Goal: Task Accomplishment & Management: Manage account settings

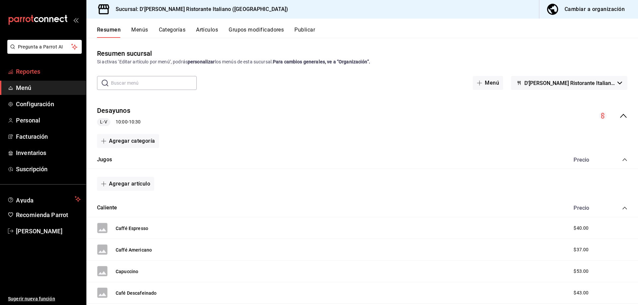
click at [33, 70] on span "Reportes" at bounding box center [48, 71] width 65 height 9
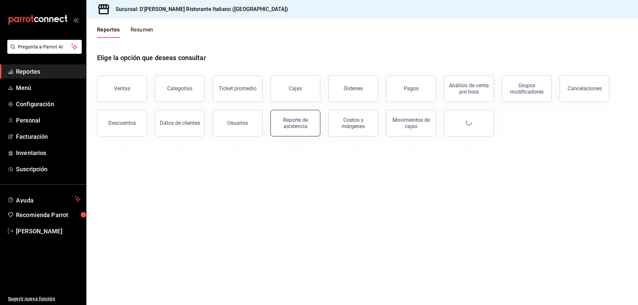
click at [293, 123] on div "Reporte de asistencia" at bounding box center [295, 123] width 41 height 13
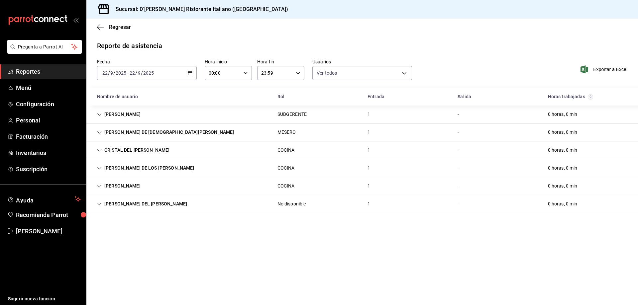
click at [98, 205] on icon "Cell" at bounding box center [99, 204] width 5 height 5
click at [98, 205] on icon "Cell" at bounding box center [99, 204] width 4 height 2
click at [342, 38] on main "Regresar Reporte de asistencia Fecha 2025-09-22 22 / 9 / 2025 - 2025-09-22 22 /…" at bounding box center [362, 162] width 552 height 287
click at [38, 151] on span "Inventarios" at bounding box center [48, 153] width 65 height 9
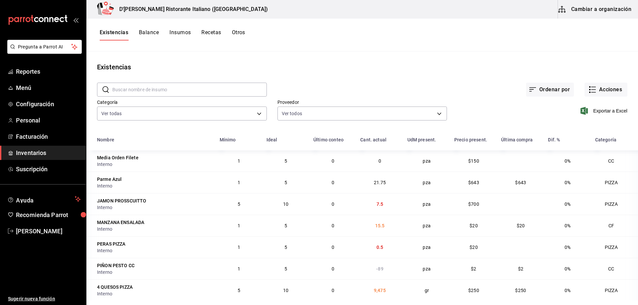
click at [174, 32] on button "Insumos" at bounding box center [180, 34] width 21 height 11
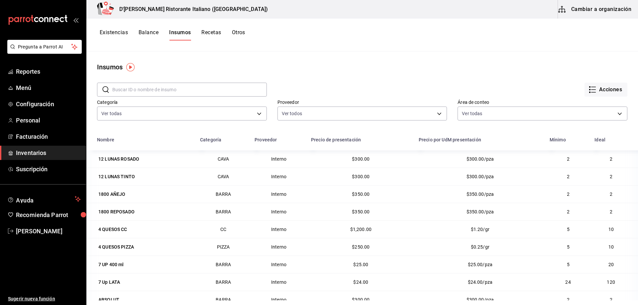
click at [585, 9] on button "Cambiar a organización" at bounding box center [595, 9] width 75 height 19
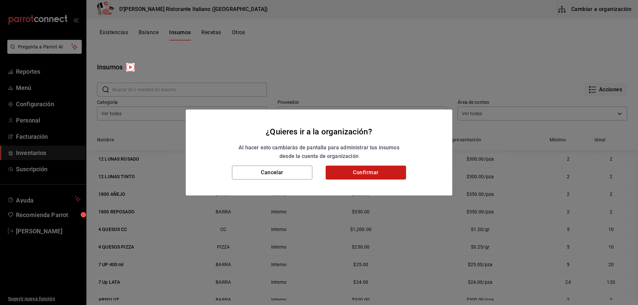
click at [380, 173] on button "Confirmar" at bounding box center [366, 173] width 80 height 14
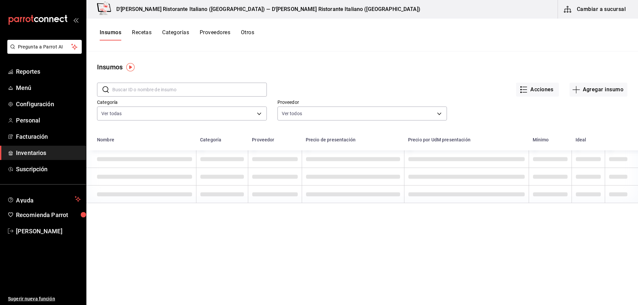
click at [186, 86] on input "text" at bounding box center [189, 89] width 155 height 13
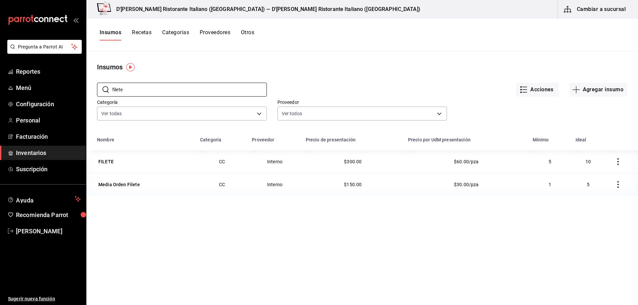
click at [611, 181] on button "button" at bounding box center [618, 184] width 15 height 15
click at [591, 188] on span "Eliminar" at bounding box center [587, 185] width 29 height 8
click at [165, 93] on input "filete" at bounding box center [189, 89] width 155 height 13
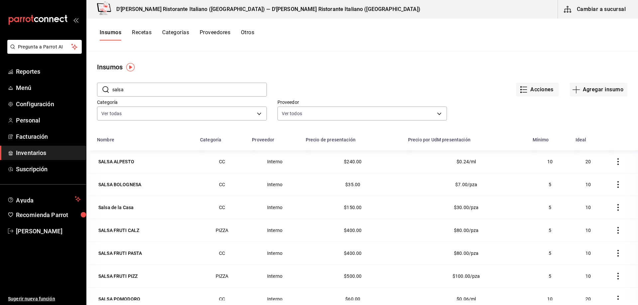
click at [352, 74] on div "Acciones Agregar insumo" at bounding box center [447, 84] width 361 height 25
click at [174, 91] on input "salsa" at bounding box center [189, 89] width 155 height 13
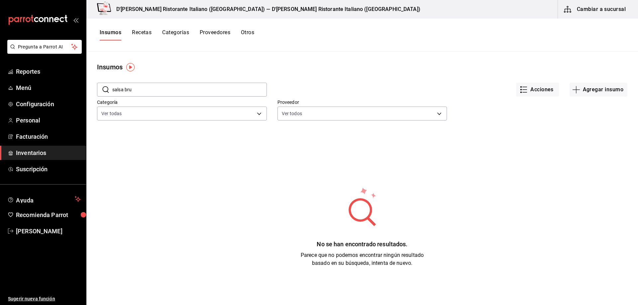
click at [167, 89] on input "salsa bru" at bounding box center [189, 89] width 155 height 13
click at [167, 89] on input "brush" at bounding box center [189, 89] width 155 height 13
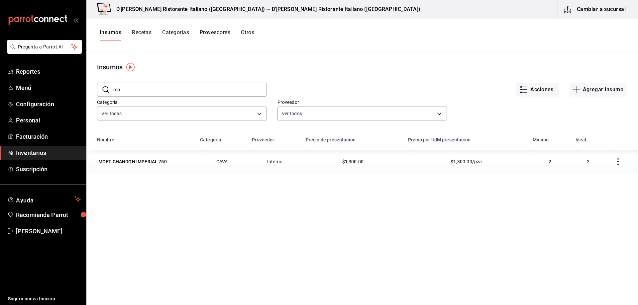
click at [167, 89] on input "imp" at bounding box center [189, 89] width 155 height 13
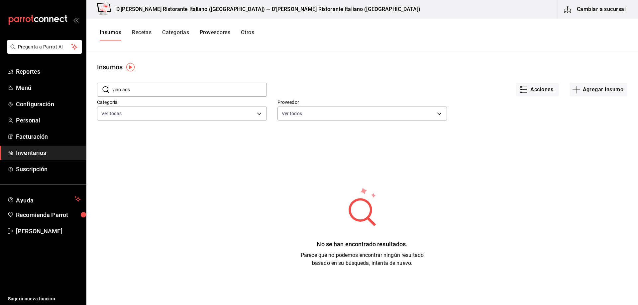
click at [150, 85] on input "vino aos" at bounding box center [189, 89] width 155 height 13
type input "barolo"
click at [205, 170] on div "No se han encontrado resultados. Parece que no podemos encontrar ningún resulta…" at bounding box center [362, 227] width 552 height 166
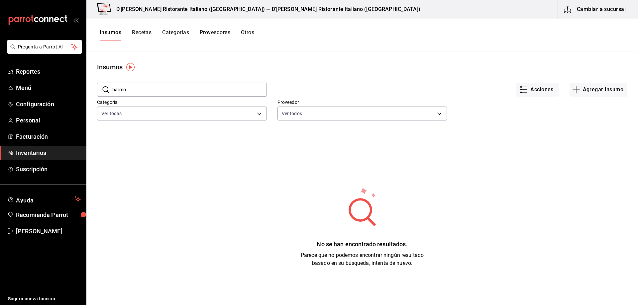
click at [596, 10] on button "Cambiar a sucursal" at bounding box center [595, 9] width 75 height 19
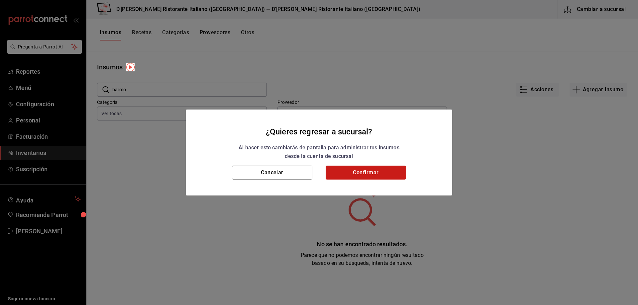
click at [350, 171] on button "Confirmar" at bounding box center [366, 173] width 80 height 14
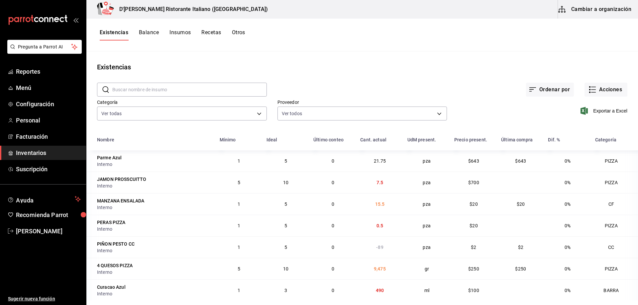
click at [147, 33] on button "Balance" at bounding box center [149, 34] width 20 height 11
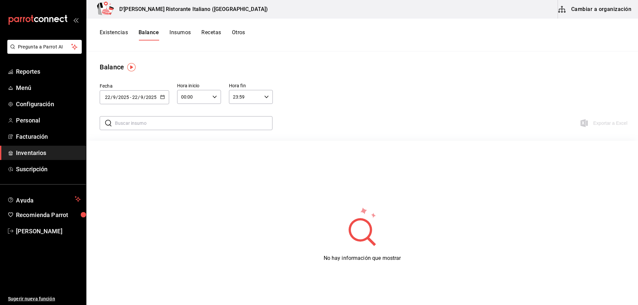
click at [164, 95] on \(Stroke\) "button" at bounding box center [163, 97] width 4 height 4
click at [123, 223] on li "Rango de fechas" at bounding box center [131, 223] width 63 height 15
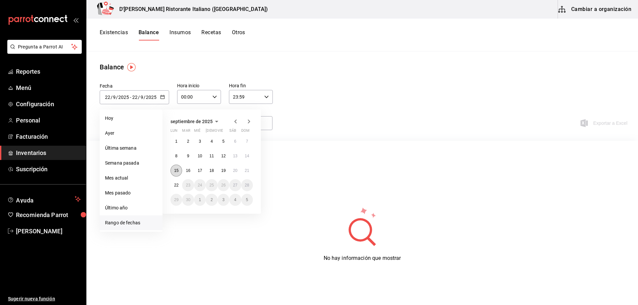
click at [178, 170] on abbr "15" at bounding box center [176, 171] width 4 height 5
type input "[DATE]"
type input "15"
type input "[DATE]"
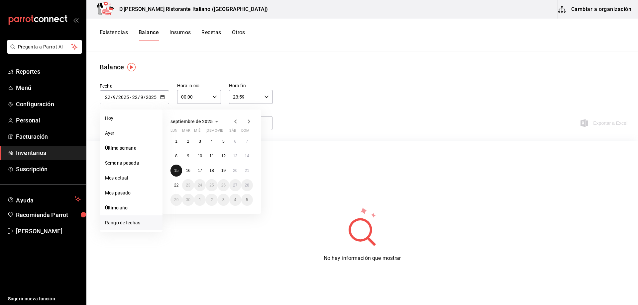
type input "15"
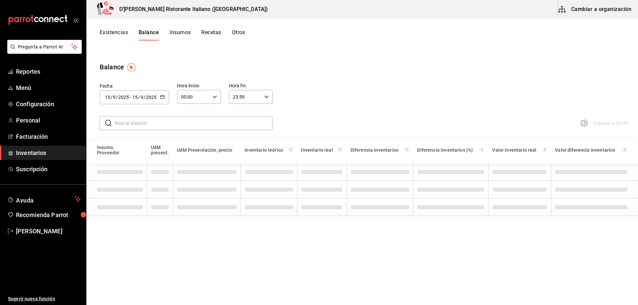
click at [153, 121] on input "text" at bounding box center [194, 123] width 158 height 13
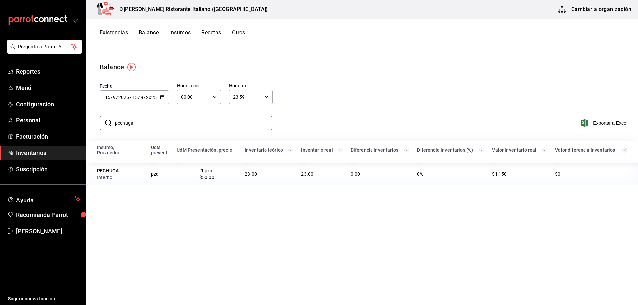
type input "pechuga"
click at [159, 198] on div "Insumo, Proveedor UdM present. UdM Presentación, precio Inventario teórico Inve…" at bounding box center [362, 265] width 552 height 249
click at [162, 95] on icon "button" at bounding box center [162, 97] width 5 height 5
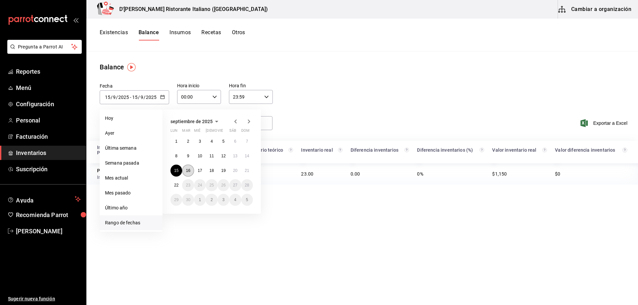
click at [187, 170] on abbr "16" at bounding box center [188, 171] width 4 height 5
type input "[DATE]"
type input "16"
type input "[DATE]"
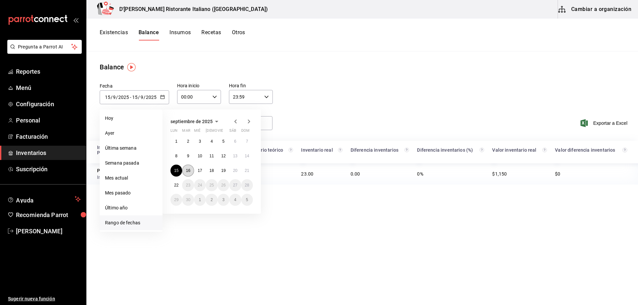
type input "16"
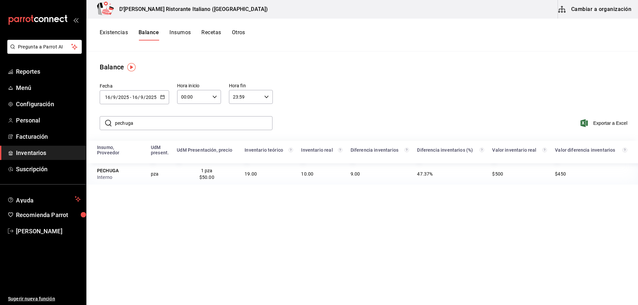
click at [162, 97] on icon "button" at bounding box center [162, 97] width 5 height 5
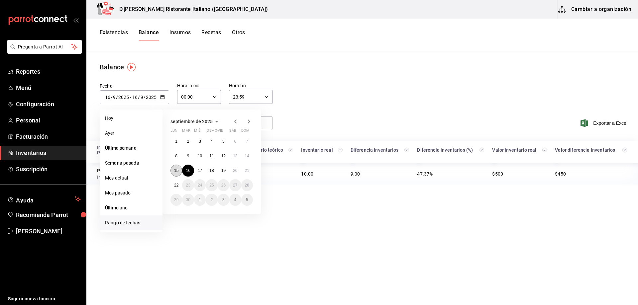
click at [175, 171] on abbr "15" at bounding box center [176, 171] width 4 height 5
type input "[DATE]"
type input "15"
type input "[DATE]"
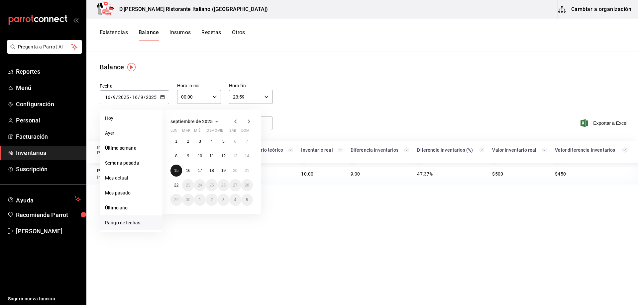
type input "15"
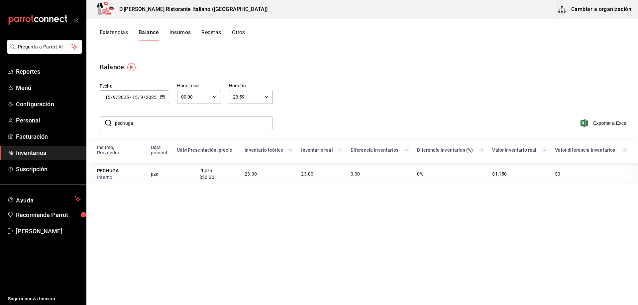
click at [162, 96] on icon "button" at bounding box center [162, 97] width 5 height 5
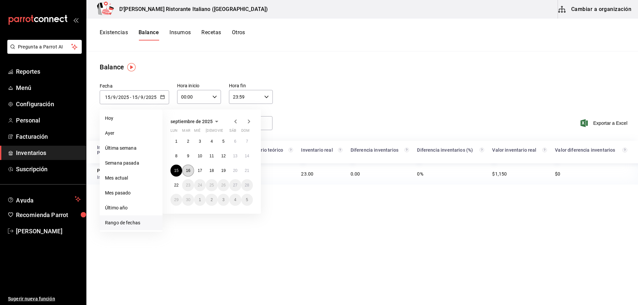
click at [190, 170] on button "16" at bounding box center [188, 171] width 12 height 12
type input "[DATE]"
type input "16"
type input "[DATE]"
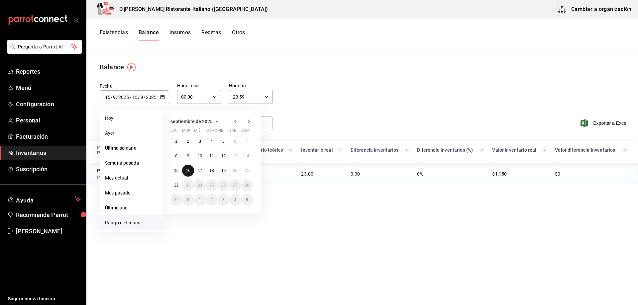
type input "16"
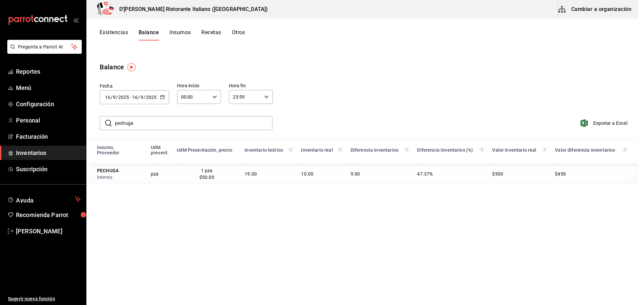
click at [163, 96] on icon "button" at bounding box center [162, 97] width 5 height 5
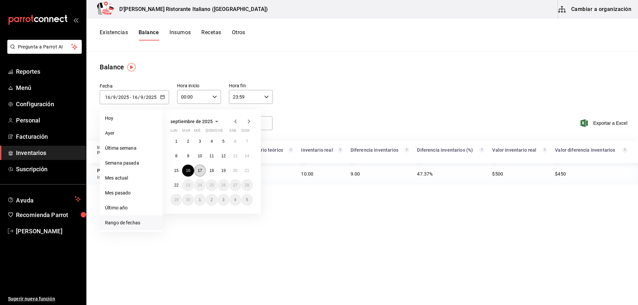
click at [203, 170] on button "17" at bounding box center [200, 171] width 12 height 12
type input "[DATE]"
type input "17"
type input "[DATE]"
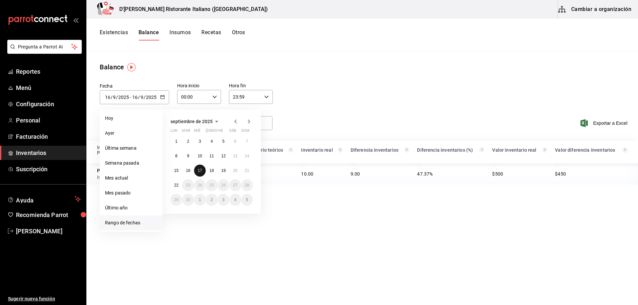
type input "17"
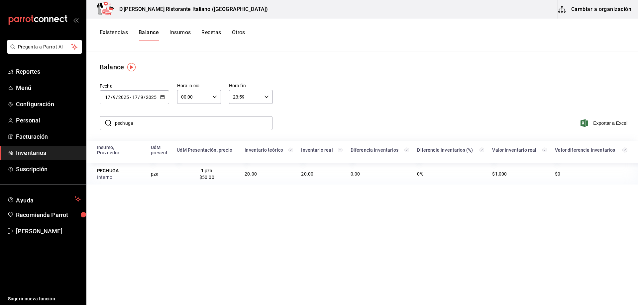
click at [162, 96] on icon "button" at bounding box center [162, 97] width 5 height 5
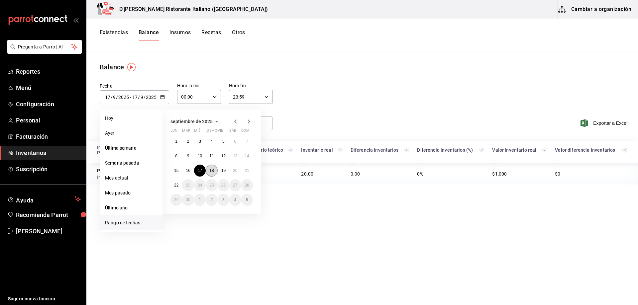
click at [210, 170] on abbr "18" at bounding box center [211, 171] width 4 height 5
type input "[DATE]"
type input "18"
type input "[DATE]"
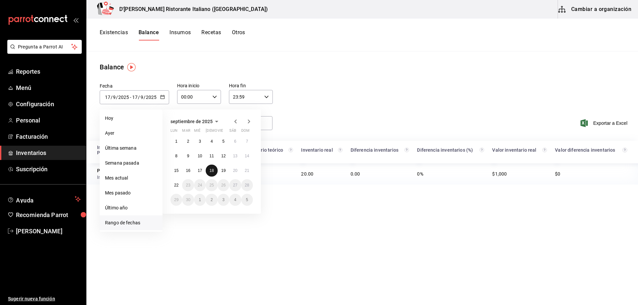
type input "18"
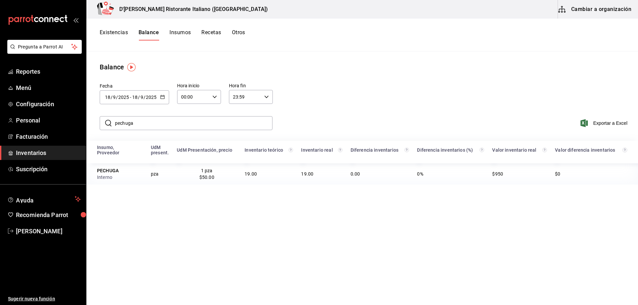
click at [161, 97] on icon "button" at bounding box center [162, 97] width 5 height 5
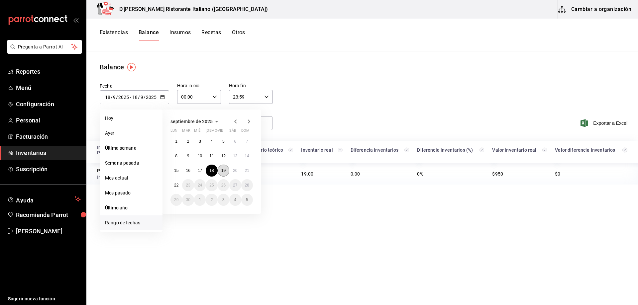
click at [221, 170] on button "19" at bounding box center [224, 171] width 12 height 12
type input "[DATE]"
type input "19"
type input "[DATE]"
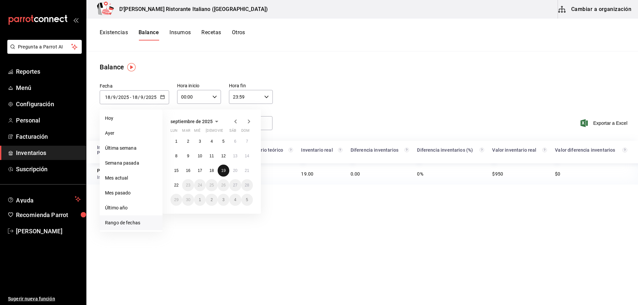
type input "19"
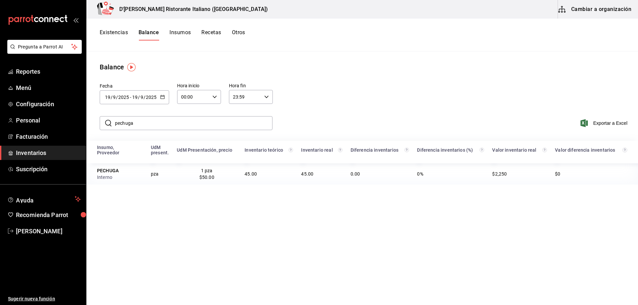
click at [161, 95] on icon "button" at bounding box center [162, 97] width 5 height 5
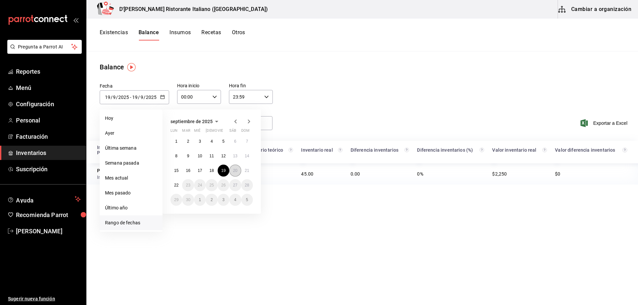
click at [232, 170] on button "20" at bounding box center [235, 171] width 12 height 12
type input "[DATE]"
type input "20"
type input "[DATE]"
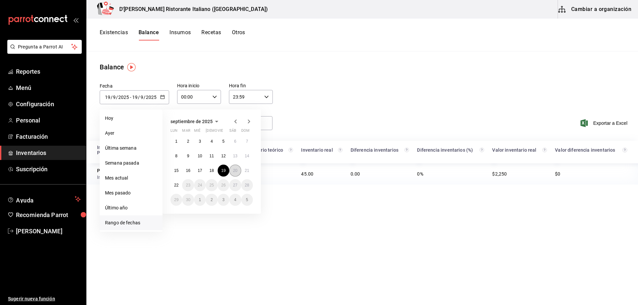
type input "20"
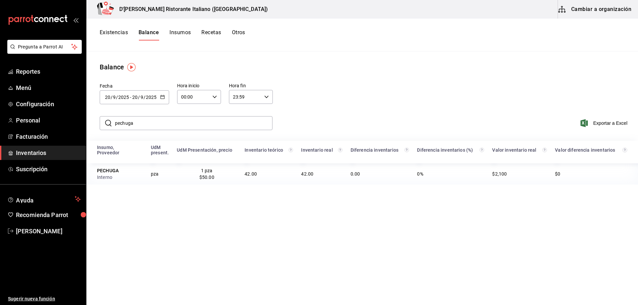
click at [163, 96] on \(Stroke\) "button" at bounding box center [163, 96] width 4 height 0
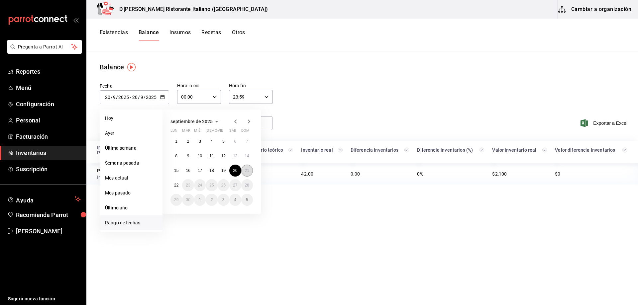
click at [244, 170] on button "21" at bounding box center [247, 171] width 12 height 12
type input "[DATE]"
type input "21"
type input "[DATE]"
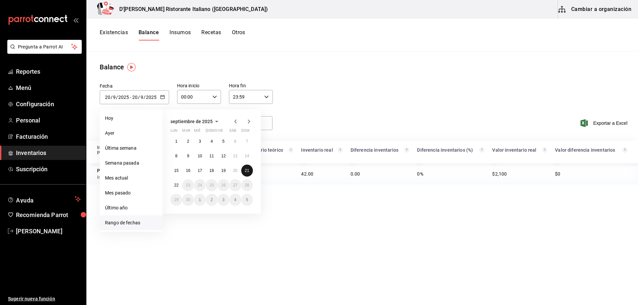
type input "21"
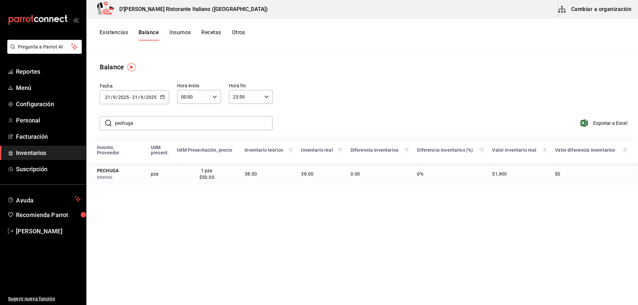
click at [161, 95] on icon "button" at bounding box center [162, 97] width 5 height 5
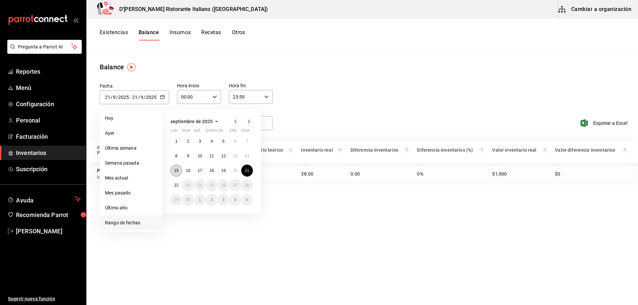
click at [174, 170] on abbr "15" at bounding box center [176, 171] width 4 height 5
type input "[DATE]"
type input "15"
type input "[DATE]"
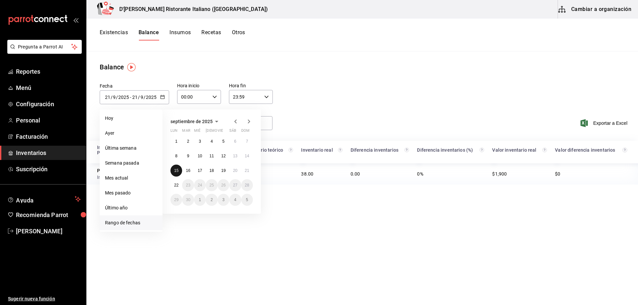
type input "15"
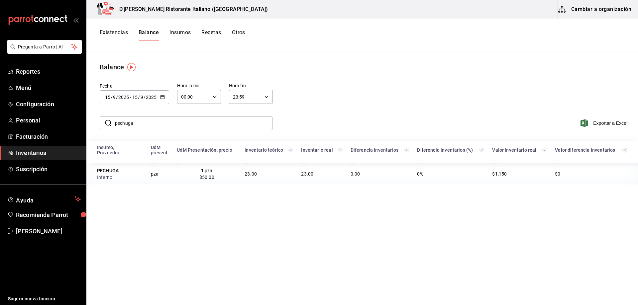
click at [380, 97] on div "Fecha 2025-09-15 15 / 9 / 2025 - 2025-09-15 15 / 9 / 2025 septiembre de 2025 lu…" at bounding box center [362, 93] width 552 height 42
click at [35, 69] on span "Reportes" at bounding box center [48, 71] width 65 height 9
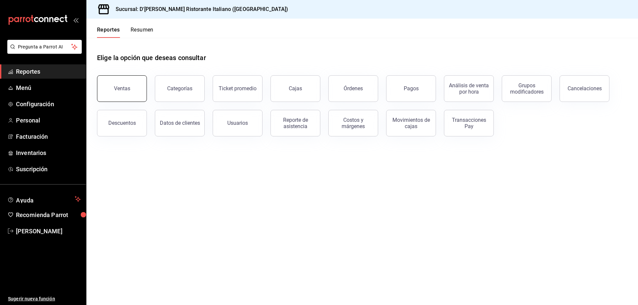
click at [132, 93] on button "Ventas" at bounding box center [122, 88] width 50 height 27
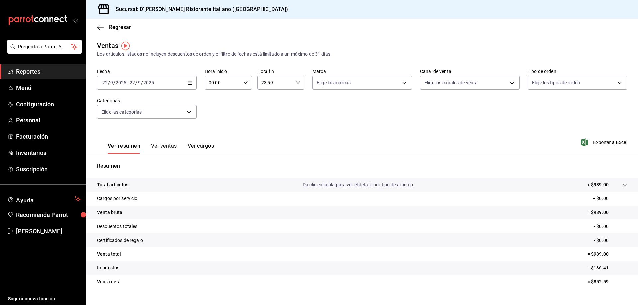
click at [171, 144] on button "Ver ventas" at bounding box center [164, 148] width 26 height 11
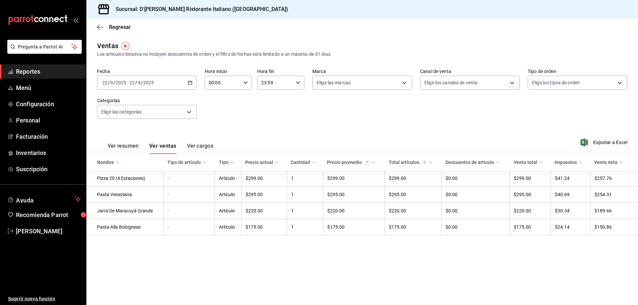
click at [189, 81] on icon "button" at bounding box center [190, 82] width 5 height 5
click at [131, 116] on span "Ayer" at bounding box center [129, 117] width 52 height 7
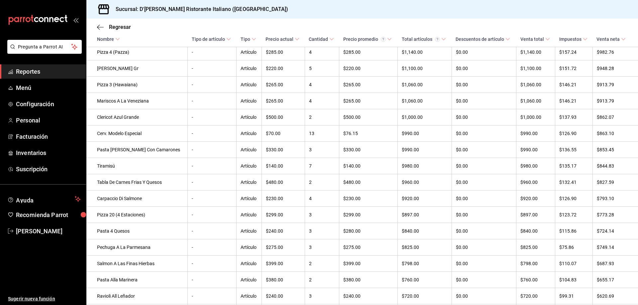
scroll to position [168, 0]
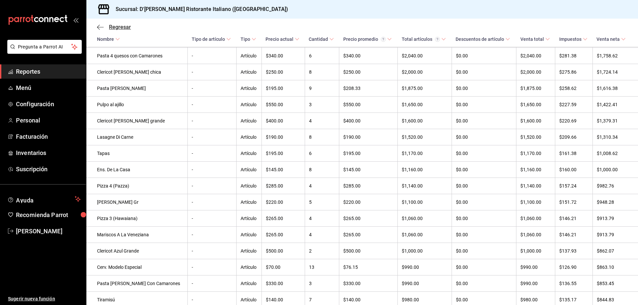
click at [111, 27] on span "Regresar" at bounding box center [120, 27] width 22 height 6
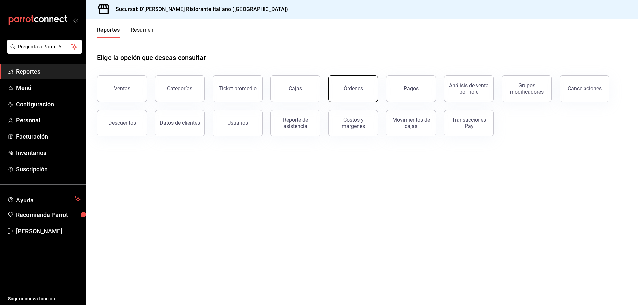
click at [353, 89] on div "Órdenes" at bounding box center [353, 88] width 19 height 6
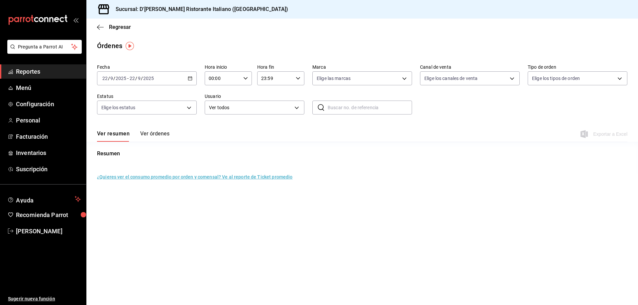
click at [163, 133] on button "Ver órdenes" at bounding box center [154, 136] width 29 height 11
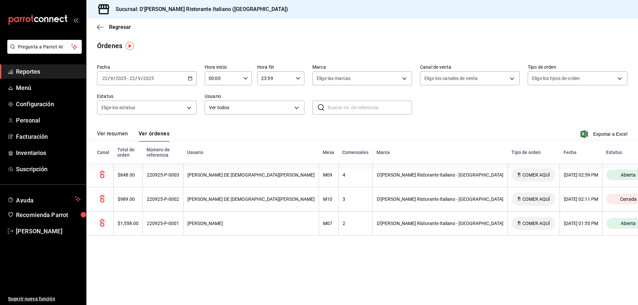
click at [190, 80] on \(Stroke\) "button" at bounding box center [190, 79] width 4 height 4
click at [129, 113] on span "Ayer" at bounding box center [129, 113] width 52 height 7
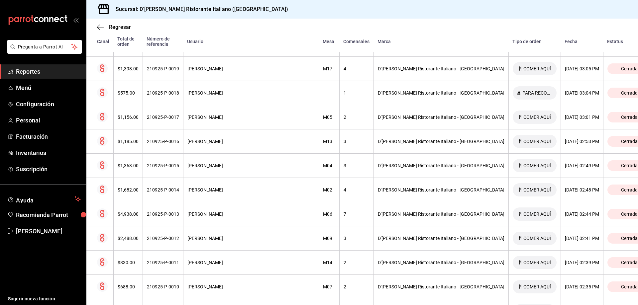
scroll to position [1043, 0]
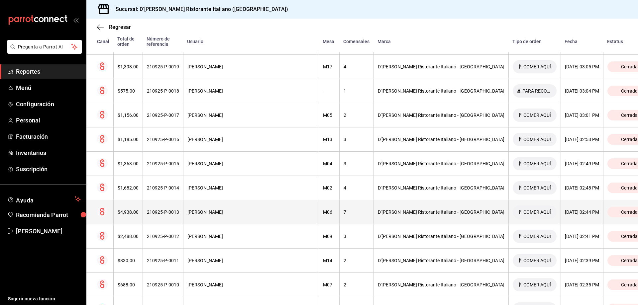
click at [565, 210] on div "21/09/2025 02:44 PM" at bounding box center [582, 212] width 34 height 5
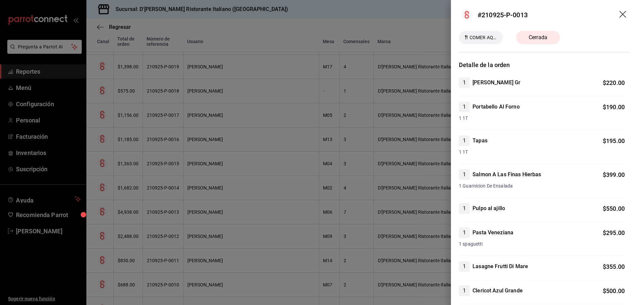
scroll to position [0, 0]
click at [620, 16] on icon "drag" at bounding box center [623, 15] width 7 height 7
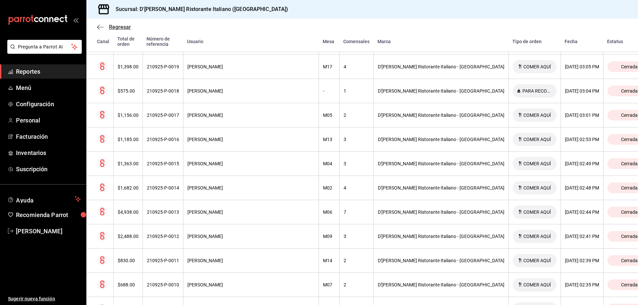
click at [112, 25] on span "Regresar" at bounding box center [120, 27] width 22 height 6
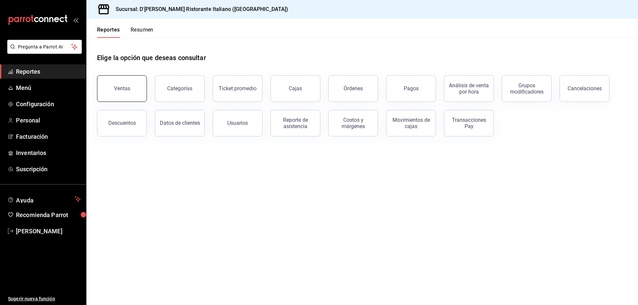
click at [112, 91] on button "Ventas" at bounding box center [122, 88] width 50 height 27
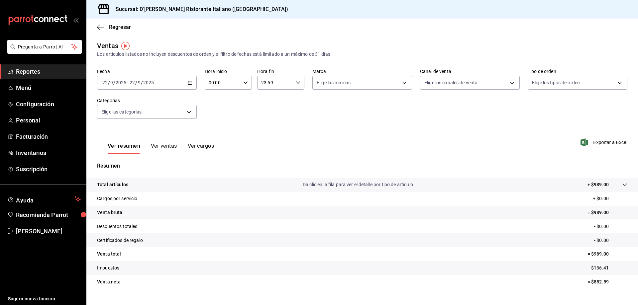
click at [199, 146] on button "Ver cargos" at bounding box center [201, 148] width 27 height 11
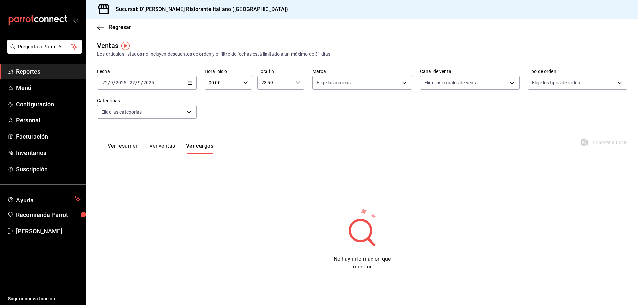
click at [191, 82] on \(Stroke\) "button" at bounding box center [190, 82] width 4 height 0
click at [128, 119] on span "Ayer" at bounding box center [129, 117] width 52 height 7
click at [169, 146] on button "Ver ventas" at bounding box center [162, 148] width 26 height 11
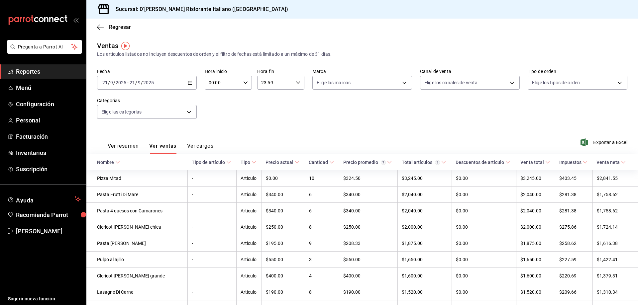
click at [134, 146] on button "Ver resumen" at bounding box center [123, 148] width 31 height 11
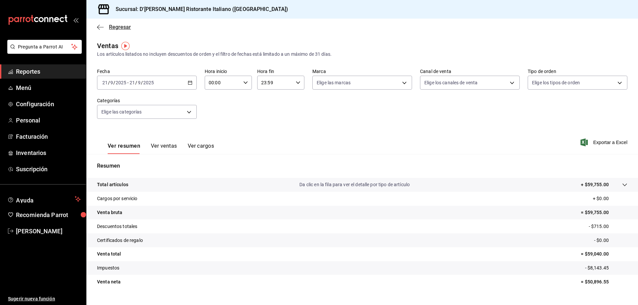
click at [117, 26] on span "Regresar" at bounding box center [120, 27] width 22 height 6
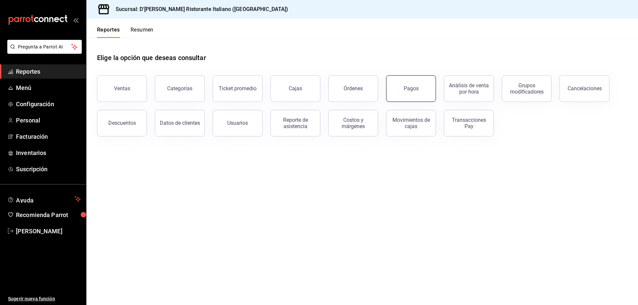
click at [413, 88] on div "Pagos" at bounding box center [411, 88] width 15 height 6
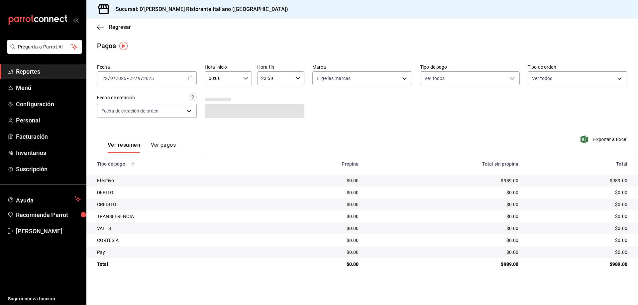
click at [192, 78] on div "[DATE] [DATE] - [DATE] [DATE]" at bounding box center [147, 78] width 100 height 14
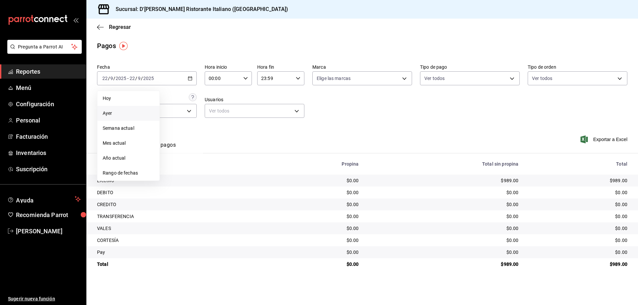
click at [135, 112] on span "Ayer" at bounding box center [129, 113] width 52 height 7
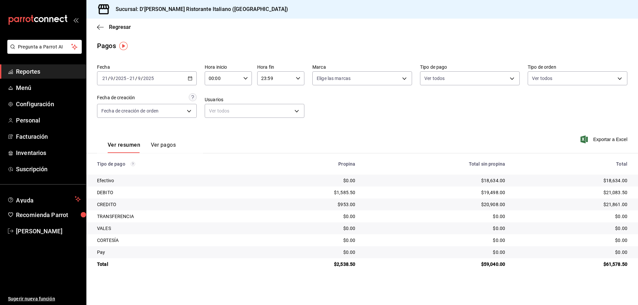
click at [167, 144] on button "Ver pagos" at bounding box center [163, 147] width 25 height 11
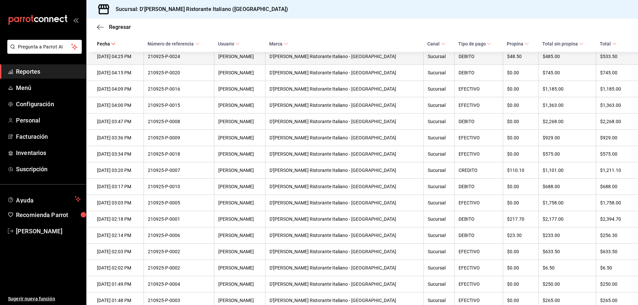
scroll to position [806, 0]
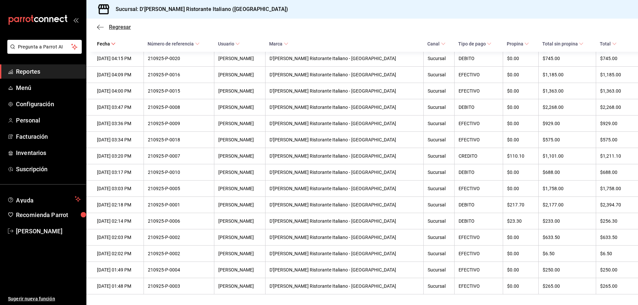
click at [114, 26] on span "Regresar" at bounding box center [120, 27] width 22 height 6
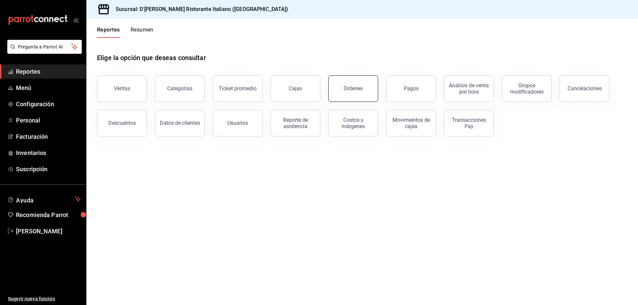
click at [355, 84] on button "Órdenes" at bounding box center [353, 88] width 50 height 27
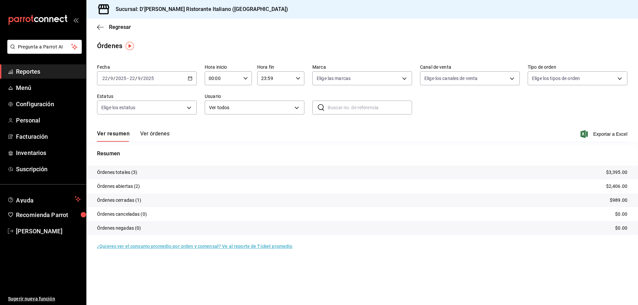
click at [190, 78] on icon "button" at bounding box center [190, 78] width 5 height 5
click at [130, 113] on span "Ayer" at bounding box center [129, 113] width 52 height 7
click at [168, 134] on button "Ver órdenes" at bounding box center [154, 136] width 29 height 11
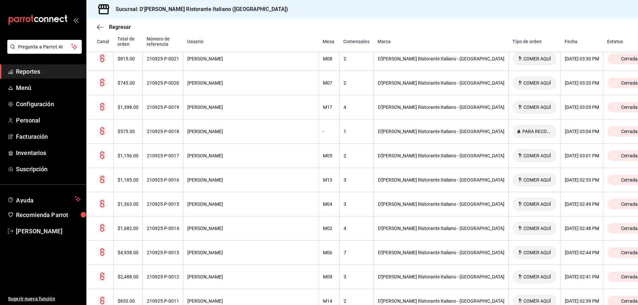
scroll to position [1009, 0]
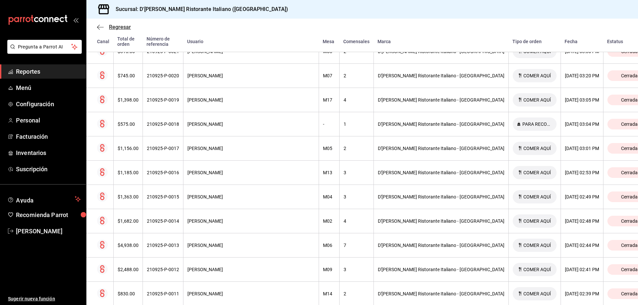
click at [124, 27] on span "Regresar" at bounding box center [120, 27] width 22 height 6
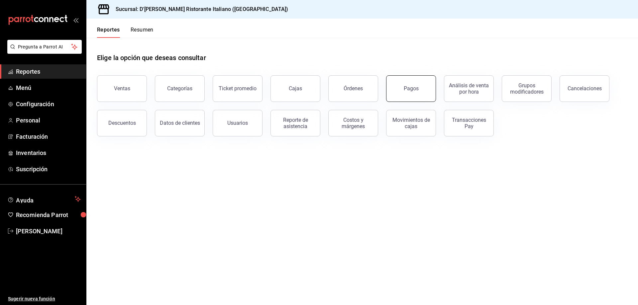
click at [413, 89] on div "Pagos" at bounding box center [411, 88] width 15 height 6
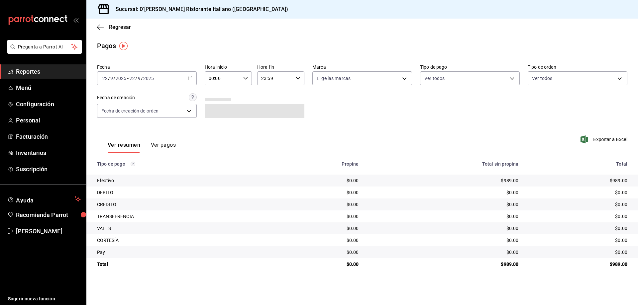
click at [193, 76] on div "[DATE] [DATE] - [DATE] [DATE]" at bounding box center [147, 78] width 100 height 14
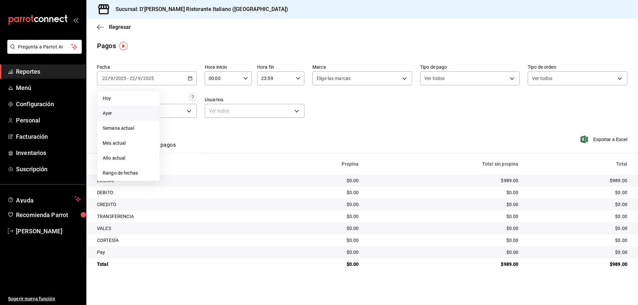
click at [127, 118] on li "Ayer" at bounding box center [128, 113] width 62 height 15
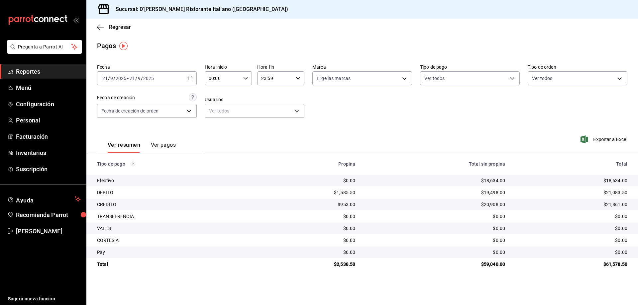
click at [169, 145] on button "Ver pagos" at bounding box center [163, 147] width 25 height 11
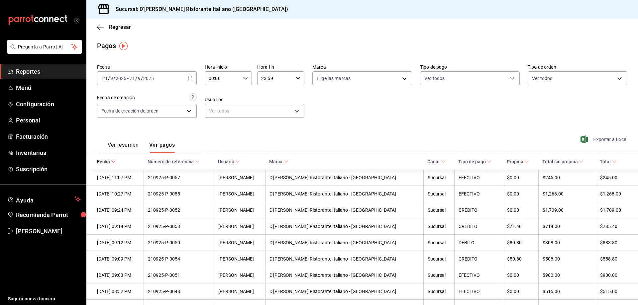
click at [590, 137] on span "Exportar a Excel" at bounding box center [605, 140] width 46 height 8
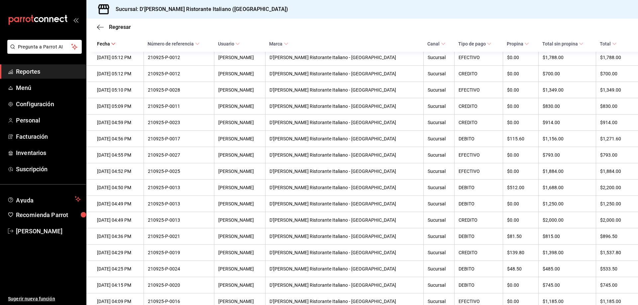
scroll to position [565, 0]
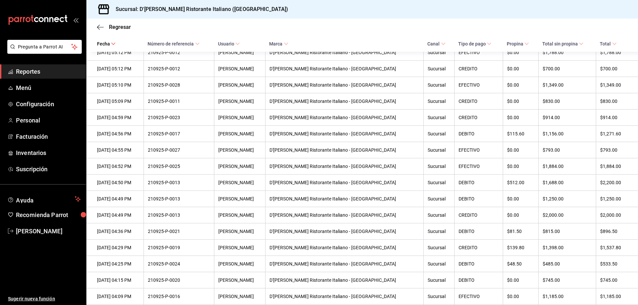
click at [35, 72] on span "Reportes" at bounding box center [48, 71] width 65 height 9
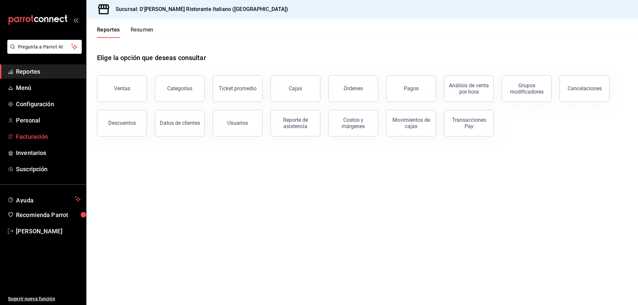
click at [36, 134] on span "Facturación" at bounding box center [48, 136] width 65 height 9
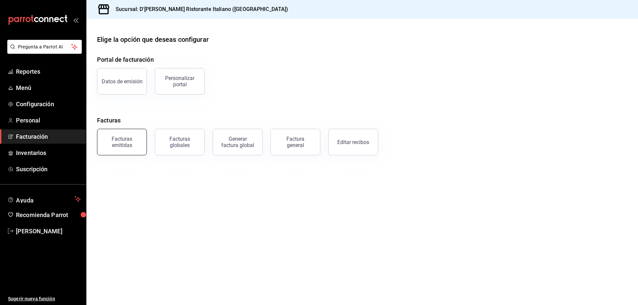
click at [126, 142] on div "Facturas emitidas" at bounding box center [121, 142] width 41 height 13
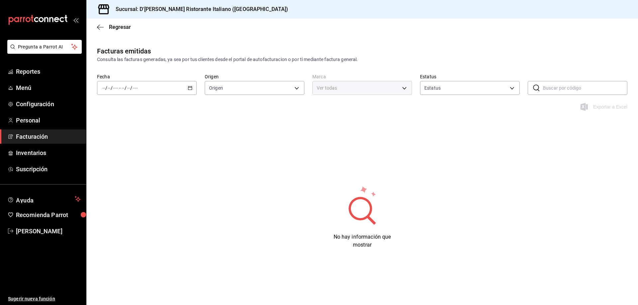
type input "ORDER_INVOICE,GENERAL_INVOICE"
type input "ACTIVE,PENDING_CANCELLATION,CANCELLED,PRE_CANCELLED"
type input "cc944d3c-1805-43c1-9e3c-12384e1c3ced"
click at [189, 90] on \(Stroke\) "button" at bounding box center [190, 88] width 4 height 4
click at [116, 125] on span "Ayer" at bounding box center [129, 123] width 52 height 7
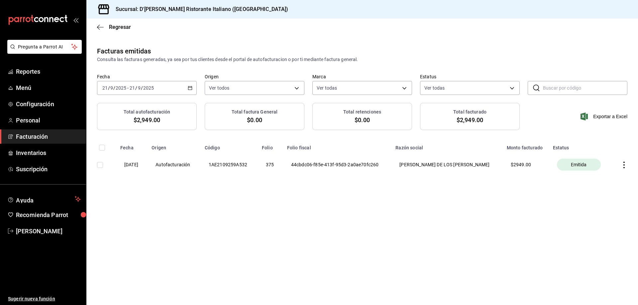
click at [190, 87] on icon "button" at bounding box center [190, 88] width 5 height 5
click at [126, 111] on span "Hoy" at bounding box center [129, 108] width 52 height 7
click at [119, 25] on span "Regresar" at bounding box center [120, 27] width 22 height 6
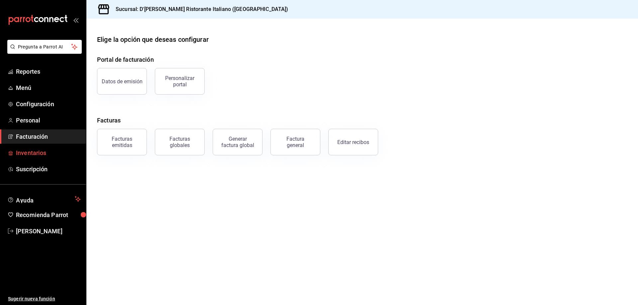
click at [43, 156] on span "Inventarios" at bounding box center [48, 153] width 65 height 9
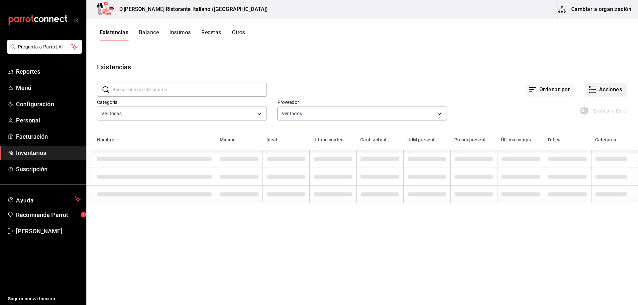
click at [591, 89] on icon "button" at bounding box center [593, 90] width 8 height 8
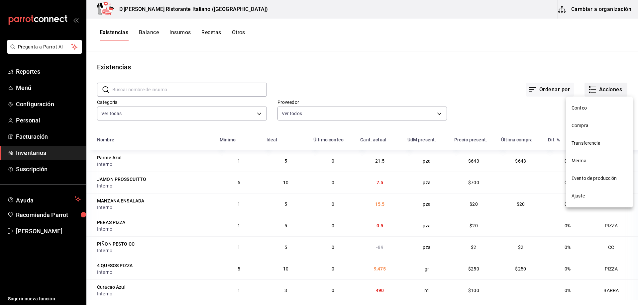
click at [592, 88] on div at bounding box center [319, 152] width 638 height 305
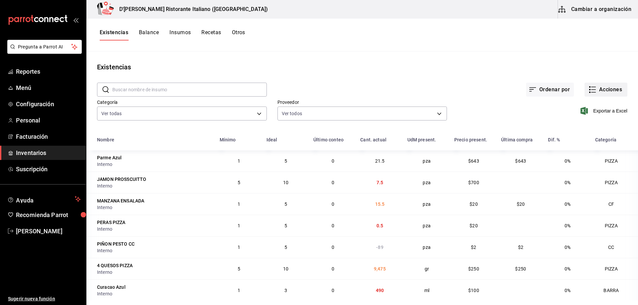
click at [589, 89] on icon "button" at bounding box center [593, 90] width 8 height 8
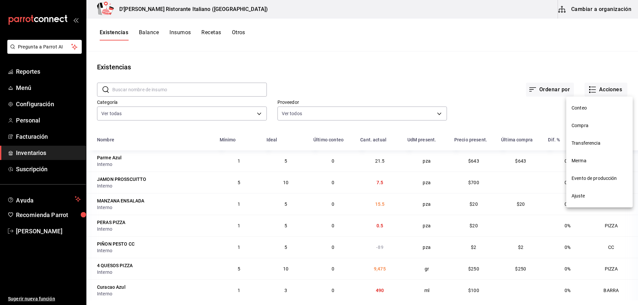
click at [583, 125] on span "Compra" at bounding box center [600, 125] width 56 height 7
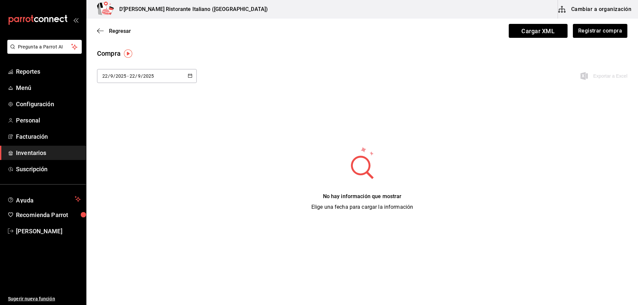
click at [191, 76] on icon "button" at bounding box center [190, 75] width 5 height 5
click at [125, 202] on li "Rango de fechas" at bounding box center [128, 201] width 63 height 15
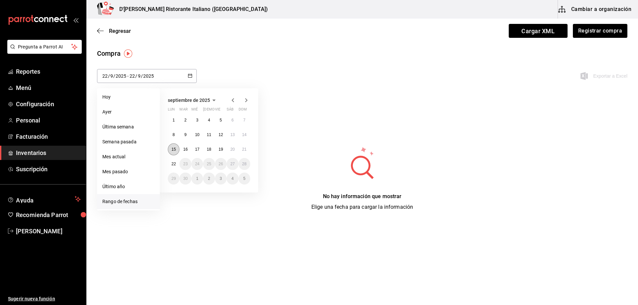
click at [174, 150] on abbr "15" at bounding box center [173, 149] width 4 height 5
type input "[DATE]"
type input "15"
type input "[DATE]"
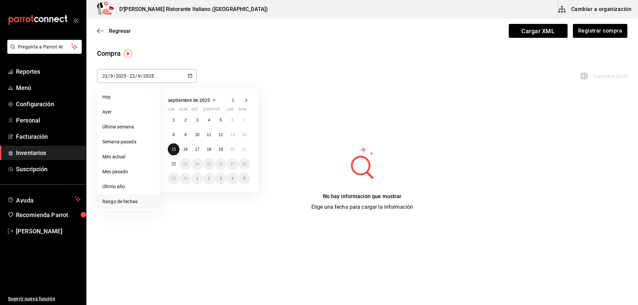
type input "15"
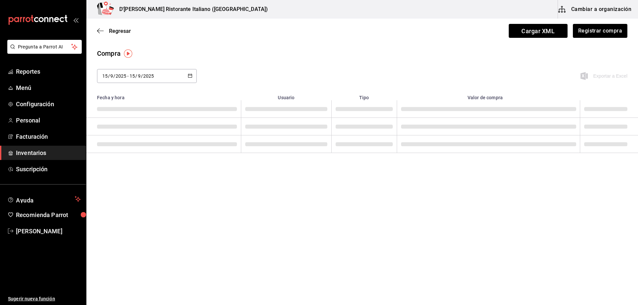
click at [174, 150] on td at bounding box center [163, 145] width 155 height 18
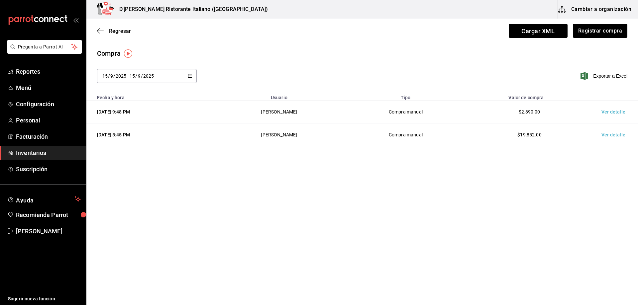
click at [608, 112] on td "Ver detalle" at bounding box center [615, 112] width 47 height 23
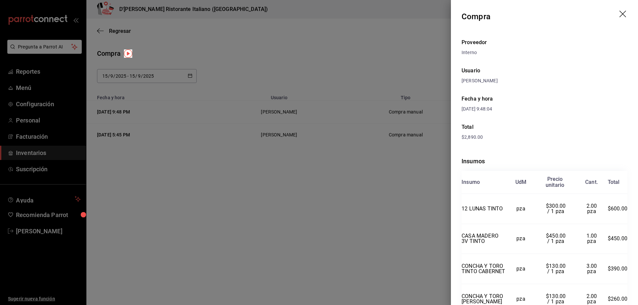
click at [620, 14] on icon "drag" at bounding box center [624, 15] width 8 height 8
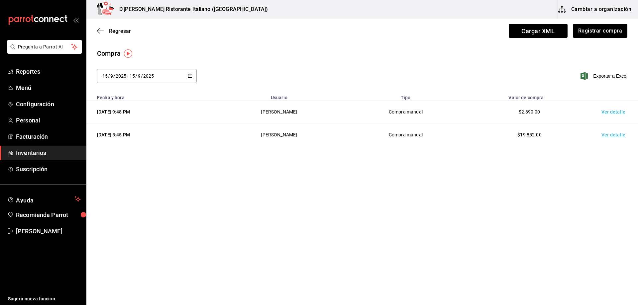
click at [612, 134] on td "Ver detalle" at bounding box center [615, 135] width 47 height 23
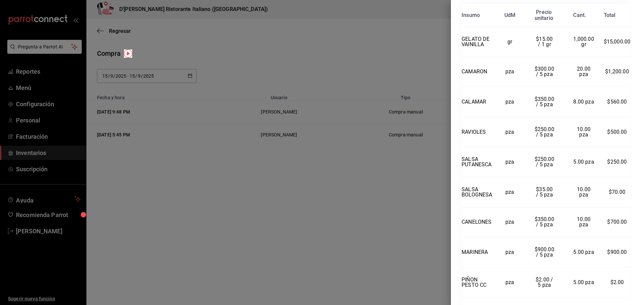
scroll to position [149, 0]
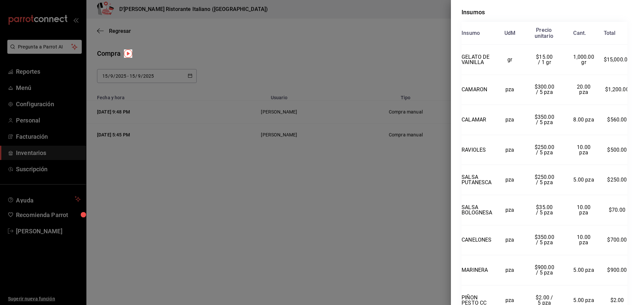
click at [409, 189] on div at bounding box center [319, 152] width 638 height 305
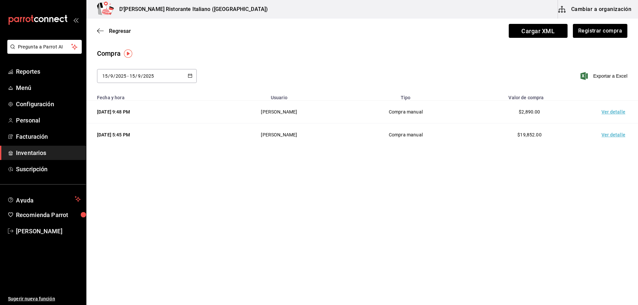
click at [190, 74] on icon "button" at bounding box center [190, 75] width 5 height 5
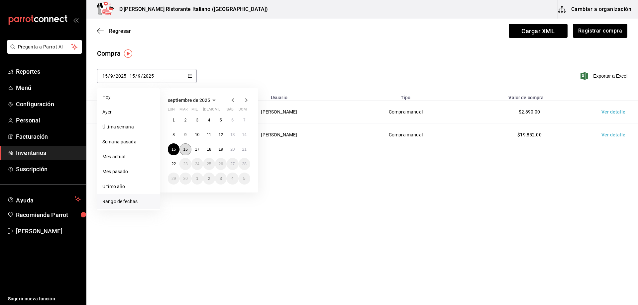
click at [188, 151] on button "16" at bounding box center [185, 150] width 12 height 12
type input "[DATE]"
type input "16"
type input "[DATE]"
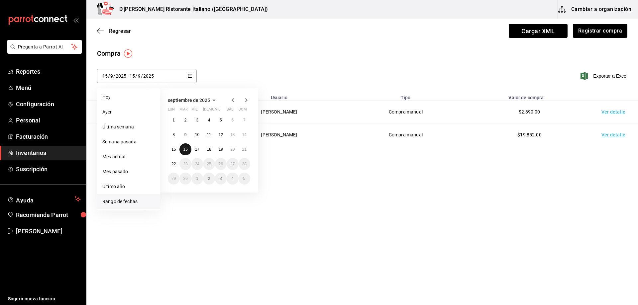
type input "16"
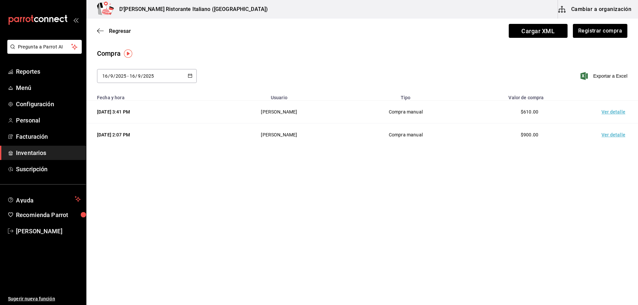
click at [619, 111] on td "Ver detalle" at bounding box center [615, 112] width 47 height 23
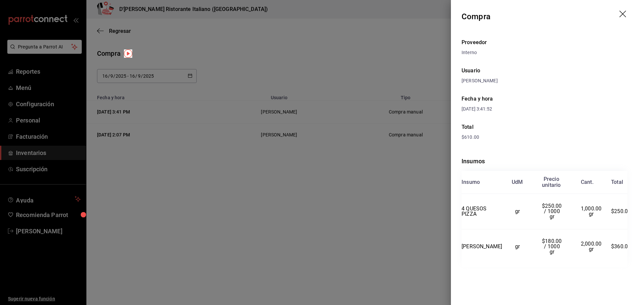
click at [621, 12] on icon "drag" at bounding box center [623, 14] width 7 height 7
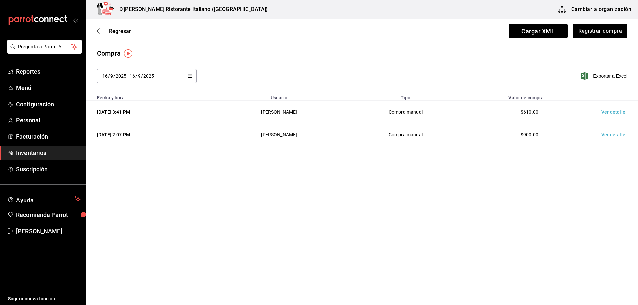
click at [606, 135] on td "Ver detalle" at bounding box center [615, 135] width 47 height 23
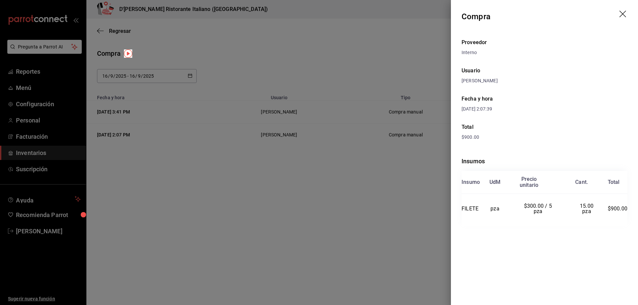
click at [621, 14] on icon "drag" at bounding box center [624, 15] width 8 height 8
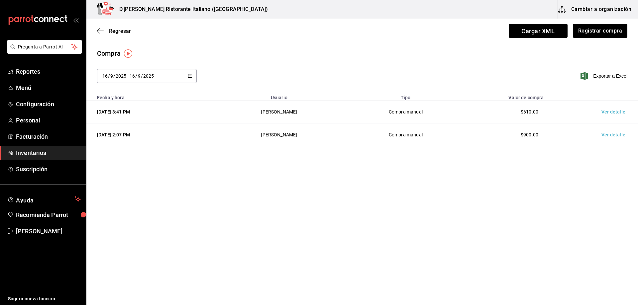
click at [191, 73] on icon "button" at bounding box center [190, 75] width 5 height 5
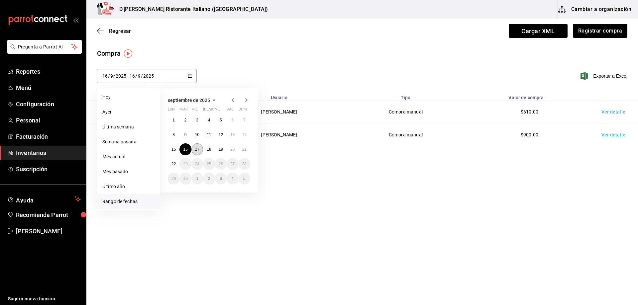
click at [194, 149] on button "17" at bounding box center [197, 150] width 12 height 12
type input "[DATE]"
type input "17"
type input "[DATE]"
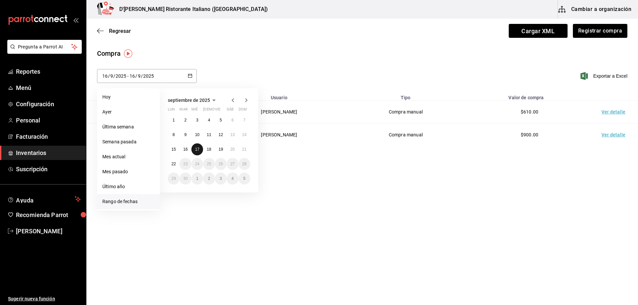
type input "17"
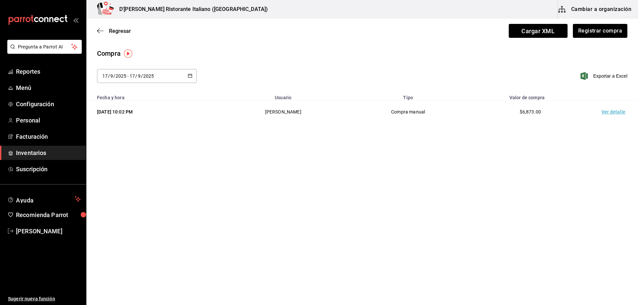
click at [615, 111] on td "Ver detalle" at bounding box center [615, 112] width 47 height 23
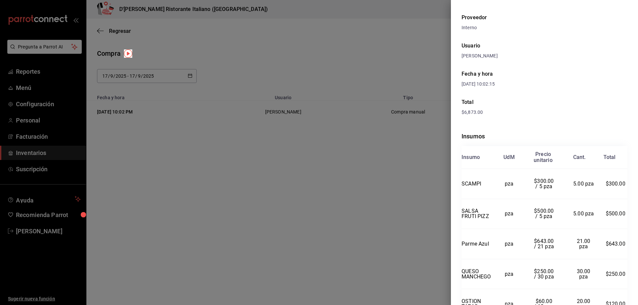
scroll to position [0, 0]
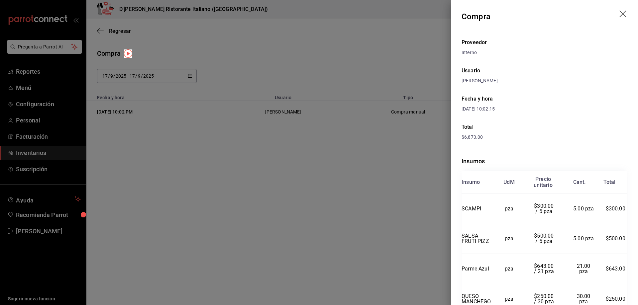
click at [375, 200] on div at bounding box center [319, 152] width 638 height 305
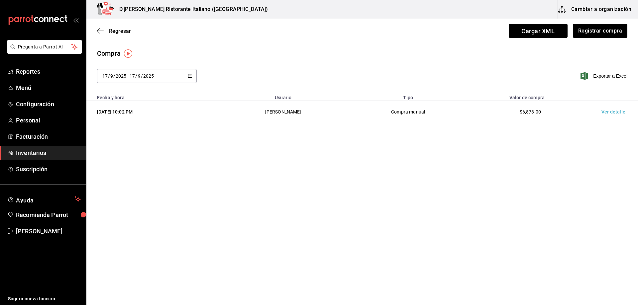
click at [188, 75] on icon "button" at bounding box center [190, 75] width 5 height 5
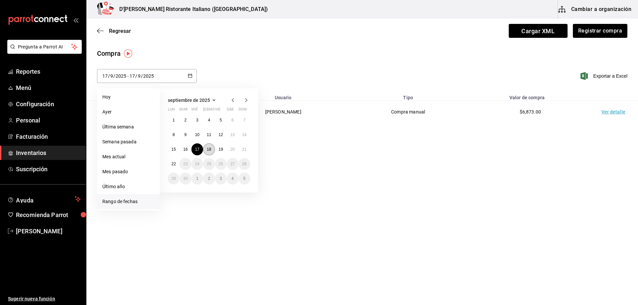
click at [208, 148] on abbr "18" at bounding box center [209, 149] width 4 height 5
type input "[DATE]"
type input "18"
type input "[DATE]"
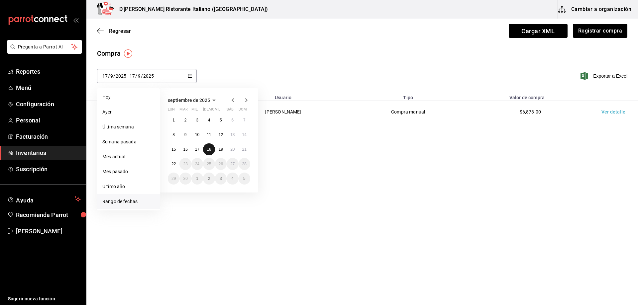
type input "18"
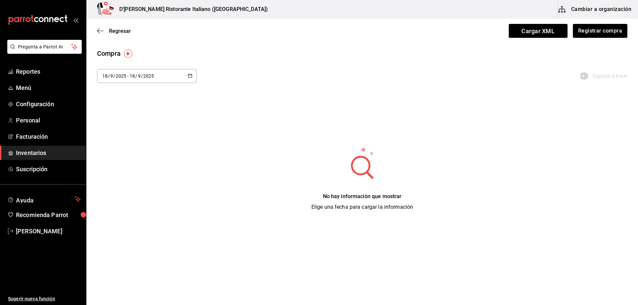
click at [190, 73] on div "[DATE] [DATE] - [DATE] [DATE]" at bounding box center [147, 76] width 100 height 14
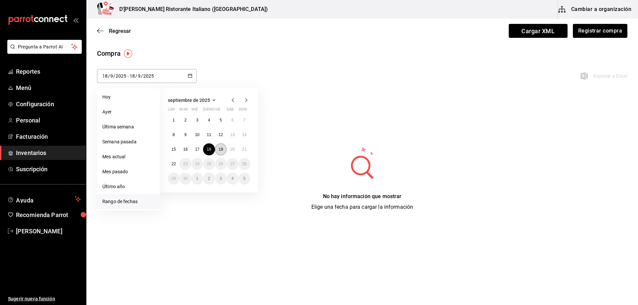
click at [221, 150] on abbr "19" at bounding box center [221, 149] width 4 height 5
type input "[DATE]"
type input "19"
type input "[DATE]"
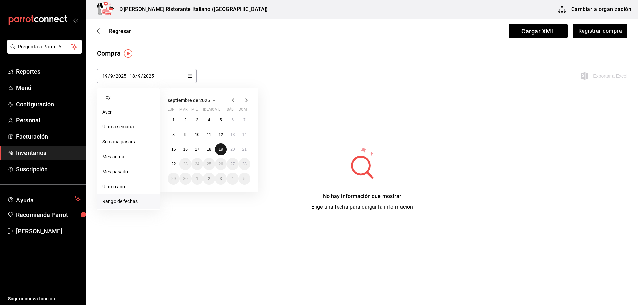
type input "19"
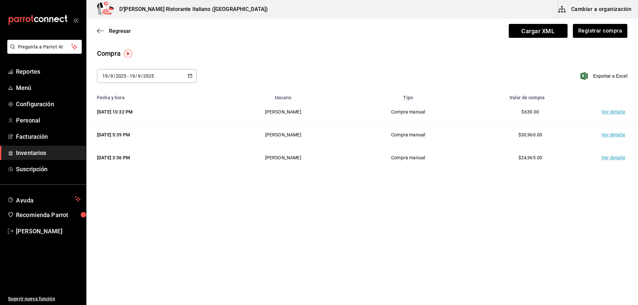
click at [612, 111] on td "Ver detalle" at bounding box center [615, 112] width 47 height 23
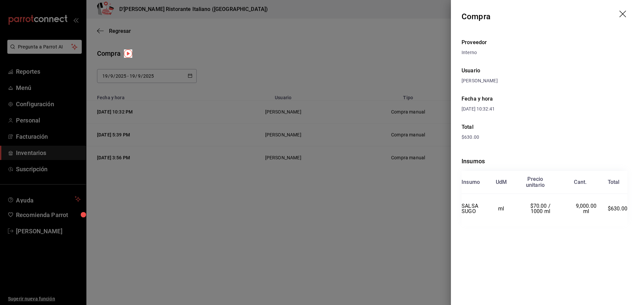
click at [362, 214] on div at bounding box center [319, 152] width 638 height 305
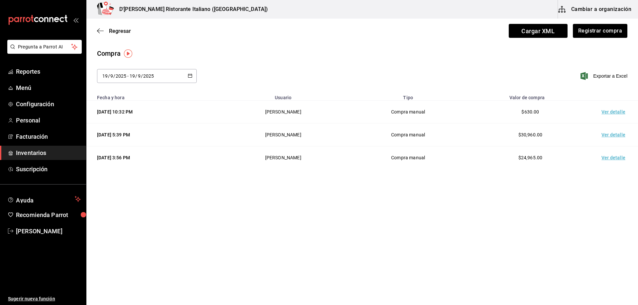
click at [619, 133] on td "Ver detalle" at bounding box center [615, 135] width 47 height 23
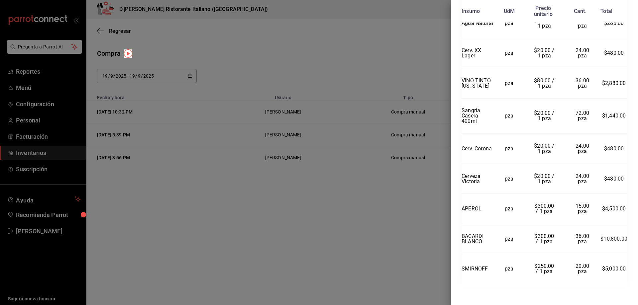
scroll to position [445, 0]
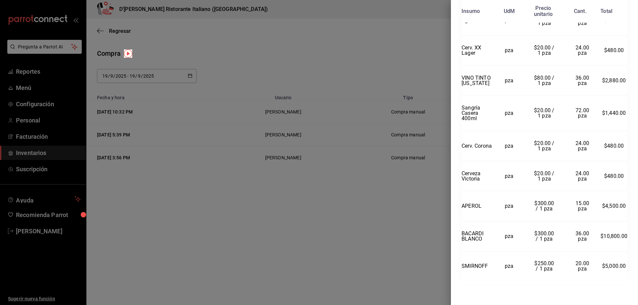
click at [391, 219] on div at bounding box center [319, 152] width 638 height 305
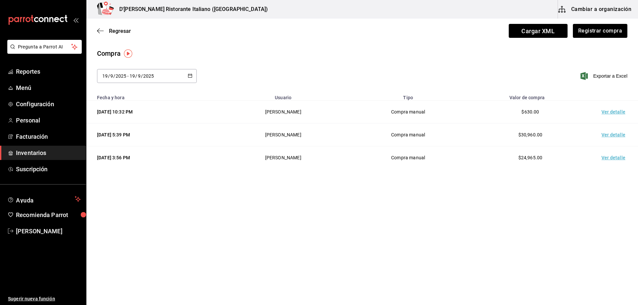
click at [613, 158] on td "Ver detalle" at bounding box center [615, 158] width 47 height 23
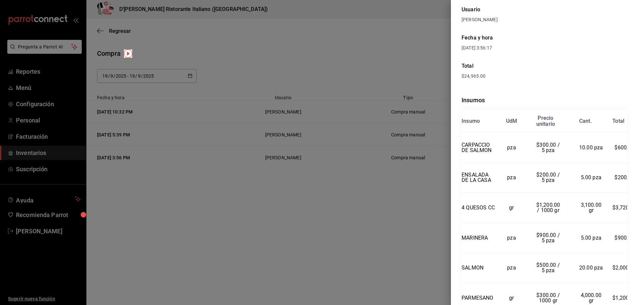
scroll to position [57, 0]
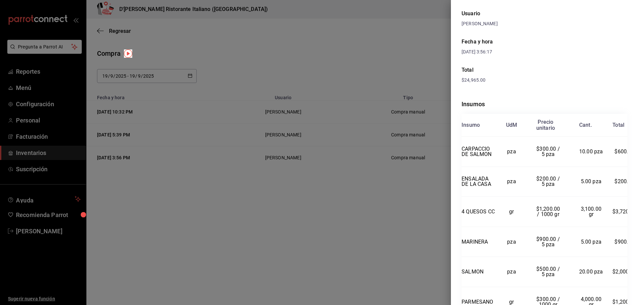
click at [359, 231] on div at bounding box center [319, 152] width 638 height 305
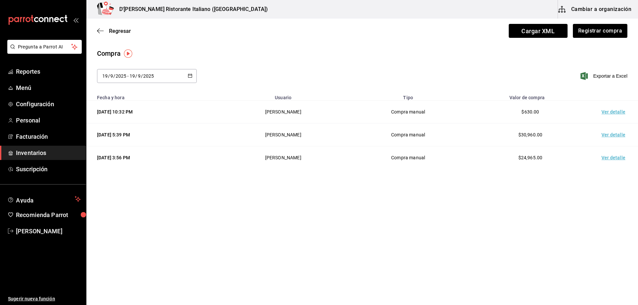
click at [189, 74] on \(Stroke\) "button" at bounding box center [190, 76] width 4 height 4
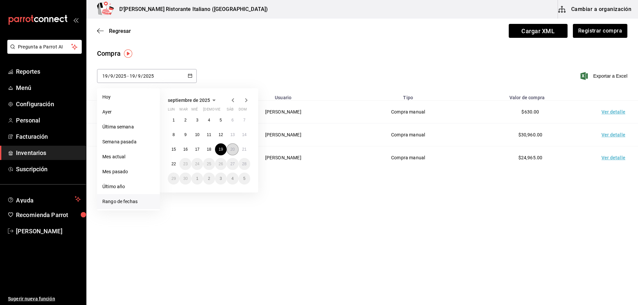
click at [233, 149] on abbr "20" at bounding box center [232, 149] width 4 height 5
type input "[DATE]"
type input "20"
type input "[DATE]"
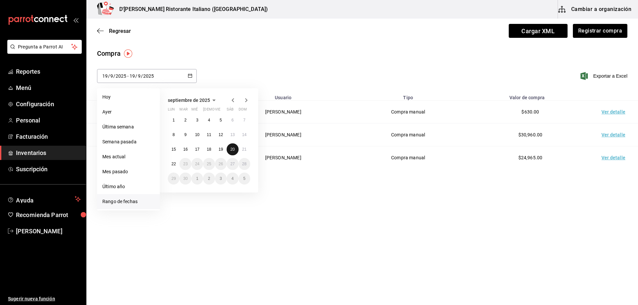
type input "20"
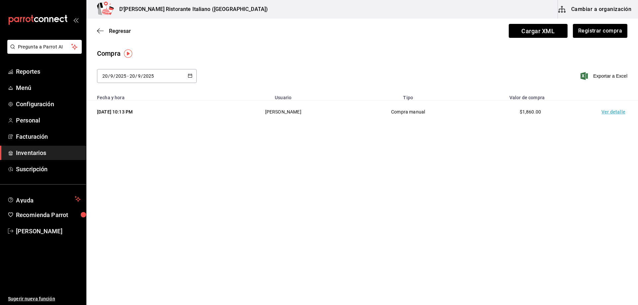
click at [621, 111] on td "Ver detalle" at bounding box center [615, 112] width 47 height 23
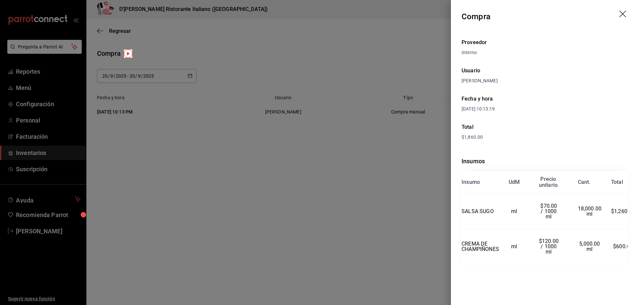
click at [302, 182] on div at bounding box center [319, 152] width 638 height 305
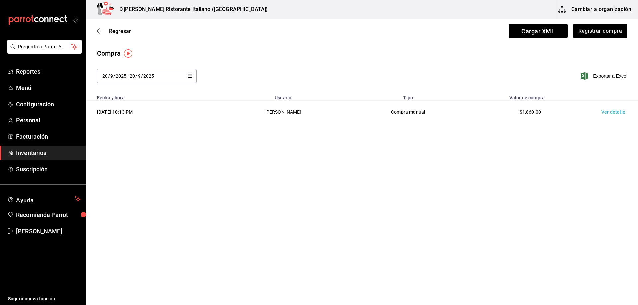
click at [190, 76] on icon "button" at bounding box center [190, 75] width 5 height 5
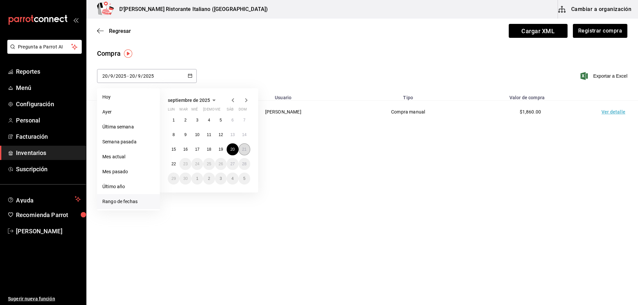
click at [242, 149] on abbr "21" at bounding box center [244, 149] width 4 height 5
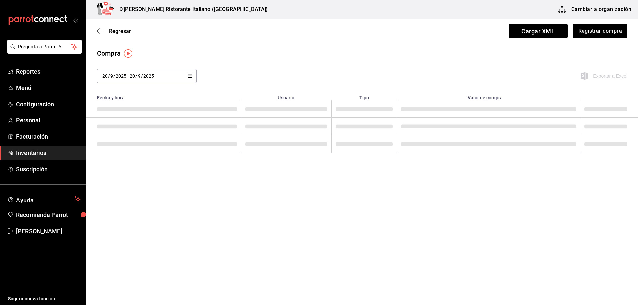
type input "[DATE]"
type input "21"
type input "[DATE]"
type input "21"
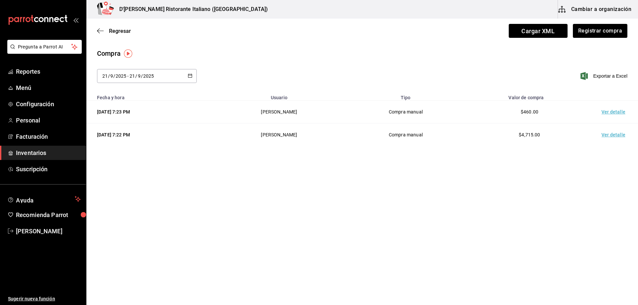
click at [617, 112] on td "Ver detalle" at bounding box center [615, 112] width 47 height 23
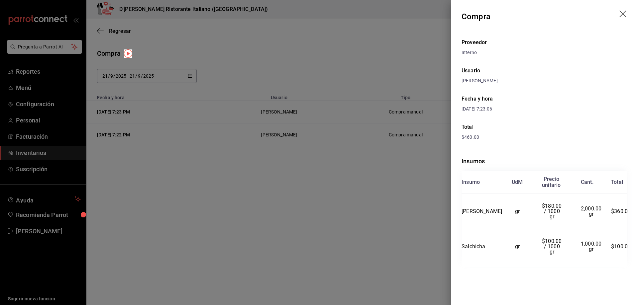
click at [363, 176] on div at bounding box center [319, 152] width 638 height 305
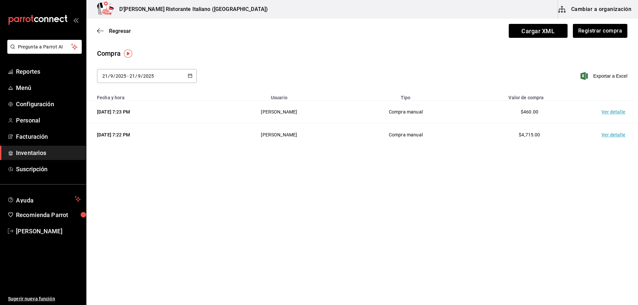
click at [616, 134] on td "Ver detalle" at bounding box center [615, 135] width 47 height 23
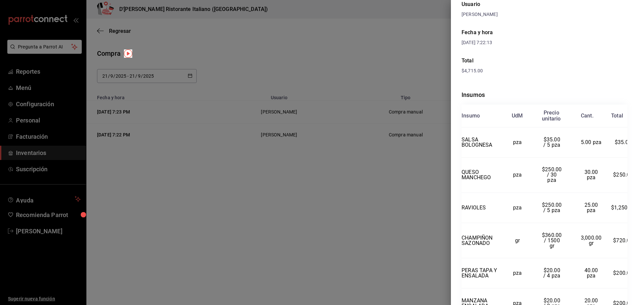
scroll to position [100, 0]
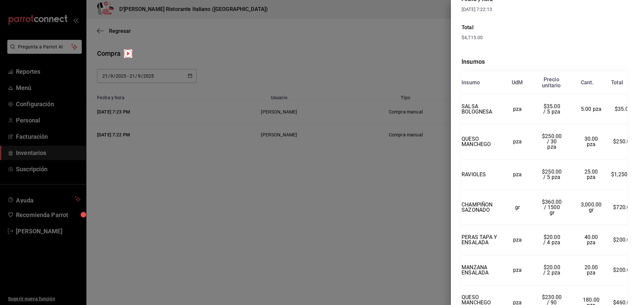
click at [373, 172] on div at bounding box center [319, 152] width 638 height 305
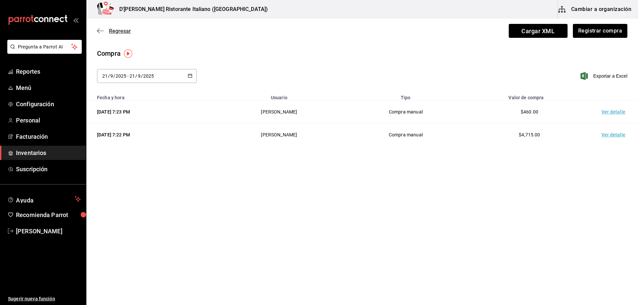
click at [114, 29] on span "Regresar" at bounding box center [120, 31] width 22 height 6
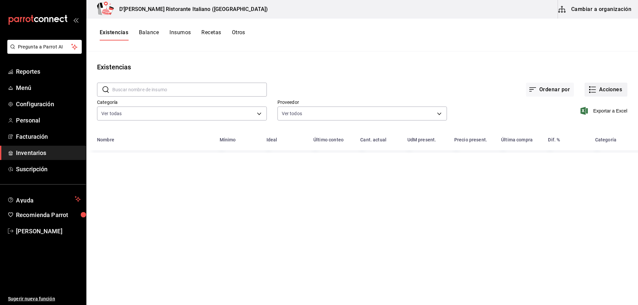
click at [590, 88] on icon "button" at bounding box center [593, 90] width 8 height 8
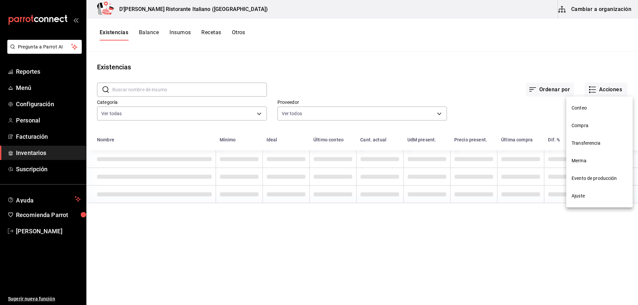
click at [578, 197] on span "Ajuste" at bounding box center [600, 196] width 56 height 7
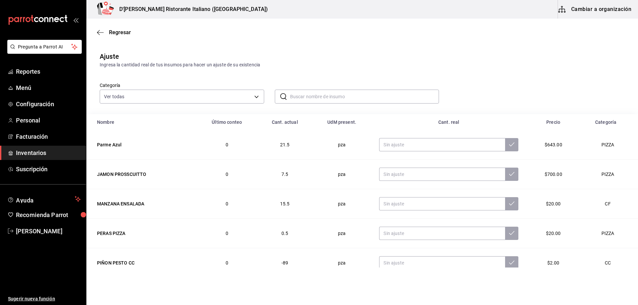
click at [308, 100] on input "text" at bounding box center [364, 96] width 149 height 13
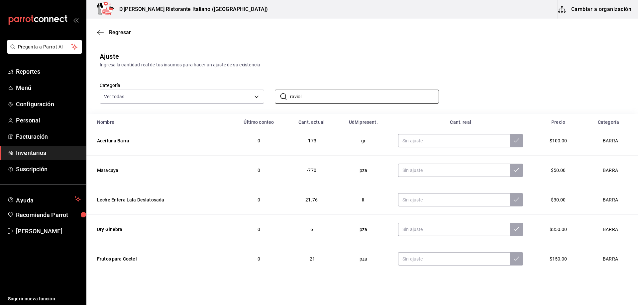
scroll to position [180, 0]
click at [310, 96] on input "raviol" at bounding box center [364, 96] width 149 height 13
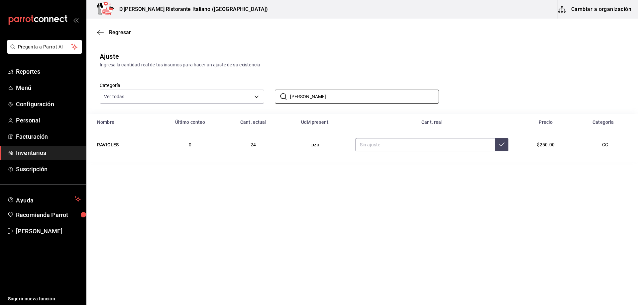
type input "ravi"
click at [378, 146] on input "text" at bounding box center [426, 144] width 140 height 13
click at [390, 145] on input "text" at bounding box center [426, 144] width 140 height 13
type input "9.00"
click at [502, 145] on icon at bounding box center [501, 144] width 5 height 5
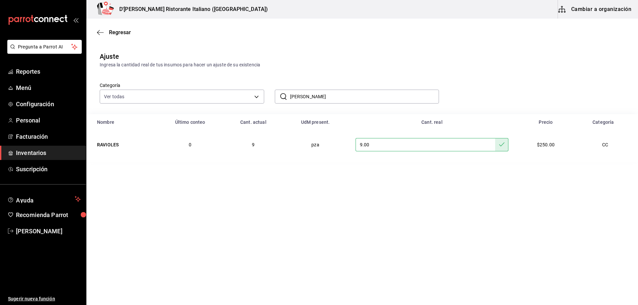
click at [34, 151] on span "Inventarios" at bounding box center [48, 153] width 65 height 9
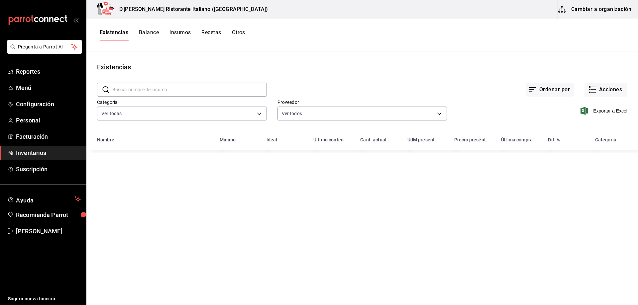
click at [152, 33] on button "Balance" at bounding box center [149, 34] width 20 height 11
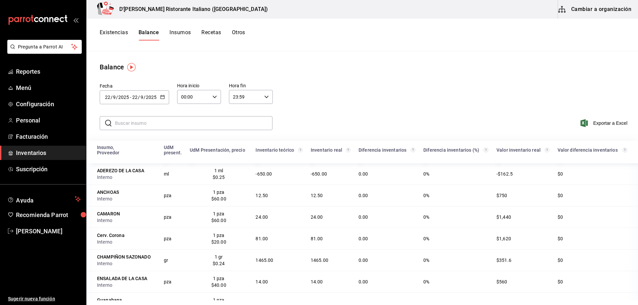
click at [163, 123] on input "text" at bounding box center [194, 123] width 158 height 13
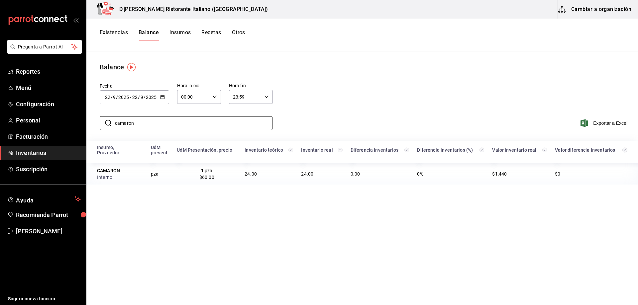
type input "camaron"
click at [161, 95] on \(Stroke\) "button" at bounding box center [163, 97] width 4 height 4
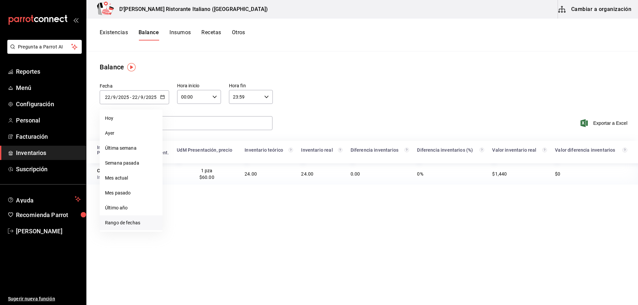
click at [122, 220] on li "Rango de fechas" at bounding box center [131, 223] width 63 height 15
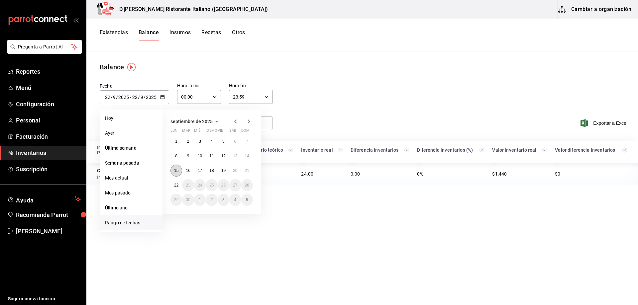
click at [177, 170] on abbr "15" at bounding box center [176, 171] width 4 height 5
type input "[DATE]"
type input "15"
type input "[DATE]"
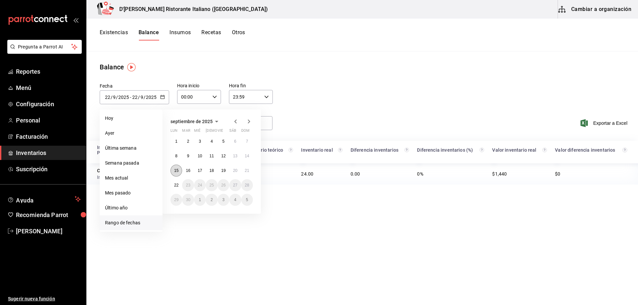
type input "15"
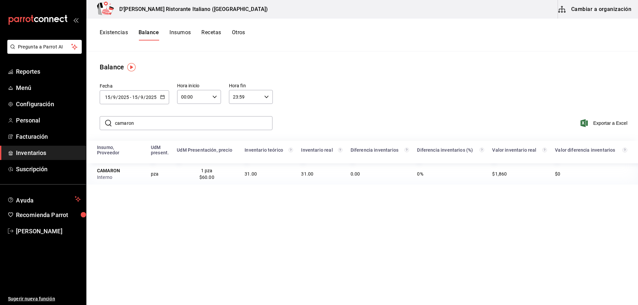
click at [164, 95] on \(Stroke\) "button" at bounding box center [164, 95] width 0 height 0
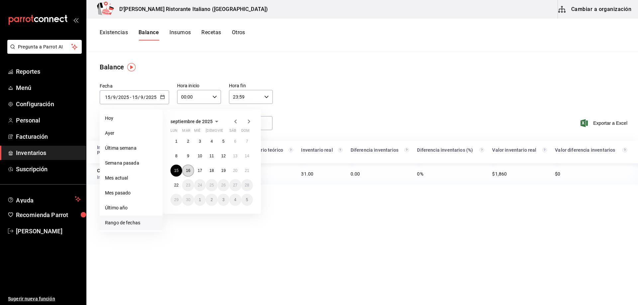
click at [190, 169] on button "16" at bounding box center [188, 171] width 12 height 12
type input "[DATE]"
type input "16"
type input "[DATE]"
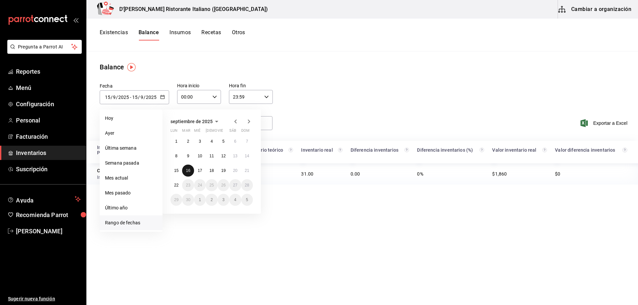
type input "16"
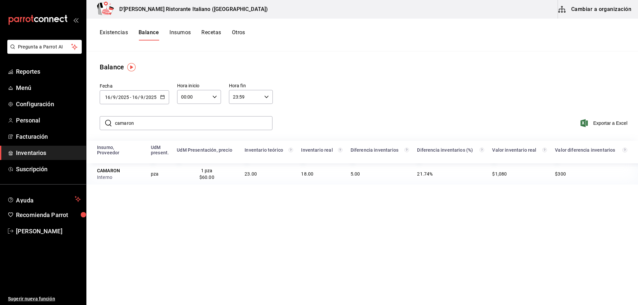
click at [163, 96] on icon "button" at bounding box center [162, 97] width 5 height 5
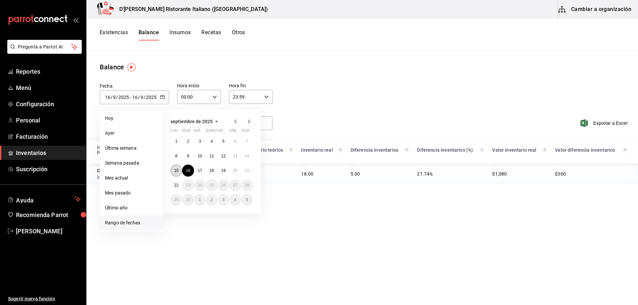
click at [180, 170] on button "15" at bounding box center [177, 171] width 12 height 12
type input "[DATE]"
type input "15"
type input "[DATE]"
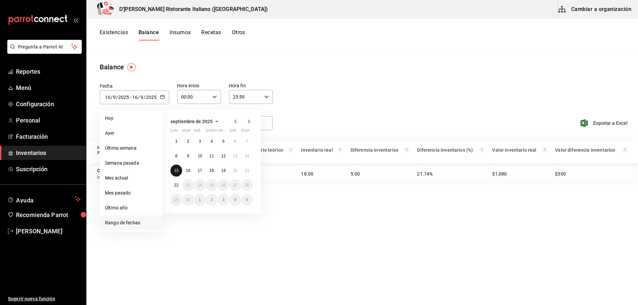
type input "15"
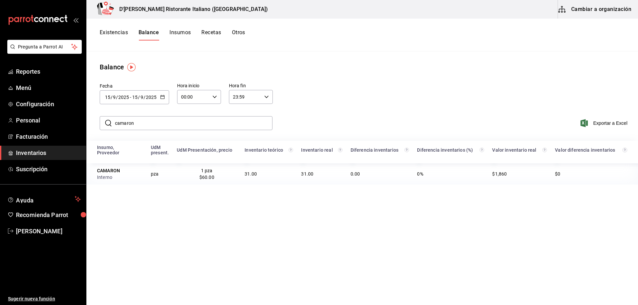
click at [163, 96] on icon "button" at bounding box center [162, 97] width 5 height 5
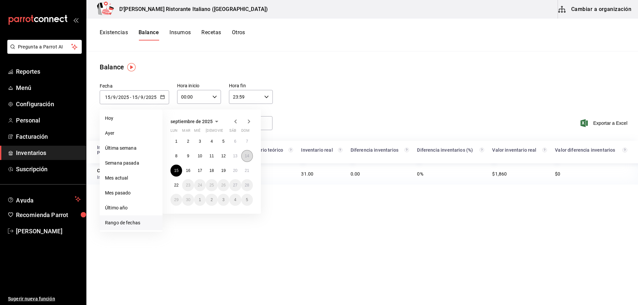
click at [248, 155] on abbr "14" at bounding box center [247, 156] width 4 height 5
type input "2025-09-14"
type input "14"
type input "2025-09-14"
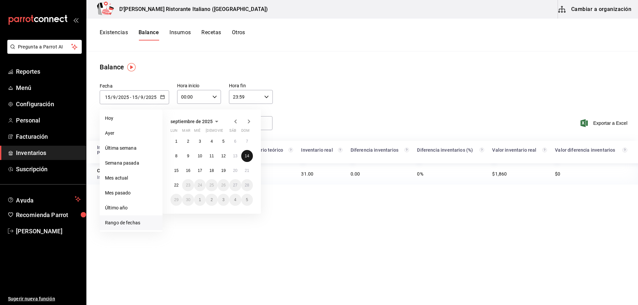
type input "14"
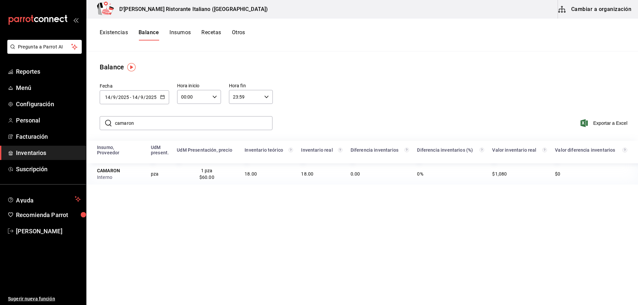
click at [162, 95] on icon "button" at bounding box center [162, 97] width 5 height 5
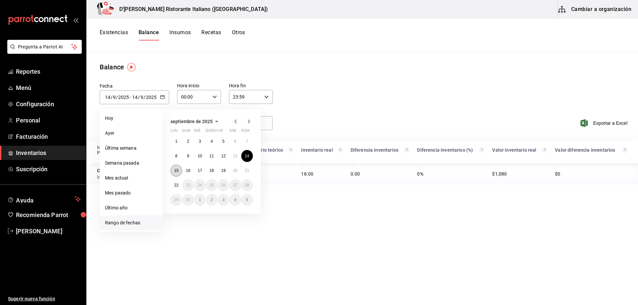
click at [179, 169] on button "15" at bounding box center [177, 171] width 12 height 12
type input "[DATE]"
type input "15"
type input "[DATE]"
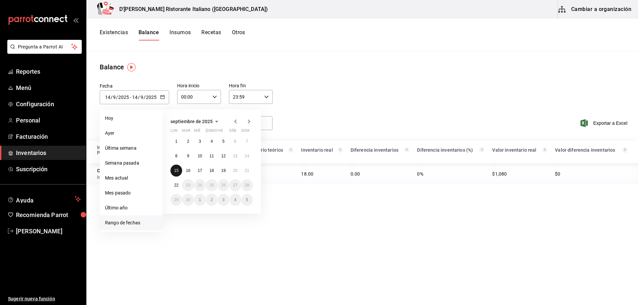
type input "15"
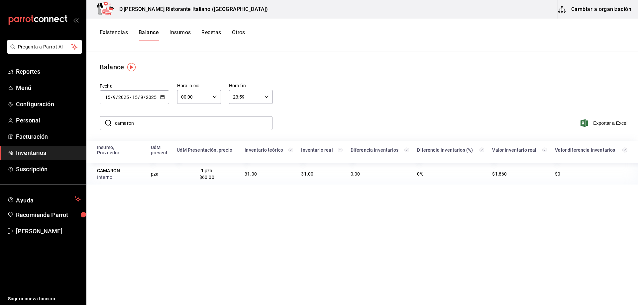
click at [213, 97] on \(Stroke\) "button" at bounding box center [215, 97] width 4 height 2
click at [187, 125] on span "09" at bounding box center [187, 124] width 11 height 5
type input "09:00"
click at [267, 95] on div at bounding box center [319, 152] width 638 height 305
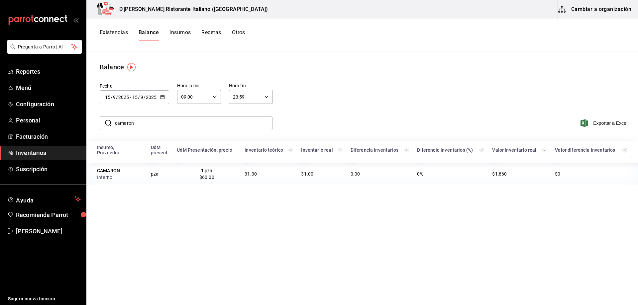
click at [267, 95] on icon "button" at bounding box center [266, 97] width 5 height 5
click at [240, 129] on span "09" at bounding box center [239, 127] width 11 height 5
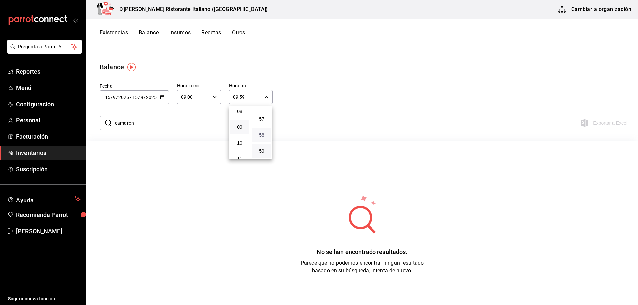
click at [260, 136] on span "58" at bounding box center [261, 135] width 11 height 5
click at [262, 151] on span "59" at bounding box center [261, 151] width 11 height 5
type input "09:59"
click at [215, 97] on div at bounding box center [319, 152] width 638 height 305
click at [215, 97] on icon "button" at bounding box center [214, 97] width 5 height 5
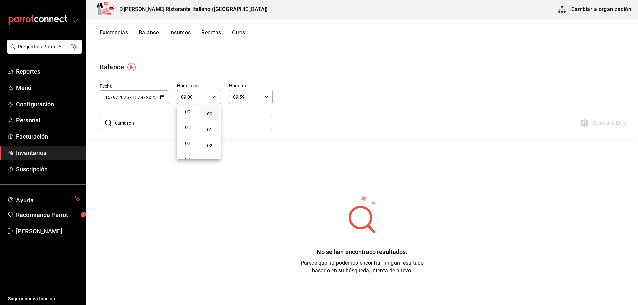
scroll to position [0, 0]
click at [191, 114] on span "00" at bounding box center [187, 113] width 11 height 5
type input "00:00"
click at [267, 96] on div at bounding box center [319, 152] width 638 height 305
click at [267, 96] on icon "button" at bounding box center [266, 97] width 5 height 5
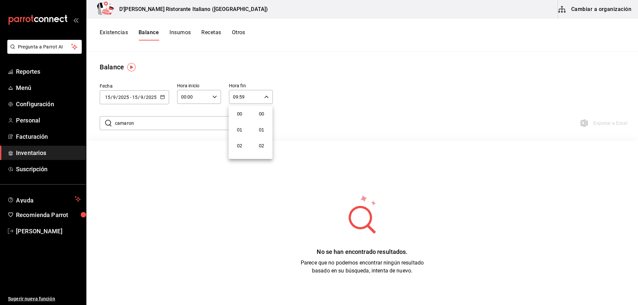
scroll to position [904, 0]
click at [242, 146] on span "11" at bounding box center [239, 145] width 11 height 5
click at [240, 114] on button "13" at bounding box center [239, 111] width 19 height 13
click at [239, 129] on span "14" at bounding box center [239, 127] width 11 height 5
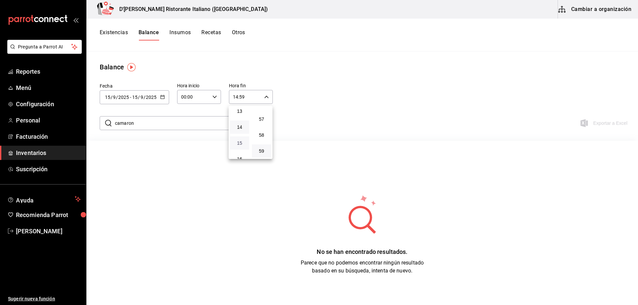
click at [239, 143] on span "15" at bounding box center [239, 143] width 11 height 5
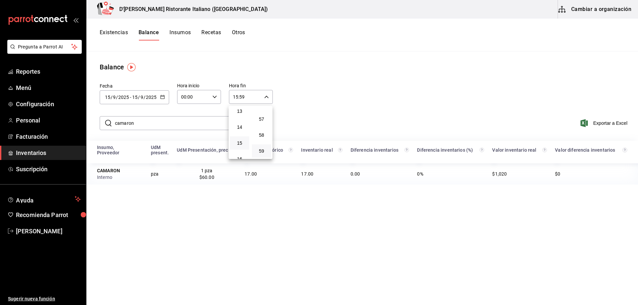
click at [343, 73] on div at bounding box center [319, 152] width 638 height 305
click at [267, 95] on icon "button" at bounding box center [266, 97] width 5 height 5
click at [239, 151] on span "23" at bounding box center [239, 151] width 11 height 5
type input "23:59"
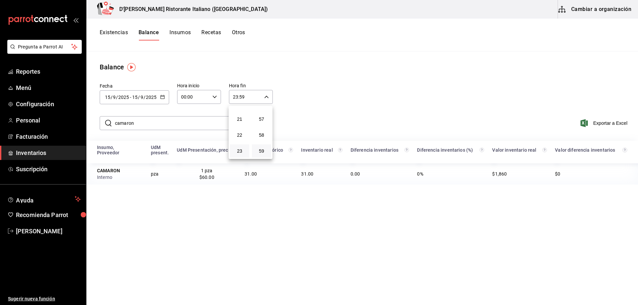
click at [290, 204] on div at bounding box center [319, 152] width 638 height 305
click at [161, 96] on icon "button" at bounding box center [162, 97] width 5 height 5
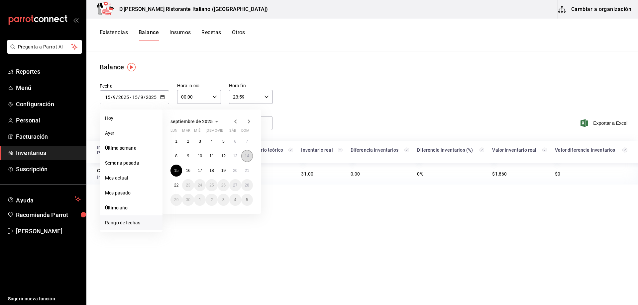
click at [245, 156] on abbr "14" at bounding box center [247, 156] width 4 height 5
type input "2025-09-14"
type input "14"
type input "2025-09-14"
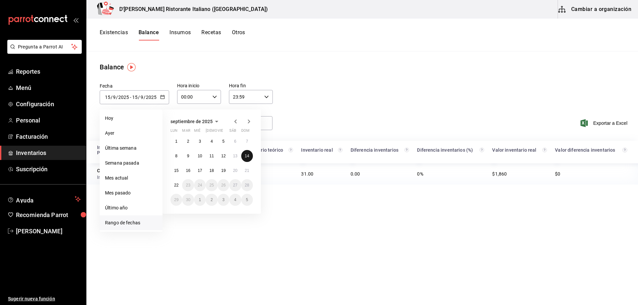
type input "14"
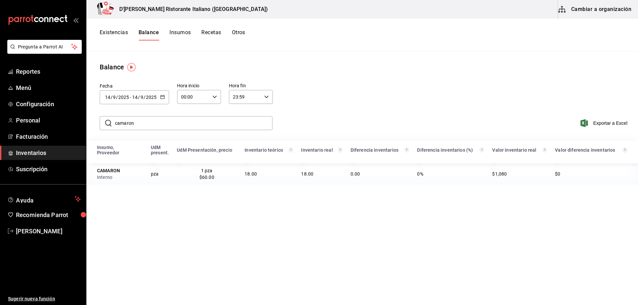
click at [112, 31] on button "Existencias" at bounding box center [114, 34] width 28 height 11
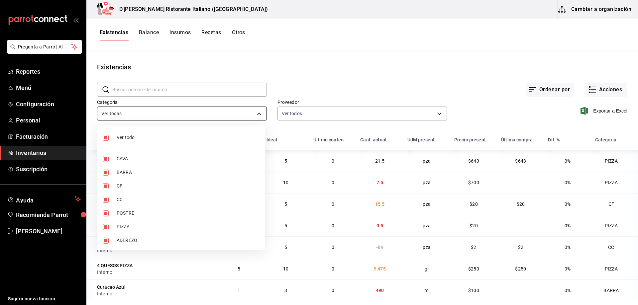
click at [258, 113] on body "Pregunta a Parrot AI Reportes Menú Configuración Personal Facturación Inventari…" at bounding box center [319, 150] width 638 height 301
click at [126, 132] on li "Ver todo" at bounding box center [181, 138] width 168 height 18
checkbox input "false"
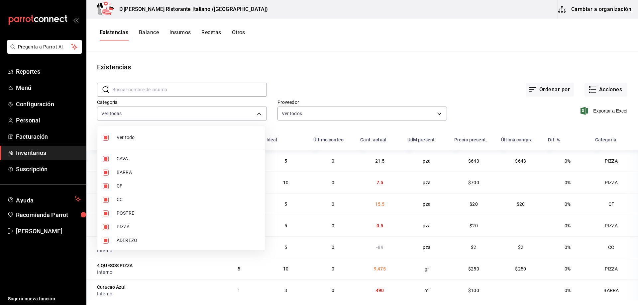
checkbox input "false"
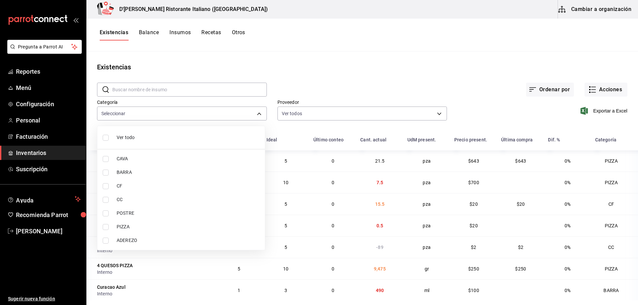
click at [124, 161] on span "CAVA" at bounding box center [188, 159] width 143 height 7
type input "a767d614-044e-4282-96a7-b6725af30640"
checkbox input "true"
click at [345, 79] on div at bounding box center [319, 152] width 638 height 305
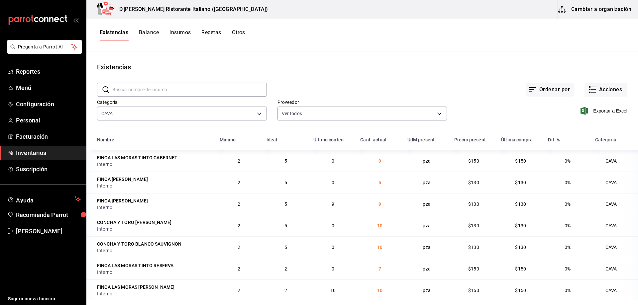
click at [165, 92] on input "text" at bounding box center [189, 89] width 155 height 13
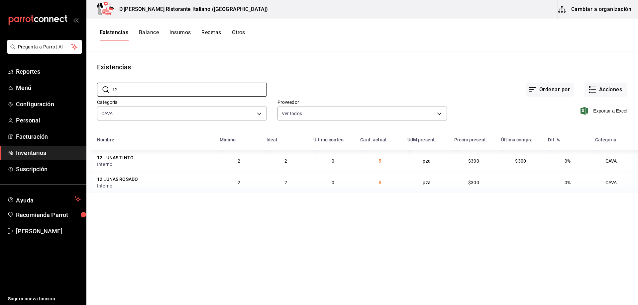
type input "12"
click at [186, 242] on main "Existencias ​ 12 ​ Ordenar por Acciones Categoría CAVA a767d614-044e-4282-96a7-…" at bounding box center [362, 176] width 552 height 249
click at [593, 90] on icon "button" at bounding box center [593, 90] width 5 height 0
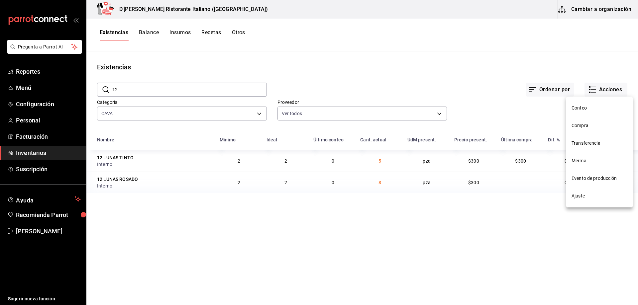
click at [582, 195] on span "Ajuste" at bounding box center [600, 196] width 56 height 7
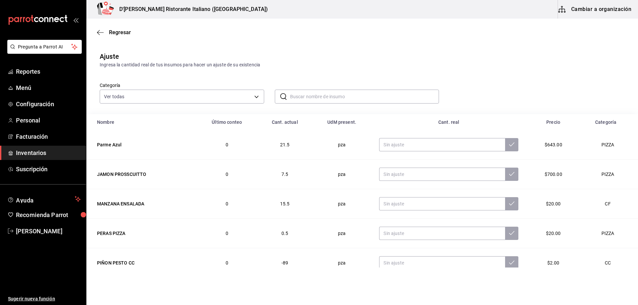
click at [347, 98] on input "text" at bounding box center [364, 96] width 149 height 13
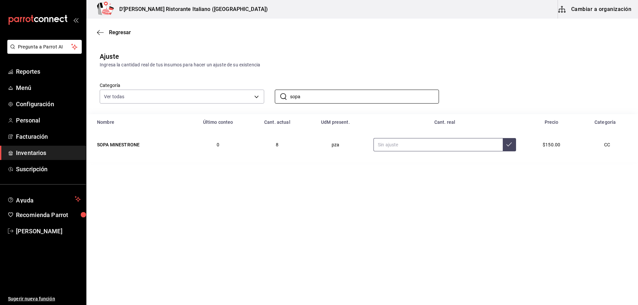
type input "sopa"
click at [387, 143] on input "text" at bounding box center [438, 144] width 129 height 13
type input "10.00"
click at [513, 146] on button at bounding box center [509, 144] width 13 height 13
click at [317, 96] on input "sopa" at bounding box center [364, 96] width 149 height 13
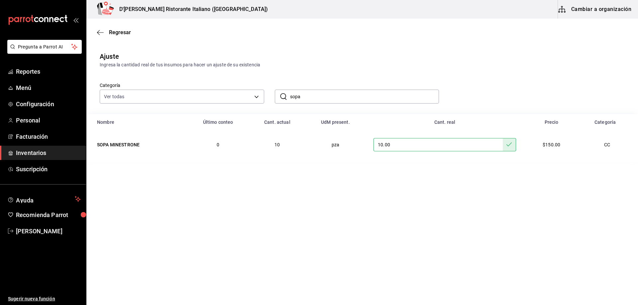
click at [317, 96] on input "sopa" at bounding box center [364, 96] width 149 height 13
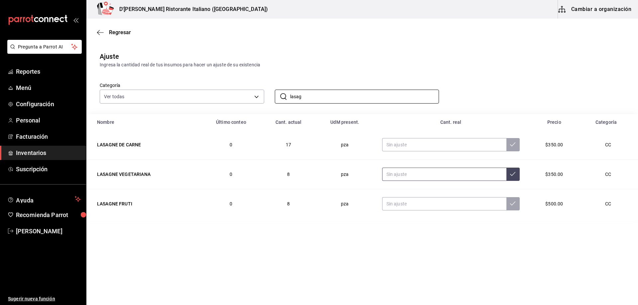
type input "lasag"
click at [394, 174] on input "text" at bounding box center [444, 174] width 124 height 13
type input "9.00"
click at [513, 176] on icon at bounding box center [512, 173] width 5 height 5
click at [320, 96] on input "lasag" at bounding box center [364, 96] width 149 height 13
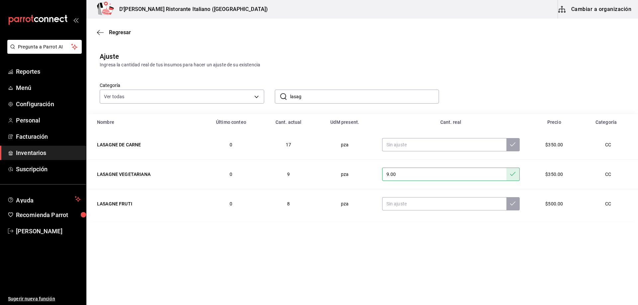
click at [320, 96] on input "lasag" at bounding box center [364, 96] width 149 height 13
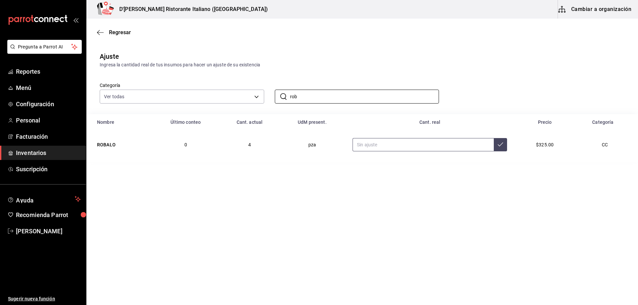
type input "rob"
click at [387, 143] on input "text" at bounding box center [423, 144] width 141 height 13
type input "5.00"
click at [498, 144] on icon at bounding box center [500, 144] width 5 height 5
click at [305, 96] on input "rob" at bounding box center [364, 96] width 149 height 13
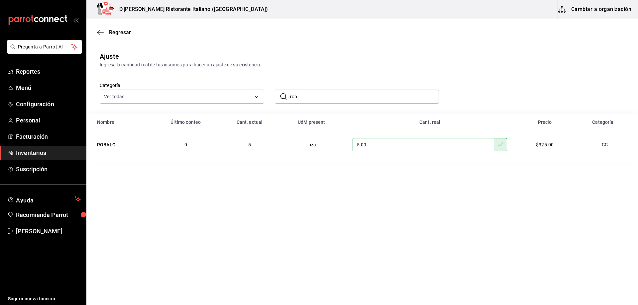
click at [305, 96] on input "rob" at bounding box center [364, 96] width 149 height 13
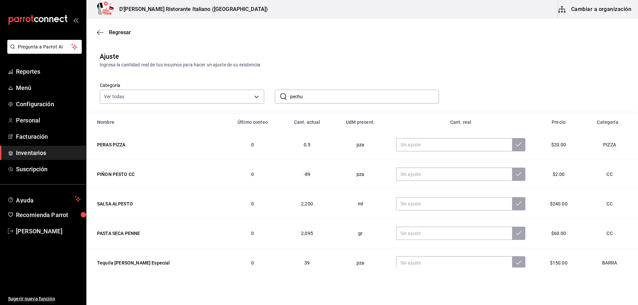
type input "pechuga"
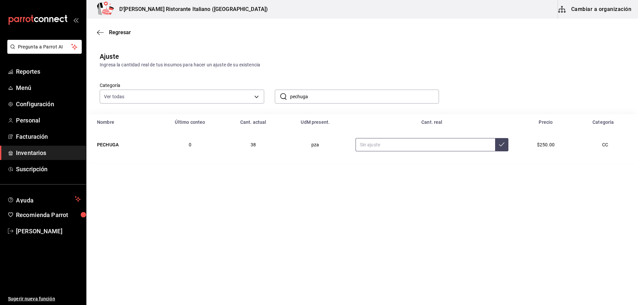
click at [378, 145] on input "text" at bounding box center [426, 144] width 140 height 13
click at [115, 27] on div "Regresar" at bounding box center [362, 32] width 552 height 17
click at [114, 33] on span "Regresar" at bounding box center [120, 32] width 22 height 6
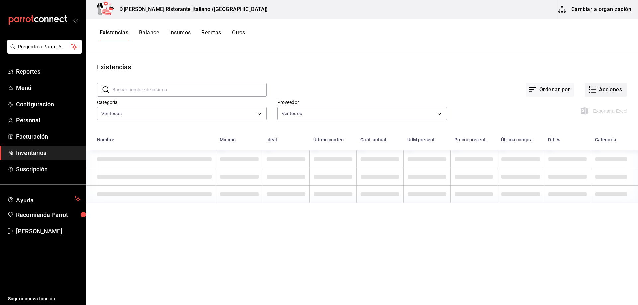
click at [591, 86] on icon "button" at bounding box center [593, 90] width 8 height 8
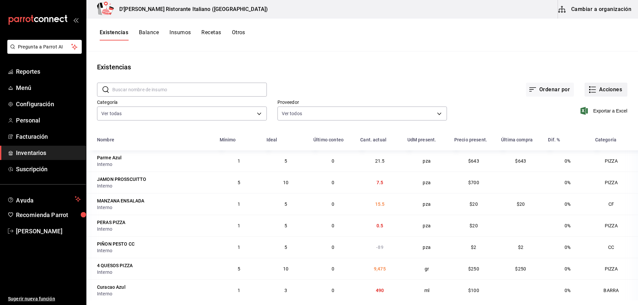
click at [589, 90] on icon "button" at bounding box center [593, 90] width 8 height 8
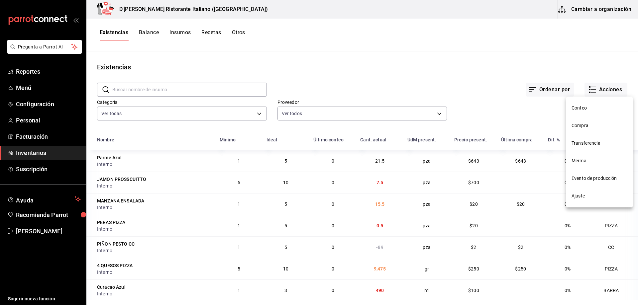
click at [578, 127] on span "Compra" at bounding box center [600, 125] width 56 height 7
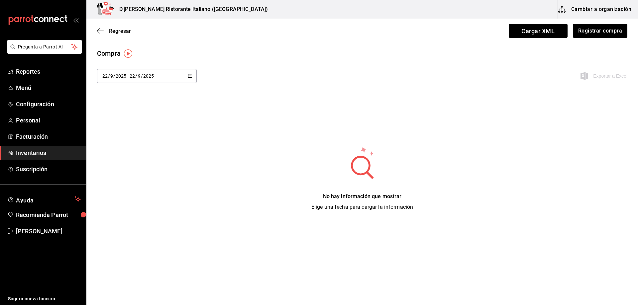
click at [189, 73] on icon "button" at bounding box center [190, 75] width 5 height 5
click at [133, 200] on li "Rango de fechas" at bounding box center [128, 201] width 63 height 15
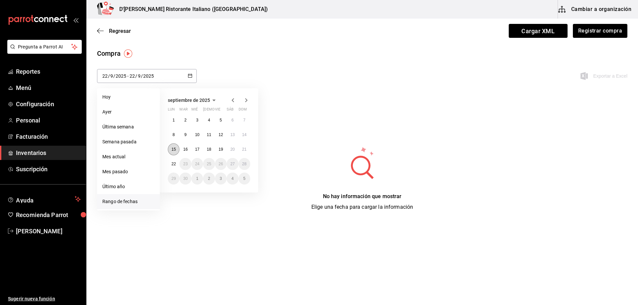
click at [175, 149] on abbr "15" at bounding box center [173, 149] width 4 height 5
type input "[DATE]"
type input "15"
type input "[DATE]"
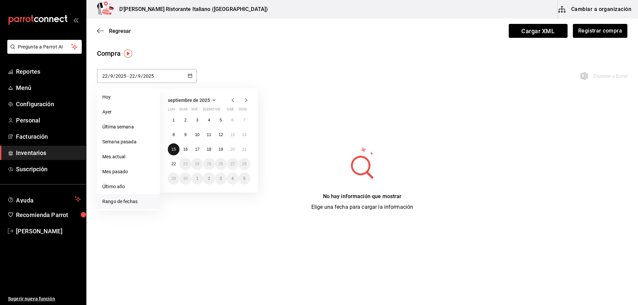
type input "15"
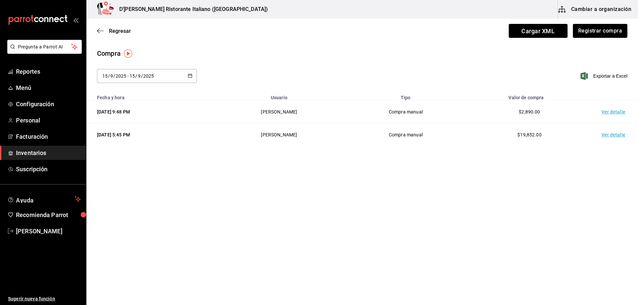
click at [610, 112] on td "Ver detalle" at bounding box center [615, 112] width 47 height 23
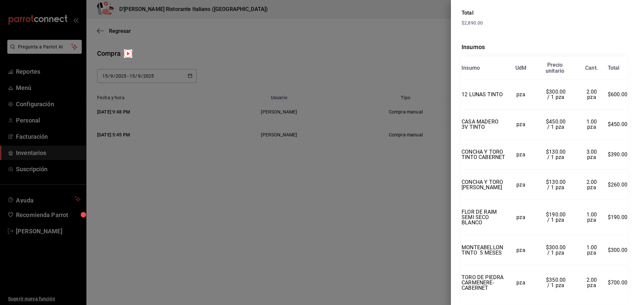
scroll to position [133, 0]
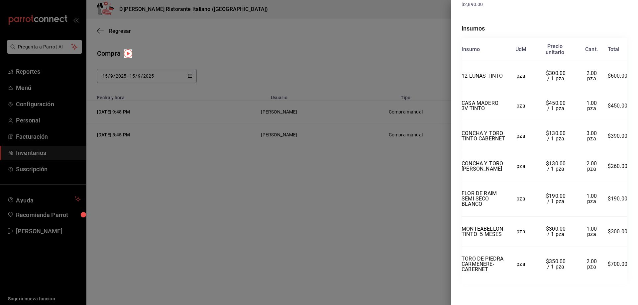
click at [410, 198] on div at bounding box center [319, 152] width 638 height 305
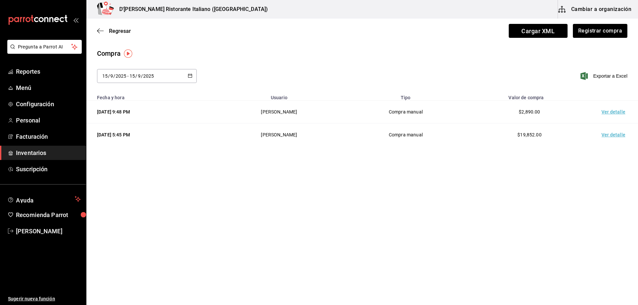
click at [614, 136] on td "Ver detalle" at bounding box center [615, 135] width 47 height 23
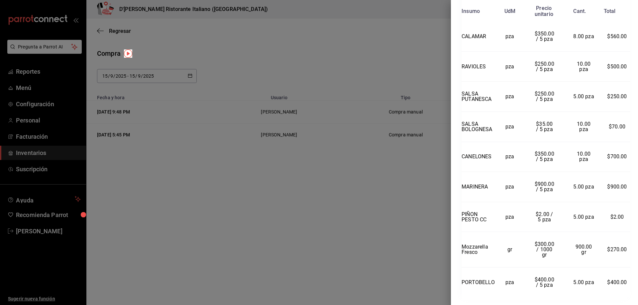
scroll to position [249, 0]
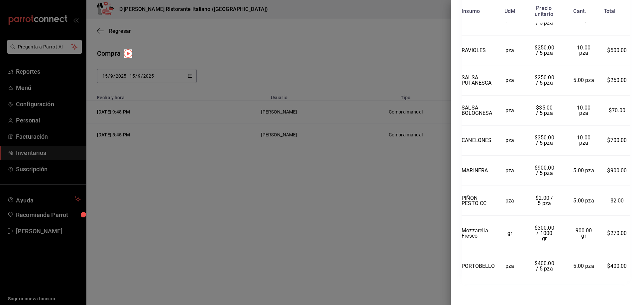
click at [414, 212] on div at bounding box center [319, 152] width 638 height 305
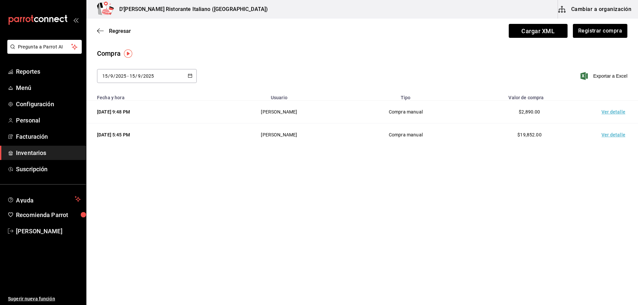
click at [190, 77] on icon "button" at bounding box center [190, 75] width 5 height 5
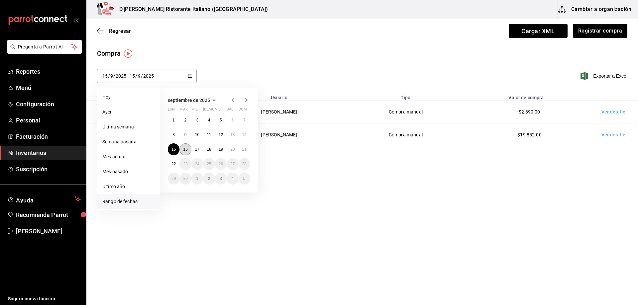
click at [188, 148] on button "16" at bounding box center [185, 150] width 12 height 12
type input "[DATE]"
type input "16"
type input "[DATE]"
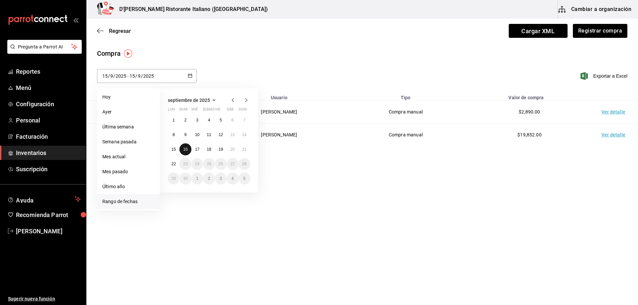
type input "16"
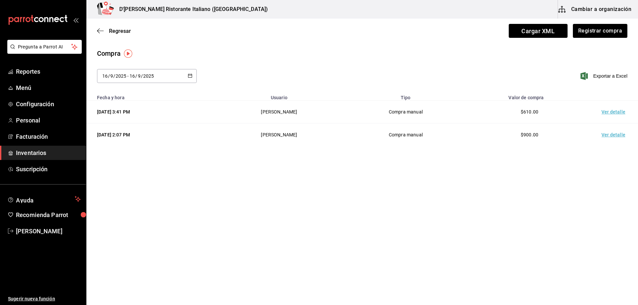
click at [608, 111] on td "Ver detalle" at bounding box center [615, 112] width 47 height 23
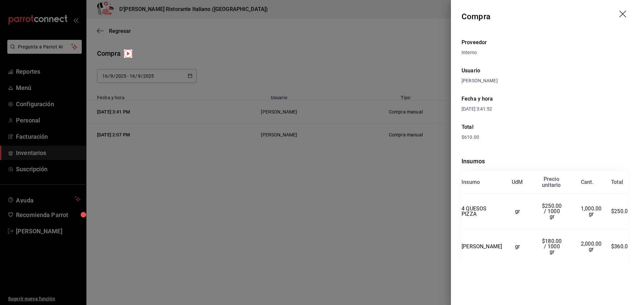
click at [403, 206] on div at bounding box center [319, 152] width 638 height 305
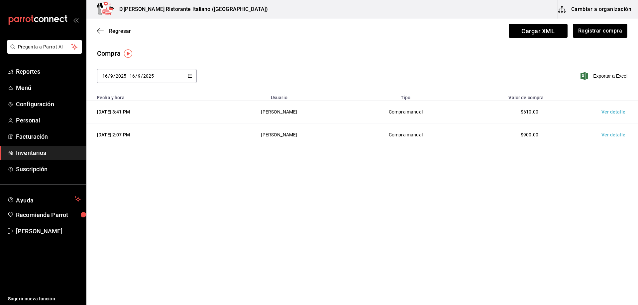
click at [608, 134] on td "Ver detalle" at bounding box center [615, 135] width 47 height 23
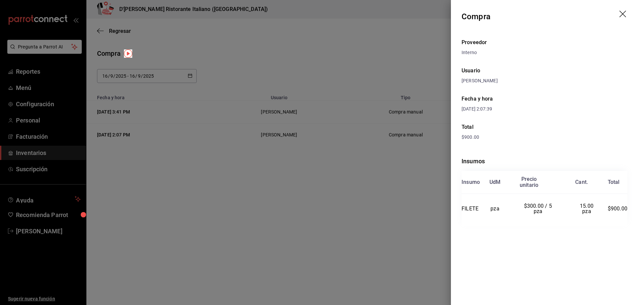
click at [403, 198] on div at bounding box center [319, 152] width 638 height 305
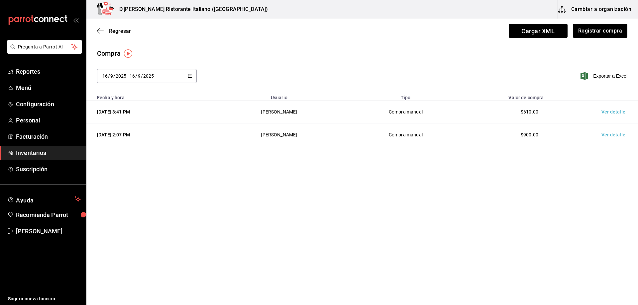
click at [191, 75] on icon "button" at bounding box center [190, 75] width 5 height 5
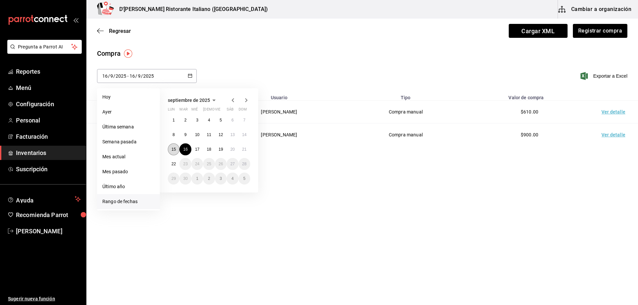
click at [173, 148] on abbr "15" at bounding box center [173, 149] width 4 height 5
type input "[DATE]"
type input "15"
type input "[DATE]"
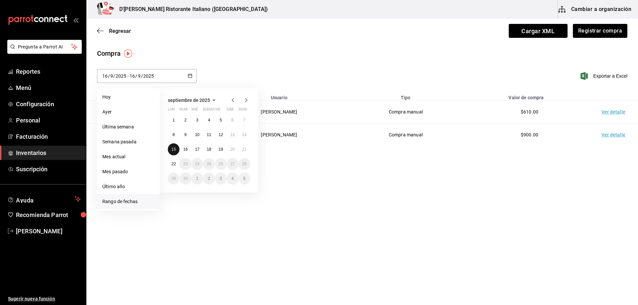
type input "15"
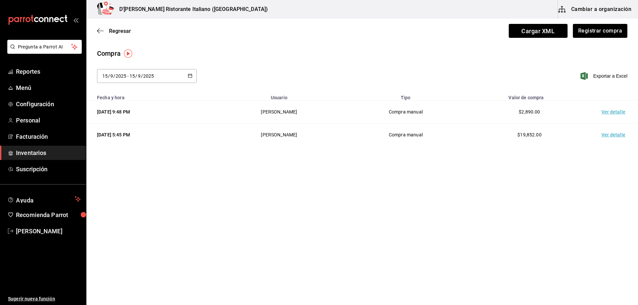
click at [610, 135] on td "Ver detalle" at bounding box center [615, 135] width 47 height 23
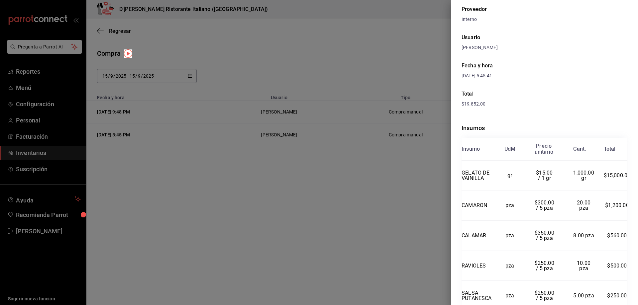
scroll to position [66, 0]
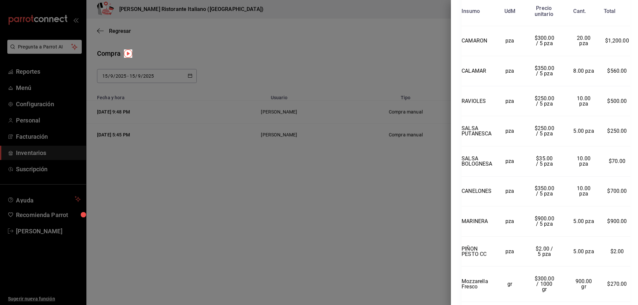
scroll to position [149, 0]
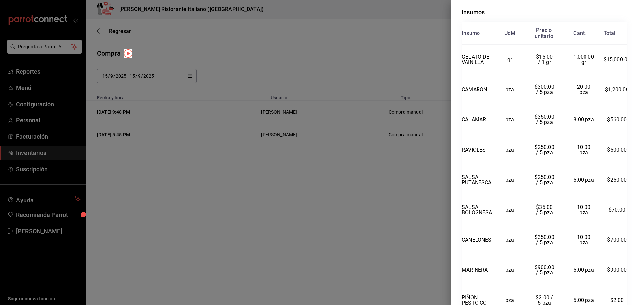
click at [367, 206] on div at bounding box center [319, 152] width 638 height 305
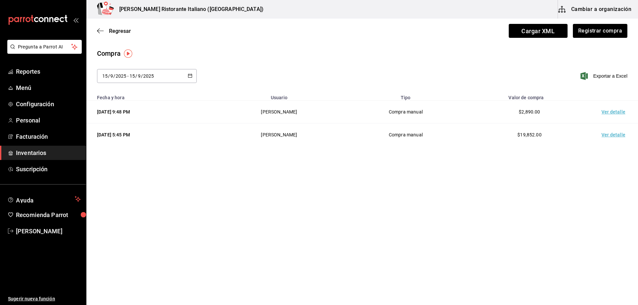
click at [608, 111] on td "Ver detalle" at bounding box center [615, 112] width 47 height 23
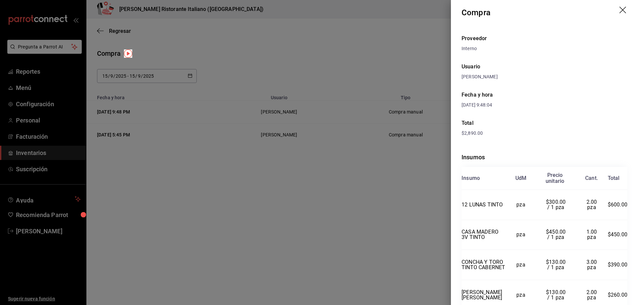
scroll to position [0, 0]
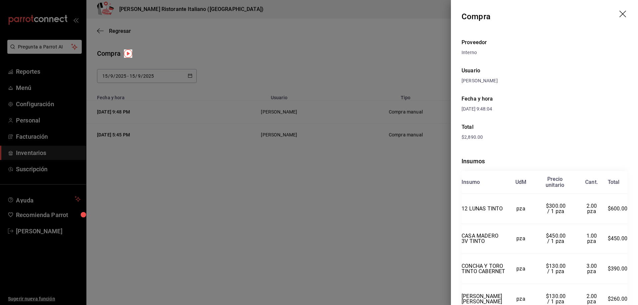
click at [390, 179] on div at bounding box center [319, 152] width 638 height 305
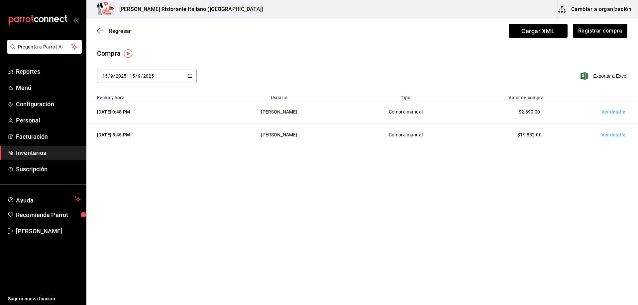
click at [192, 75] on \(Stroke\) "button" at bounding box center [190, 76] width 4 height 4
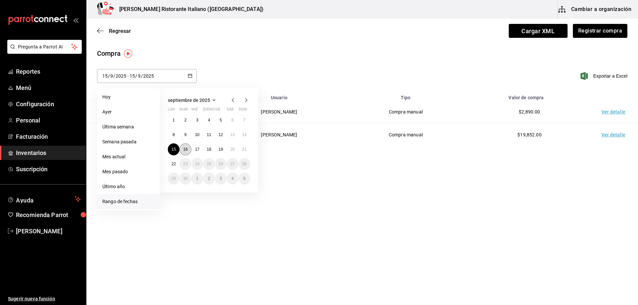
click at [187, 150] on abbr "16" at bounding box center [185, 149] width 4 height 5
type input "[DATE]"
type input "16"
type input "[DATE]"
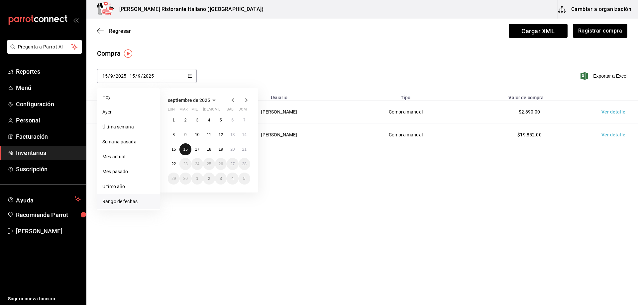
type input "16"
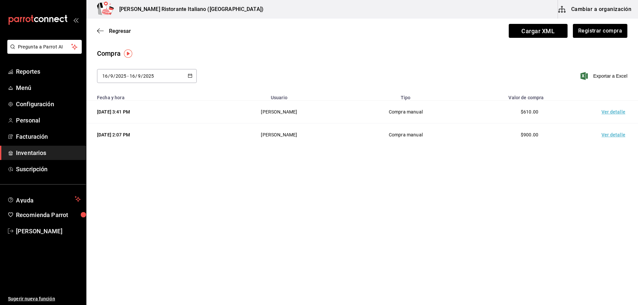
click at [603, 111] on td "Ver detalle" at bounding box center [615, 112] width 47 height 23
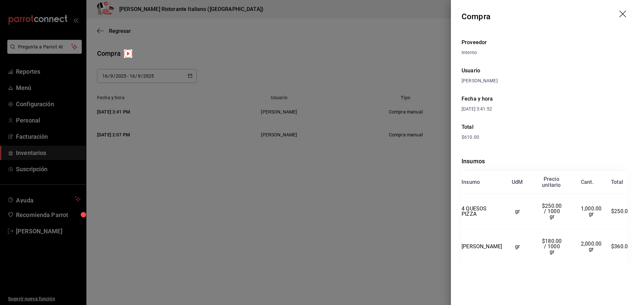
click at [334, 208] on div at bounding box center [319, 152] width 638 height 305
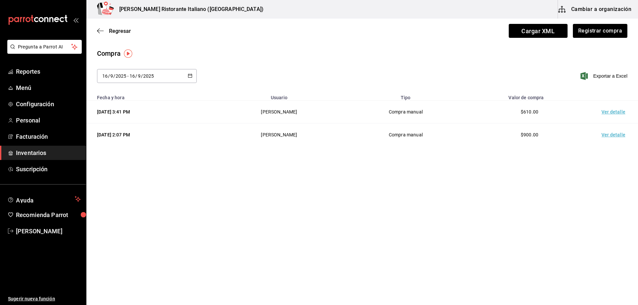
click at [620, 136] on td "Ver detalle" at bounding box center [615, 135] width 47 height 23
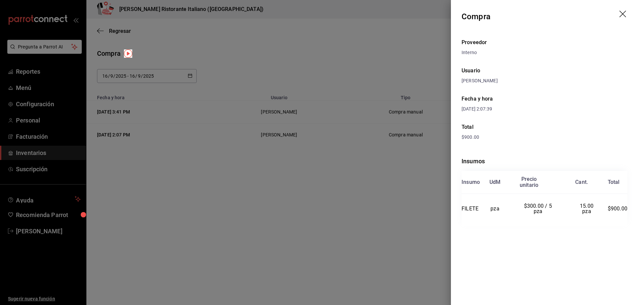
click at [397, 217] on div at bounding box center [319, 152] width 638 height 305
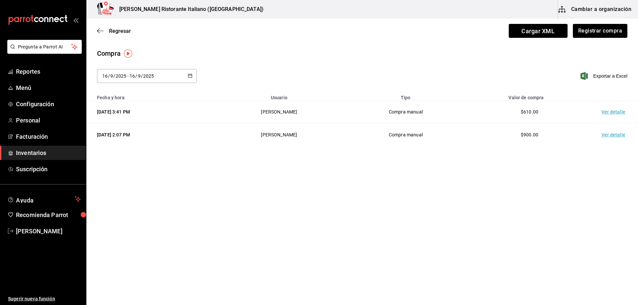
click at [191, 76] on icon "button" at bounding box center [190, 75] width 5 height 5
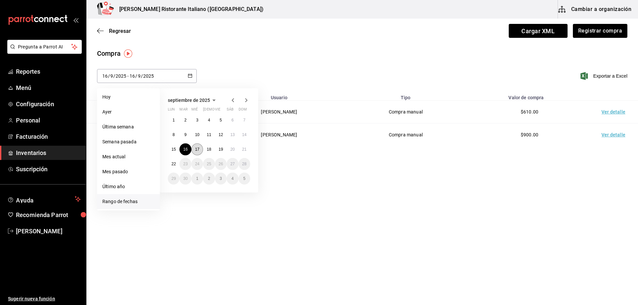
click at [196, 151] on abbr "17" at bounding box center [197, 149] width 4 height 5
type input "[DATE]"
type input "17"
type input "[DATE]"
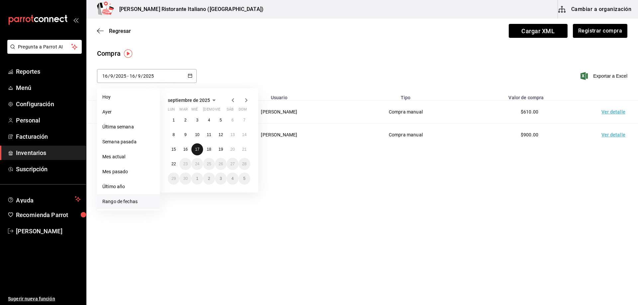
type input "17"
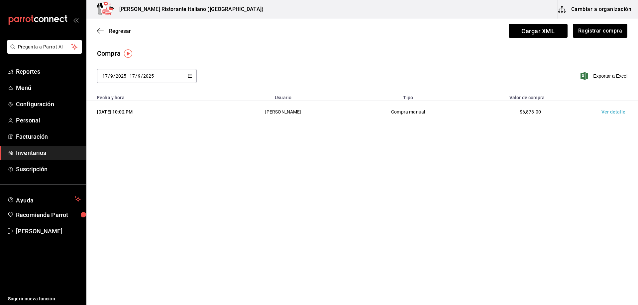
click at [609, 113] on td "Ver detalle" at bounding box center [615, 112] width 47 height 23
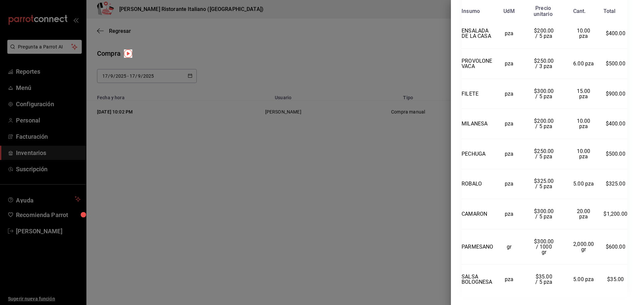
scroll to position [366, 0]
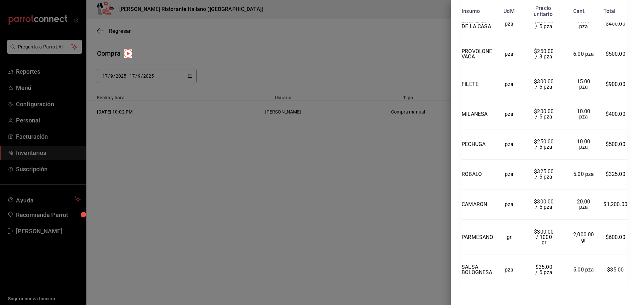
click at [395, 177] on div at bounding box center [319, 152] width 638 height 305
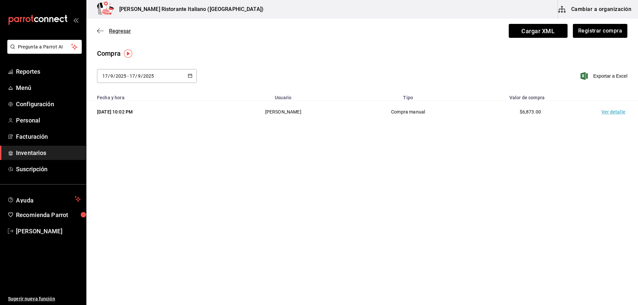
click at [115, 33] on span "Regresar" at bounding box center [120, 31] width 22 height 6
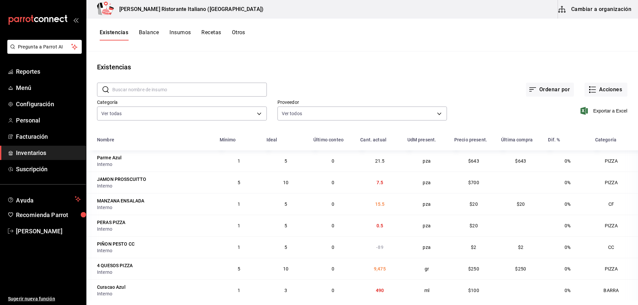
click at [151, 30] on button "Balance" at bounding box center [149, 34] width 20 height 11
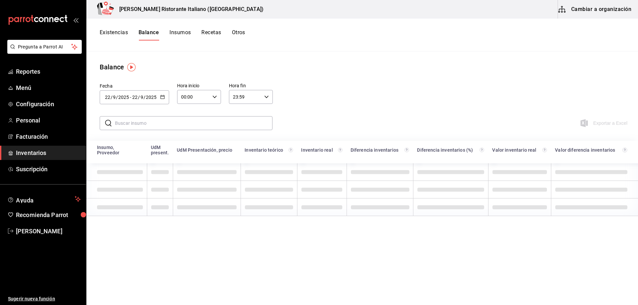
click at [161, 95] on icon "button" at bounding box center [162, 97] width 5 height 5
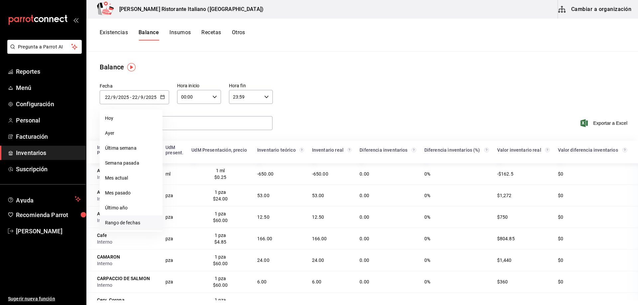
click at [128, 222] on li "Rango de fechas" at bounding box center [131, 223] width 63 height 15
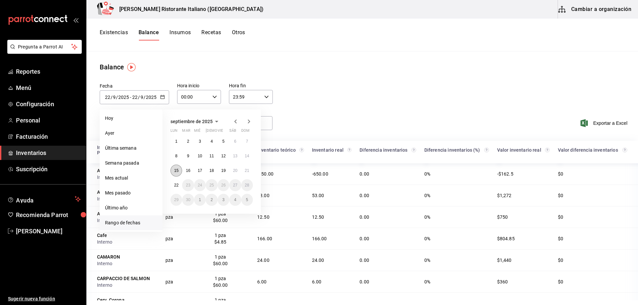
click at [173, 168] on button "15" at bounding box center [177, 171] width 12 height 12
type input "[DATE]"
type input "15"
type input "[DATE]"
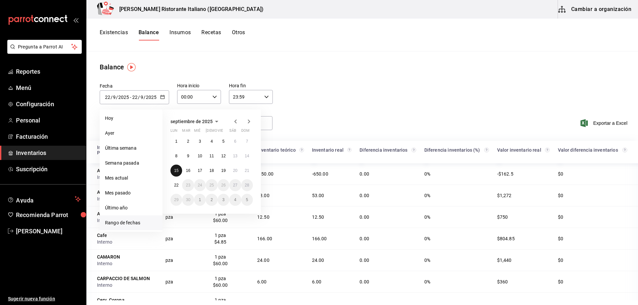
type input "15"
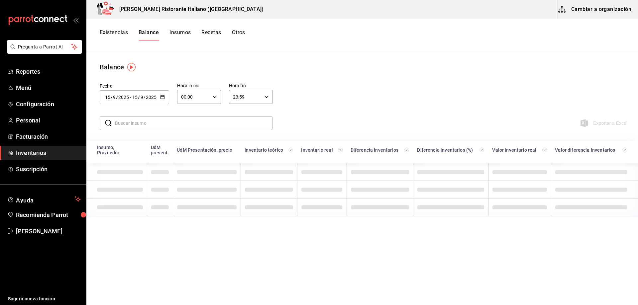
click at [170, 121] on input "text" at bounding box center [194, 123] width 158 height 13
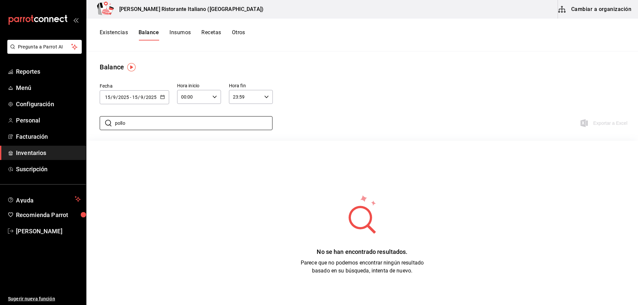
type input "pollo"
click at [162, 95] on icon "button" at bounding box center [162, 97] width 5 height 5
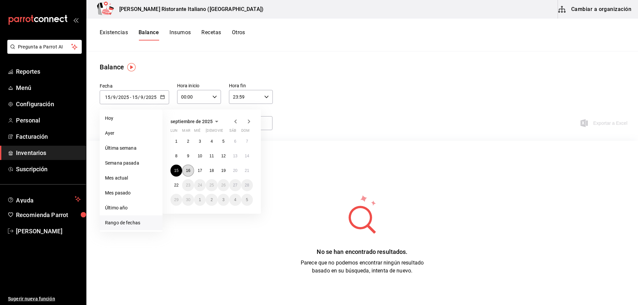
click at [187, 170] on abbr "16" at bounding box center [188, 171] width 4 height 5
type input "[DATE]"
type input "16"
type input "[DATE]"
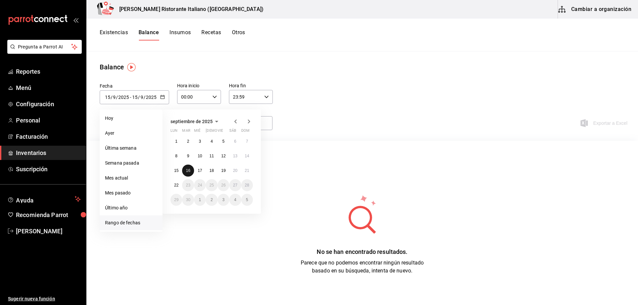
type input "16"
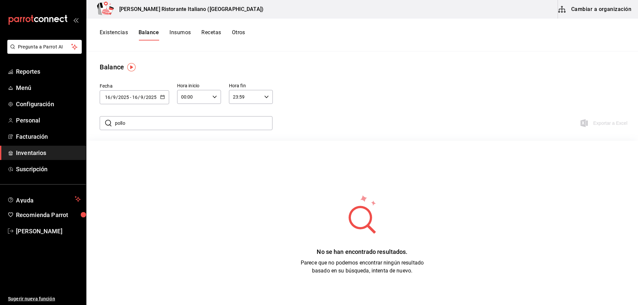
click at [164, 97] on icon "button" at bounding box center [162, 97] width 5 height 5
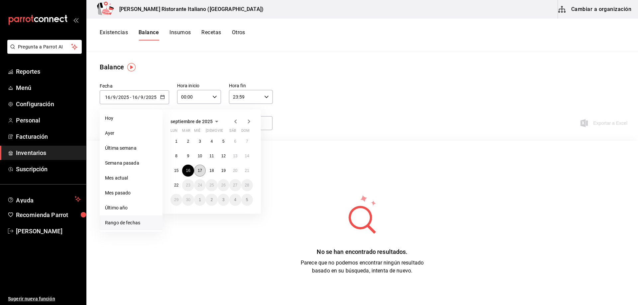
click at [201, 168] on button "17" at bounding box center [200, 171] width 12 height 12
type input "[DATE]"
type input "17"
type input "[DATE]"
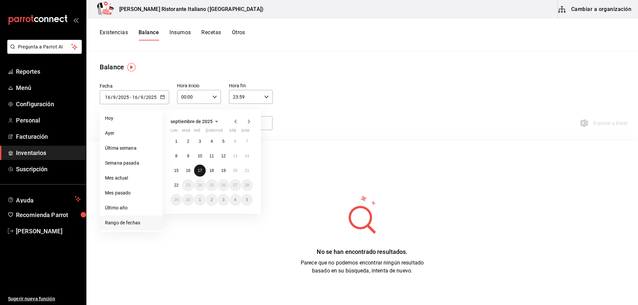
type input "17"
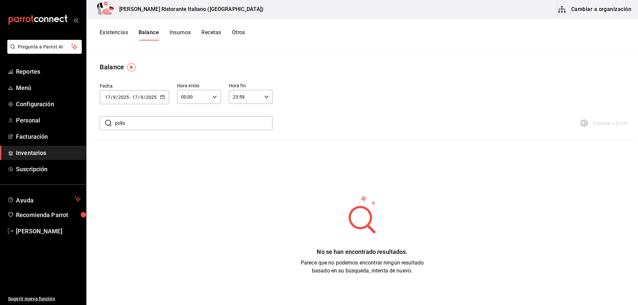
click at [155, 123] on input "pollo" at bounding box center [194, 123] width 158 height 13
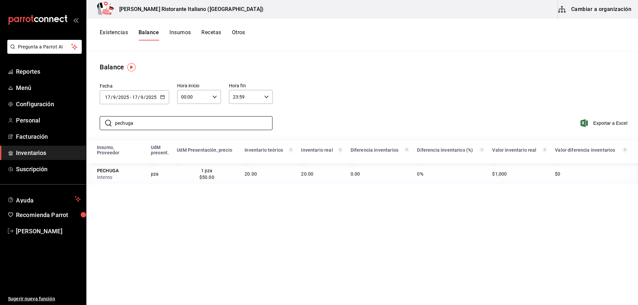
type input "pechuga"
click at [162, 201] on div "Insumo, Proveedor UdM present. UdM Presentación, precio Inventario teórico Inve…" at bounding box center [362, 265] width 552 height 249
click at [163, 98] on icon "button" at bounding box center [162, 97] width 5 height 5
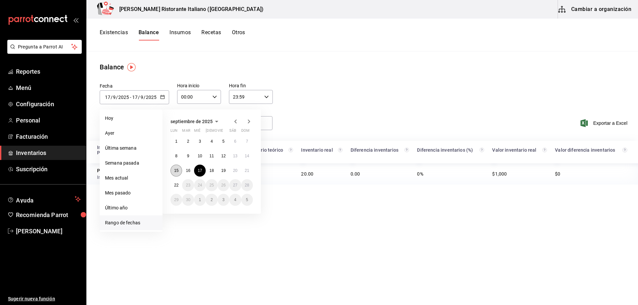
click at [175, 170] on abbr "15" at bounding box center [176, 171] width 4 height 5
type input "[DATE]"
type input "15"
type input "[DATE]"
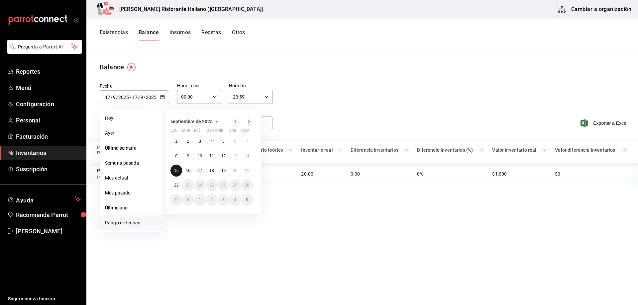
type input "15"
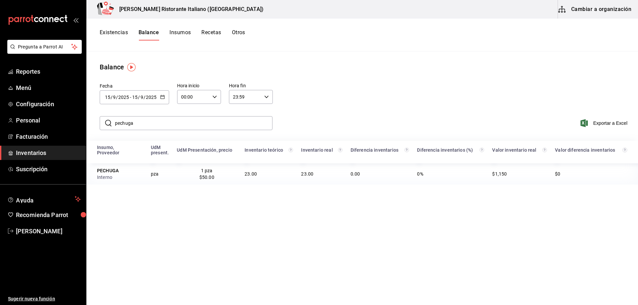
click at [161, 96] on \(Stroke\) "button" at bounding box center [163, 97] width 4 height 4
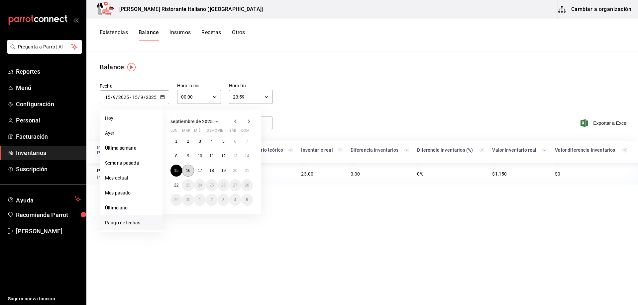
click at [189, 171] on abbr "16" at bounding box center [188, 171] width 4 height 5
type input "[DATE]"
type input "16"
type input "[DATE]"
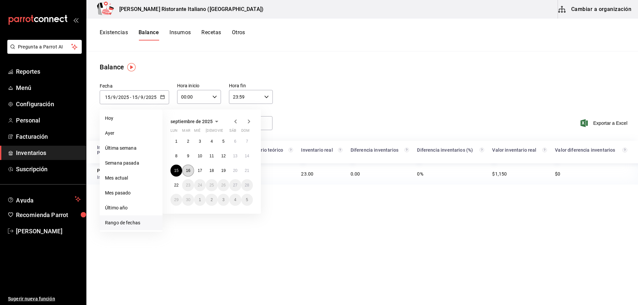
type input "16"
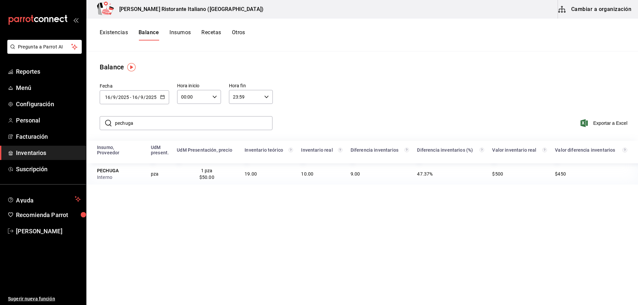
click at [161, 94] on div "[DATE] [DATE] - [DATE] [DATE]" at bounding box center [134, 97] width 69 height 14
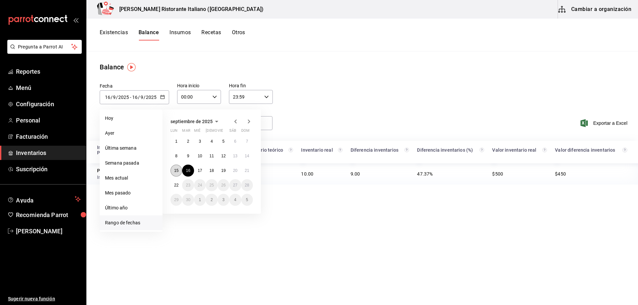
click at [175, 171] on abbr "15" at bounding box center [176, 171] width 4 height 5
type input "[DATE]"
type input "15"
type input "[DATE]"
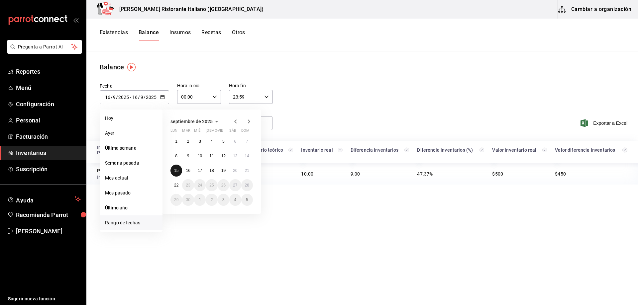
type input "15"
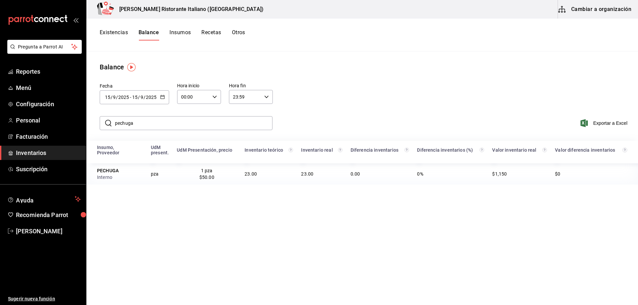
click at [161, 96] on icon "button" at bounding box center [162, 97] width 5 height 5
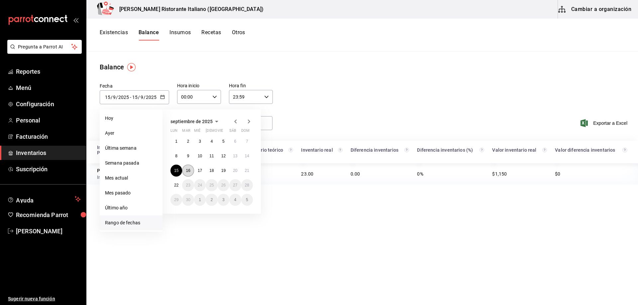
click at [186, 170] on abbr "16" at bounding box center [188, 171] width 4 height 5
type input "[DATE]"
type input "16"
type input "[DATE]"
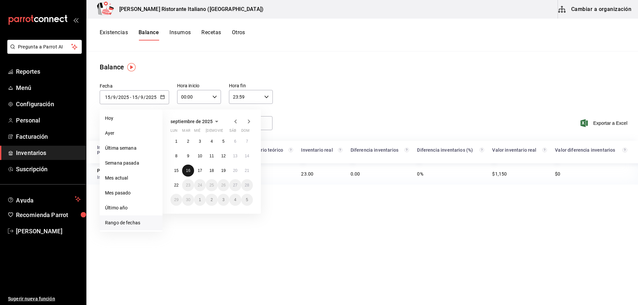
type input "16"
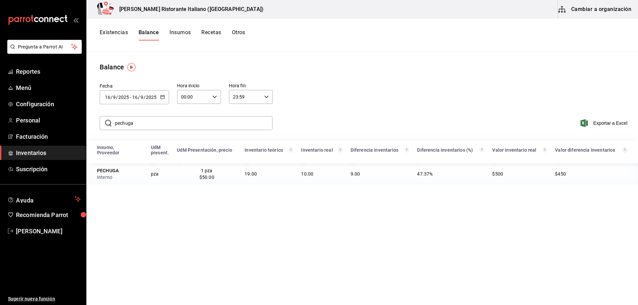
click at [163, 97] on icon "button" at bounding box center [162, 97] width 5 height 5
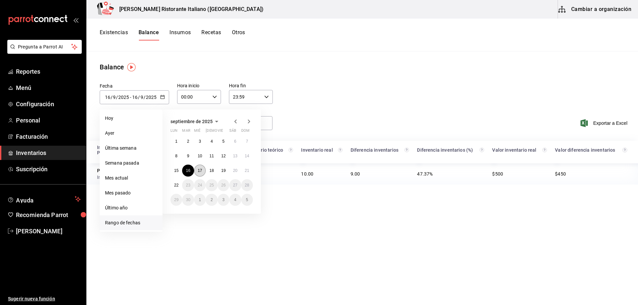
click at [201, 167] on button "17" at bounding box center [200, 171] width 12 height 12
type input "[DATE]"
type input "17"
type input "[DATE]"
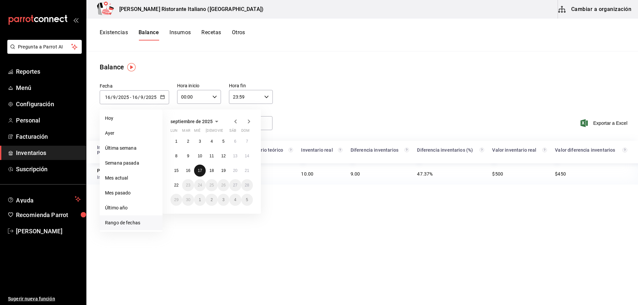
type input "17"
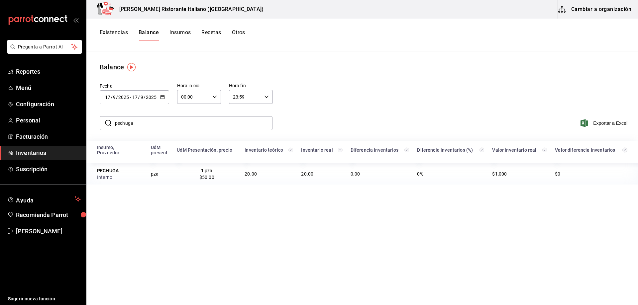
click at [160, 98] on icon "button" at bounding box center [162, 97] width 5 height 5
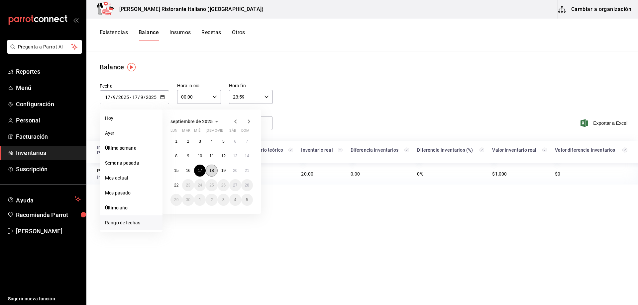
click at [211, 167] on button "18" at bounding box center [212, 171] width 12 height 12
type input "[DATE]"
type input "18"
type input "[DATE]"
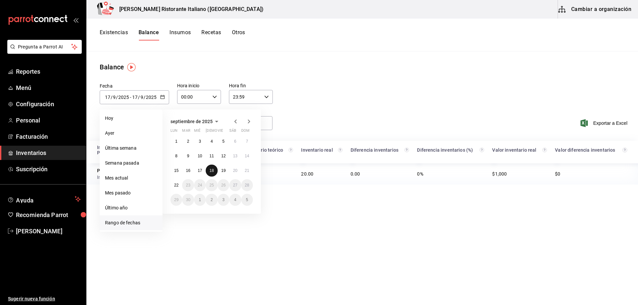
type input "18"
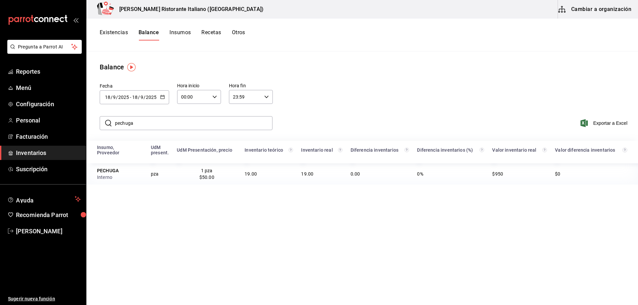
click at [162, 93] on div "[DATE] [DATE] - [DATE] [DATE]" at bounding box center [134, 97] width 69 height 14
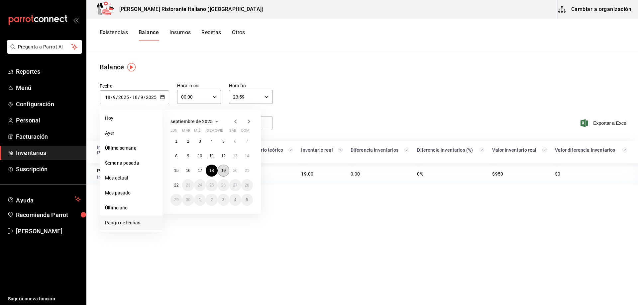
click at [223, 168] on button "19" at bounding box center [224, 171] width 12 height 12
type input "[DATE]"
type input "19"
type input "[DATE]"
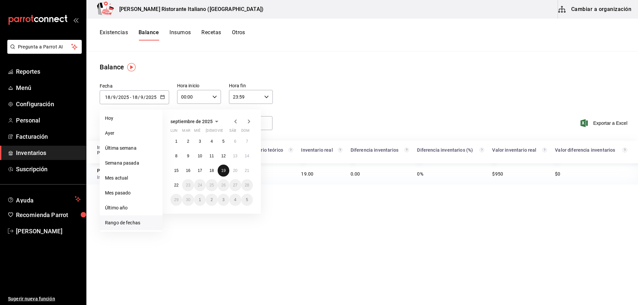
type input "19"
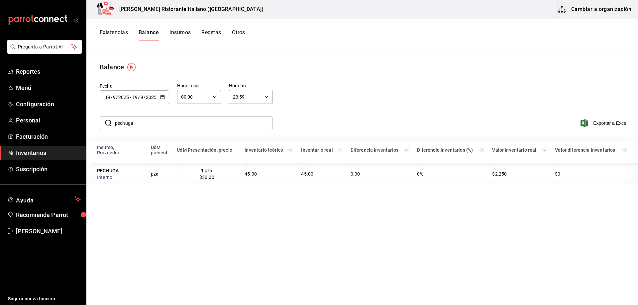
click at [163, 97] on icon "button" at bounding box center [162, 97] width 5 height 5
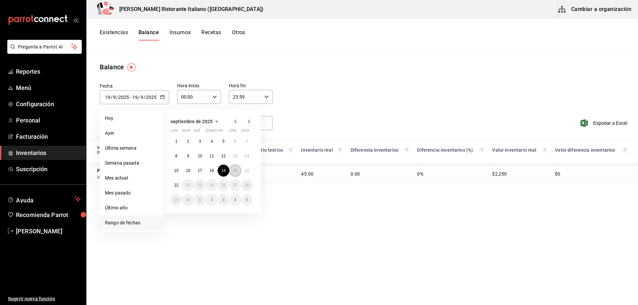
click at [234, 170] on abbr "20" at bounding box center [235, 171] width 4 height 5
type input "[DATE]"
type input "20"
type input "[DATE]"
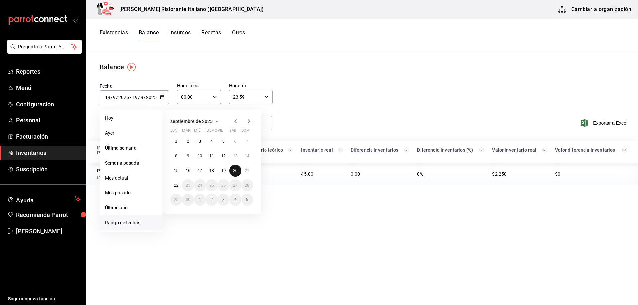
type input "20"
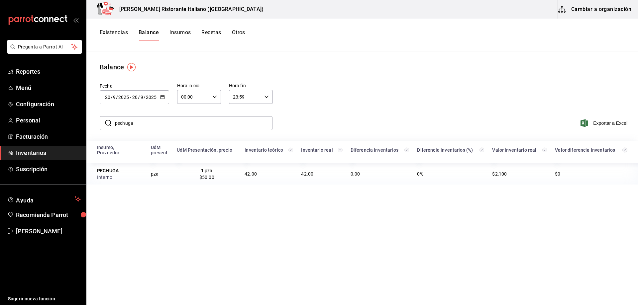
click at [118, 32] on button "Existencias" at bounding box center [114, 34] width 28 height 11
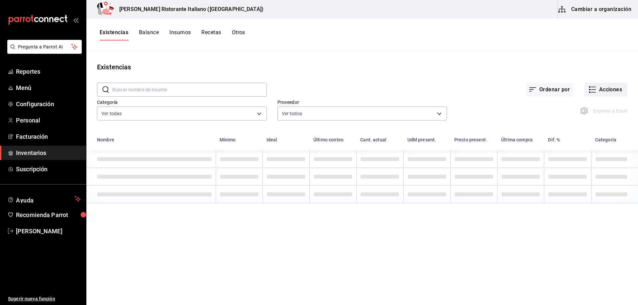
click at [593, 89] on button "Acciones" at bounding box center [606, 90] width 43 height 14
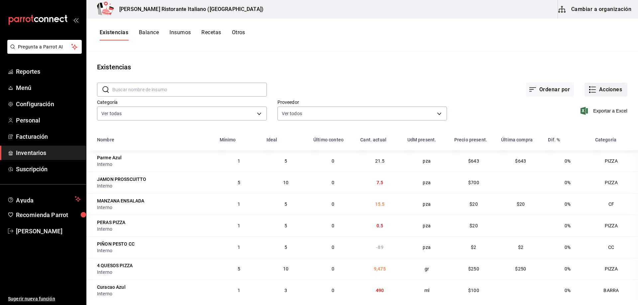
click at [589, 91] on icon "button" at bounding box center [593, 90] width 8 height 8
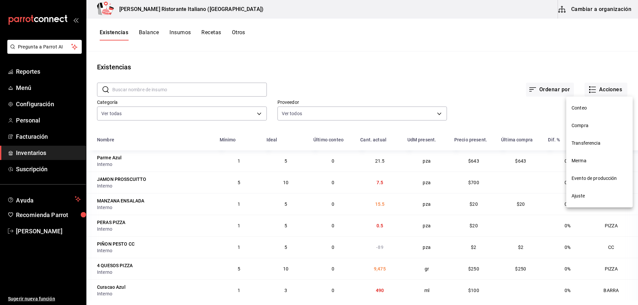
click at [584, 128] on span "Compra" at bounding box center [600, 125] width 56 height 7
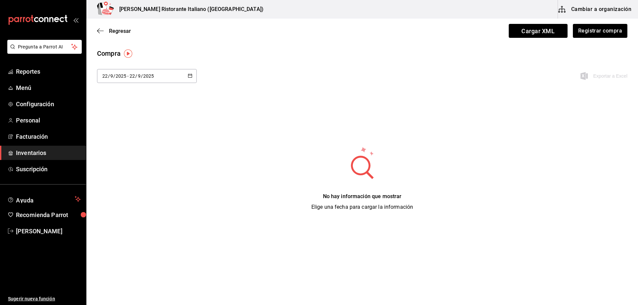
click at [190, 74] on \(Stroke\) "button" at bounding box center [190, 76] width 4 height 4
click at [124, 200] on li "Rango de fechas" at bounding box center [128, 201] width 63 height 15
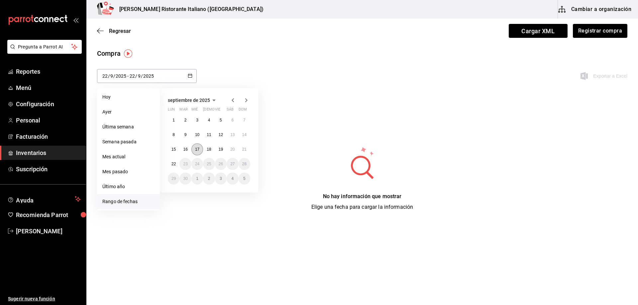
click at [198, 147] on abbr "17" at bounding box center [197, 149] width 4 height 5
type input "[DATE]"
type input "17"
type input "[DATE]"
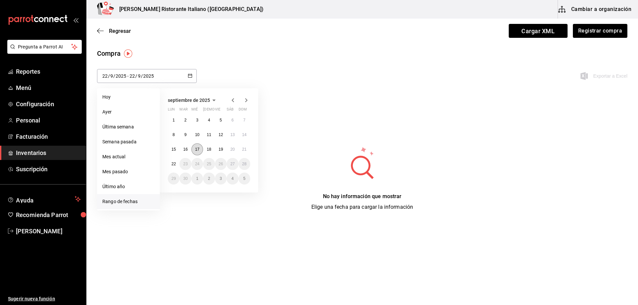
type input "17"
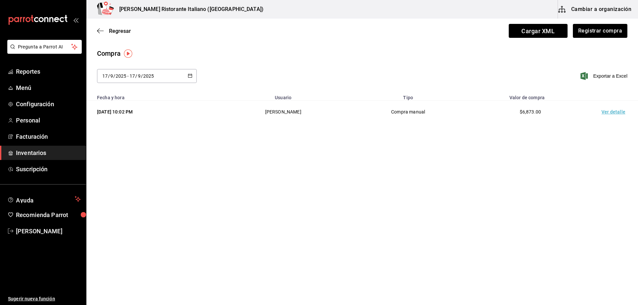
click at [606, 110] on td "Ver detalle" at bounding box center [615, 112] width 47 height 23
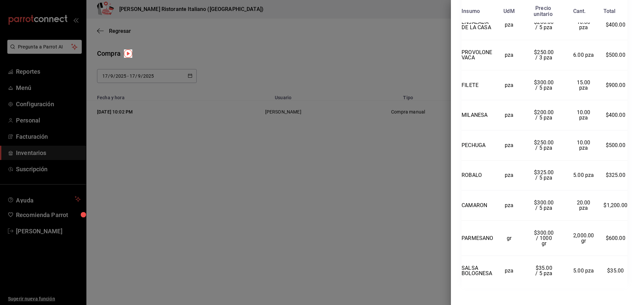
scroll to position [366, 0]
click at [439, 189] on div at bounding box center [319, 152] width 638 height 305
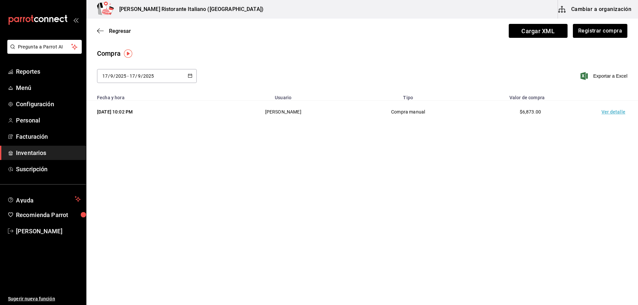
click at [191, 74] on \(Stroke\) "button" at bounding box center [190, 76] width 4 height 4
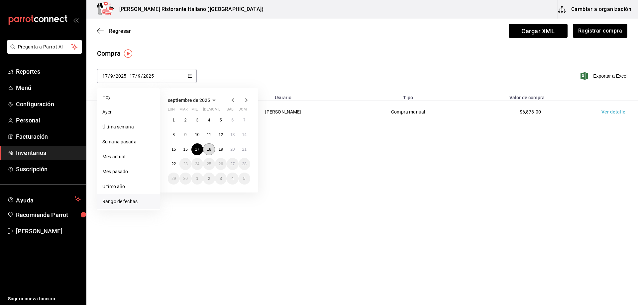
click at [211, 147] on abbr "18" at bounding box center [209, 149] width 4 height 5
type input "[DATE]"
type input "18"
type input "[DATE]"
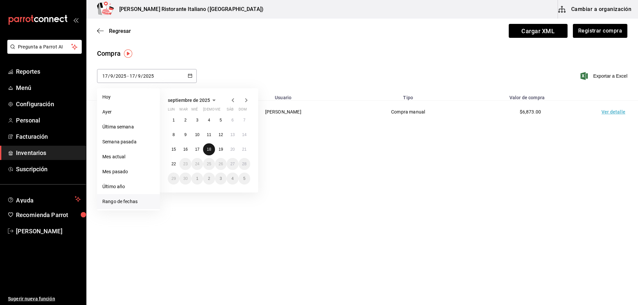
type input "18"
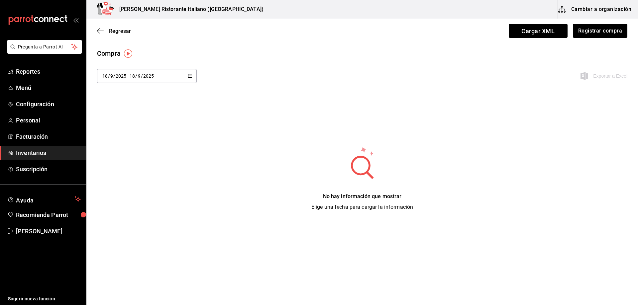
click at [191, 73] on icon "button" at bounding box center [190, 75] width 5 height 5
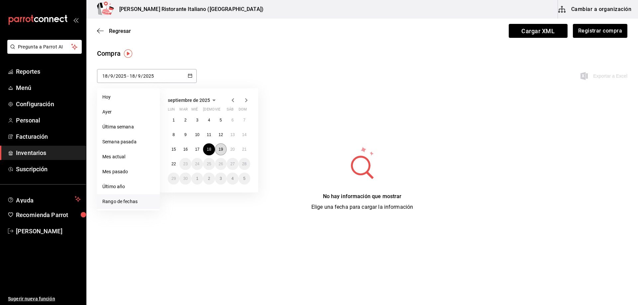
click at [219, 147] on button "19" at bounding box center [221, 150] width 12 height 12
type input "[DATE]"
type input "19"
type input "[DATE]"
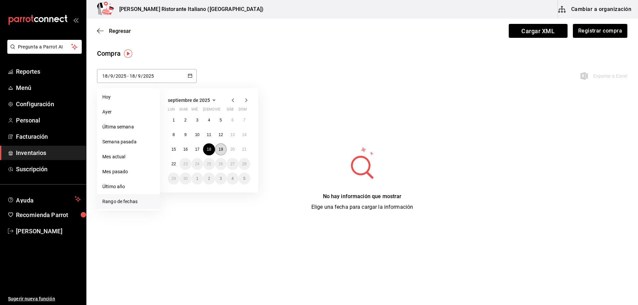
type input "19"
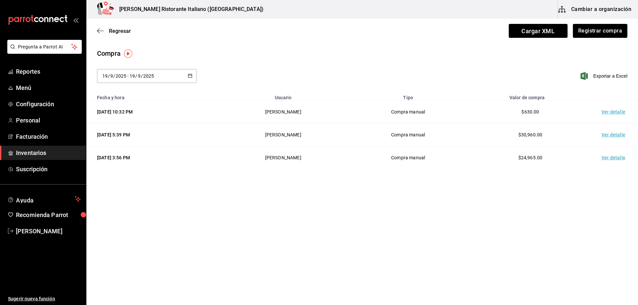
click at [607, 111] on td "Ver detalle" at bounding box center [615, 112] width 47 height 23
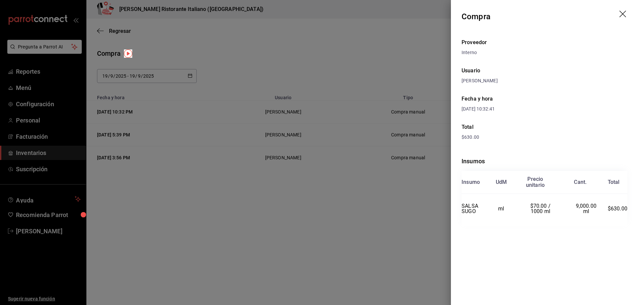
click at [373, 213] on div at bounding box center [319, 152] width 638 height 305
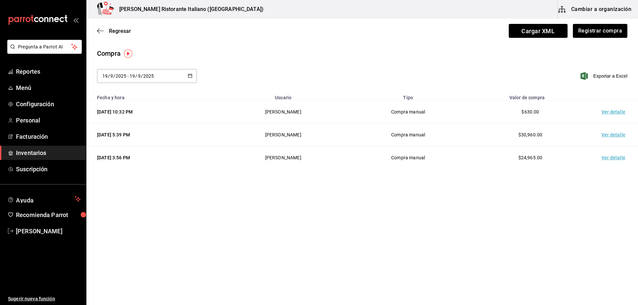
click at [611, 133] on td "Ver detalle" at bounding box center [615, 135] width 47 height 23
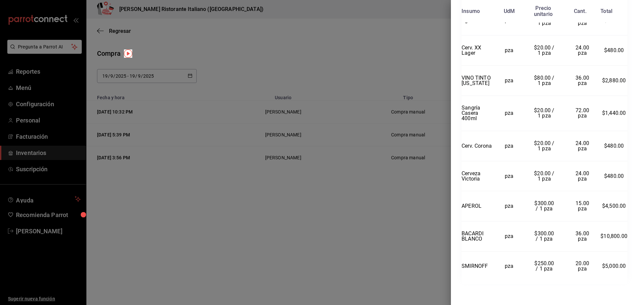
scroll to position [445, 0]
click at [396, 220] on div at bounding box center [319, 152] width 638 height 305
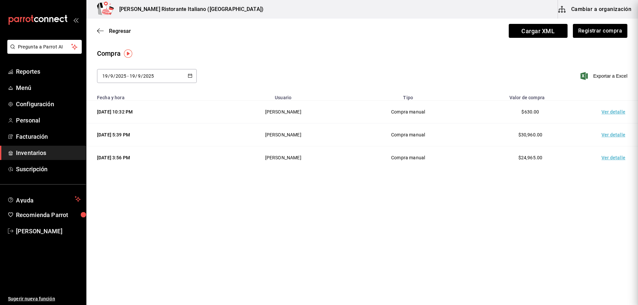
click at [405, 189] on main "Regresar Cargar XML Registrar compra Compra [DATE] [DATE] - [DATE] [DATE] septi…" at bounding box center [362, 143] width 552 height 249
click at [611, 156] on td "Ver detalle" at bounding box center [615, 158] width 47 height 23
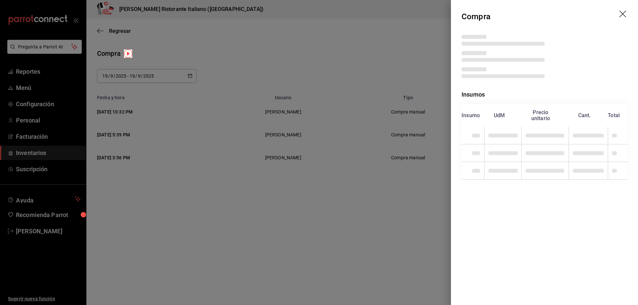
click at [611, 156] on div "Compra Insumos Insumo UdM Precio unitario Cant. Total" at bounding box center [319, 152] width 638 height 305
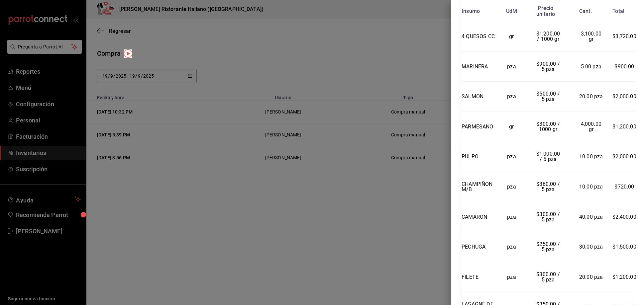
scroll to position [266, 0]
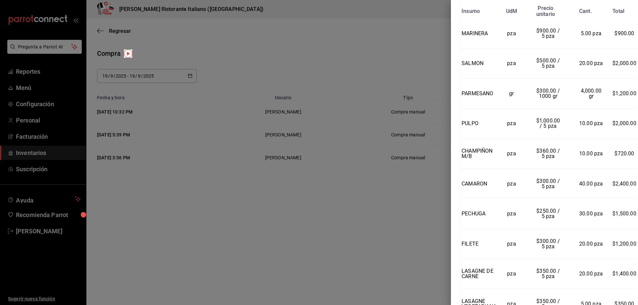
click at [332, 214] on div at bounding box center [319, 152] width 638 height 305
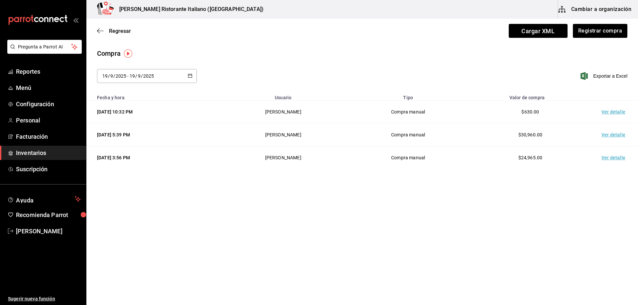
click at [192, 74] on icon "button" at bounding box center [190, 75] width 5 height 5
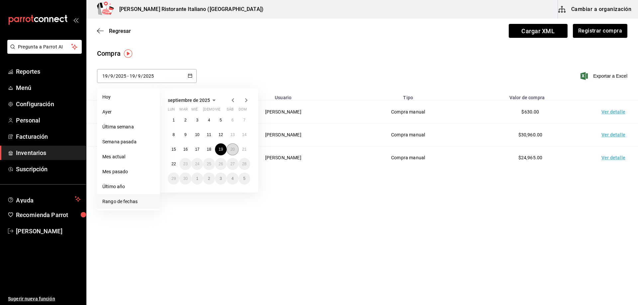
click at [233, 149] on abbr "20" at bounding box center [232, 149] width 4 height 5
type input "[DATE]"
type input "20"
type input "[DATE]"
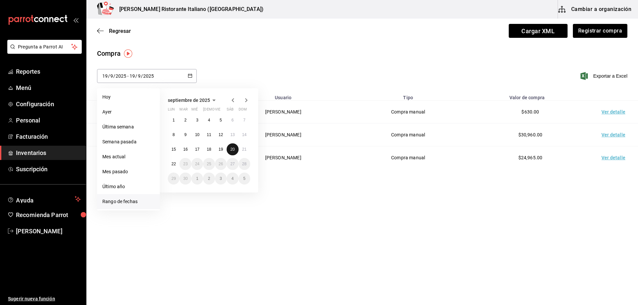
type input "20"
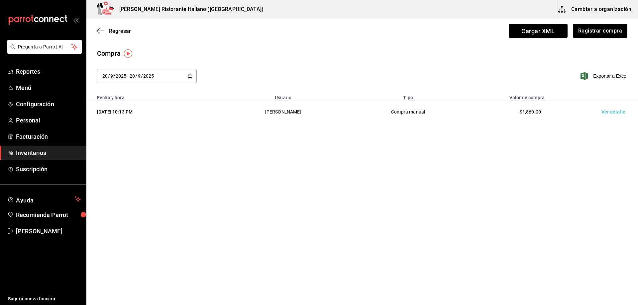
click at [616, 113] on td "Ver detalle" at bounding box center [615, 112] width 47 height 23
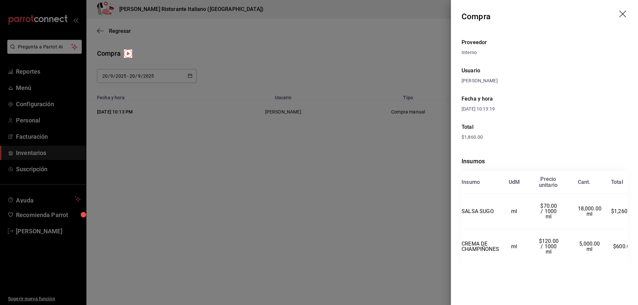
click at [366, 198] on div at bounding box center [319, 152] width 638 height 305
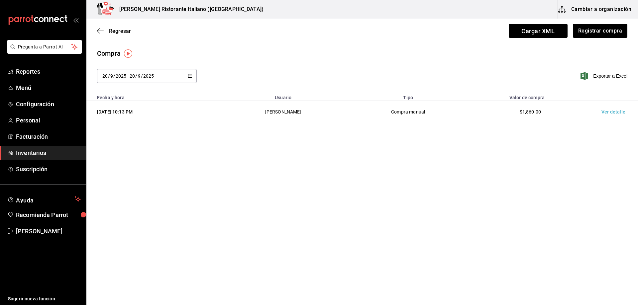
click at [192, 75] on div "[DATE] [DATE] - [DATE] [DATE]" at bounding box center [147, 76] width 100 height 14
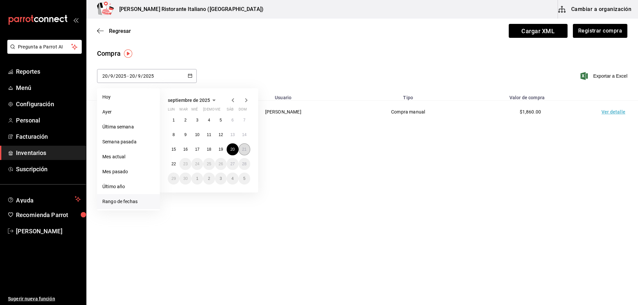
click at [246, 150] on abbr "21" at bounding box center [244, 149] width 4 height 5
type input "[DATE]"
type input "21"
type input "[DATE]"
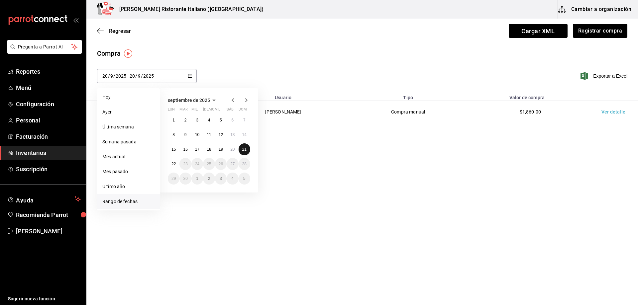
type input "21"
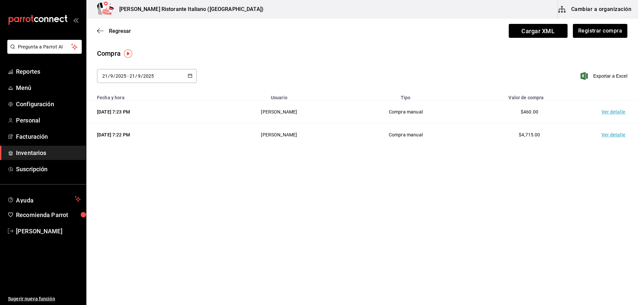
click at [606, 113] on td "Ver detalle" at bounding box center [615, 112] width 47 height 23
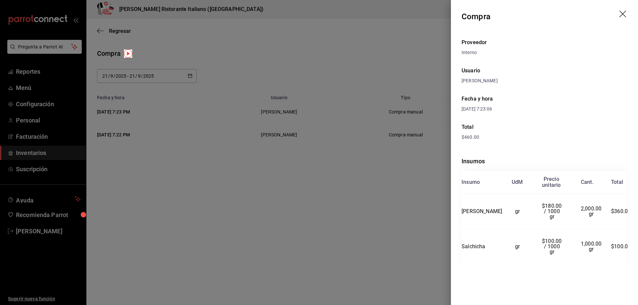
click at [384, 202] on div at bounding box center [319, 152] width 638 height 305
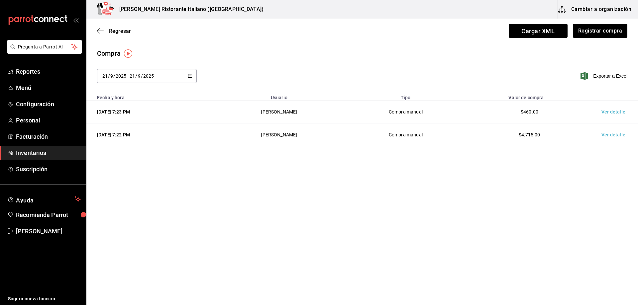
click at [620, 135] on td "Ver detalle" at bounding box center [615, 135] width 47 height 23
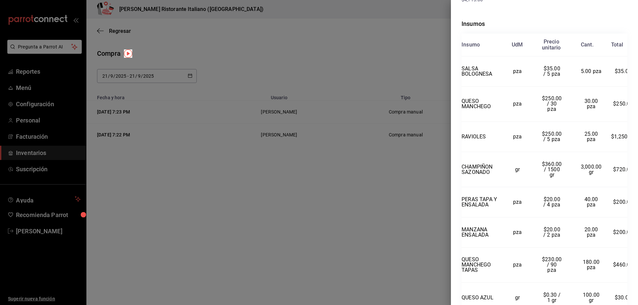
scroll to position [137, 0]
click at [368, 192] on div at bounding box center [319, 152] width 638 height 305
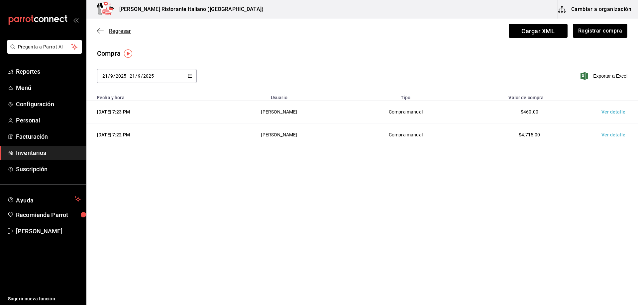
click at [110, 33] on span "Regresar" at bounding box center [120, 31] width 22 height 6
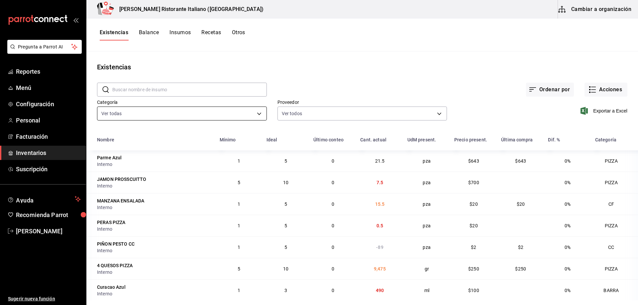
click at [179, 111] on body "Pregunta a Parrot AI Reportes Menú Configuración Personal Facturación Inventari…" at bounding box center [319, 150] width 638 height 301
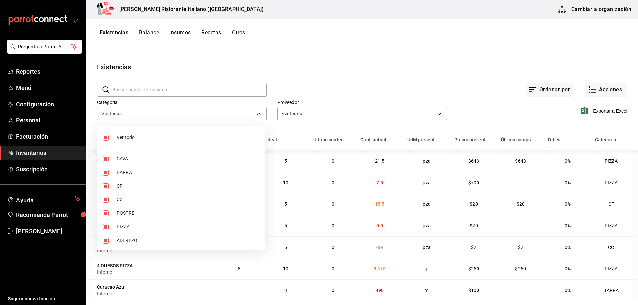
click at [116, 138] on li "Ver todo" at bounding box center [181, 138] width 168 height 18
checkbox input "false"
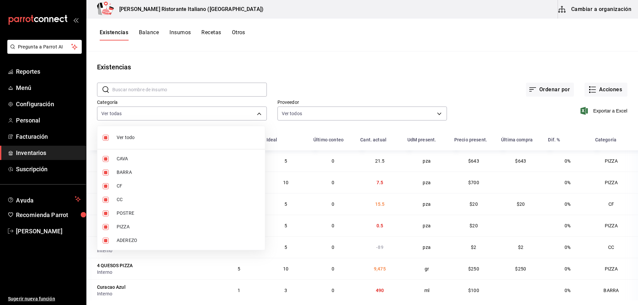
checkbox input "false"
click at [122, 157] on span "CAVA" at bounding box center [188, 159] width 143 height 7
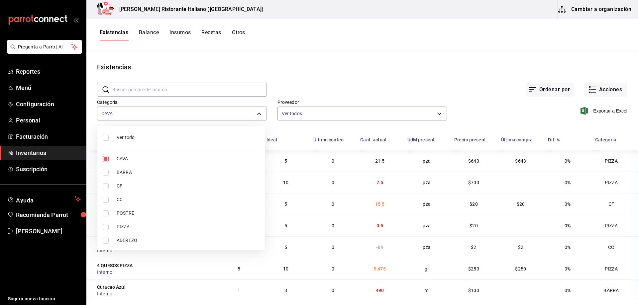
type input "a767d614-044e-4282-96a7-b6725af30640"
checkbox input "true"
click at [302, 70] on div at bounding box center [319, 152] width 638 height 305
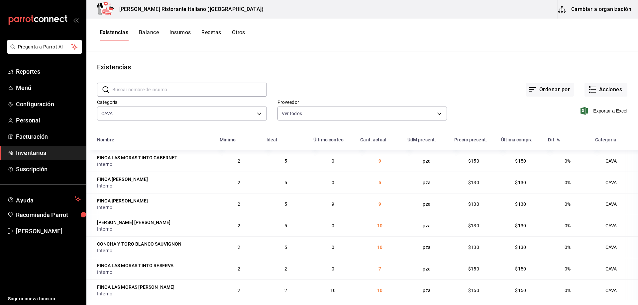
click at [297, 79] on div "Ordenar por Acciones" at bounding box center [447, 84] width 361 height 25
click at [215, 90] on input "text" at bounding box center [189, 89] width 155 height 13
click at [592, 112] on span "Exportar a Excel" at bounding box center [605, 111] width 46 height 8
click at [181, 90] on input "text" at bounding box center [189, 89] width 155 height 13
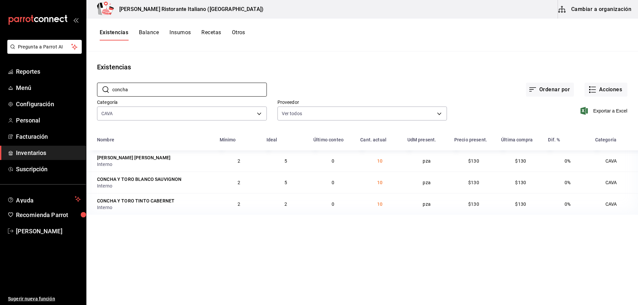
type input "concha"
click at [301, 90] on div "Proveedor Ver todos b97900d1-c381-441d-adf0-1aa0f58ac97b,76896213-7f1b-4aba-885…" at bounding box center [357, 106] width 180 height 34
click at [146, 32] on button "Balance" at bounding box center [149, 34] width 20 height 11
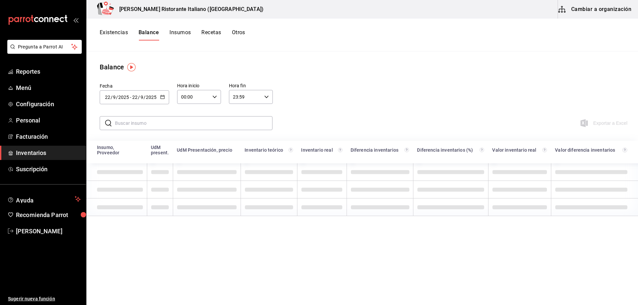
click at [164, 97] on icon "button" at bounding box center [162, 97] width 5 height 5
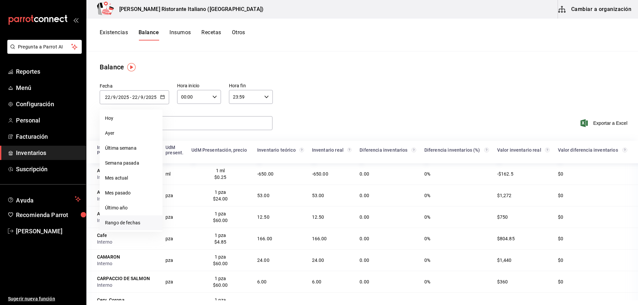
click at [125, 224] on li "Rango de fechas" at bounding box center [131, 223] width 63 height 15
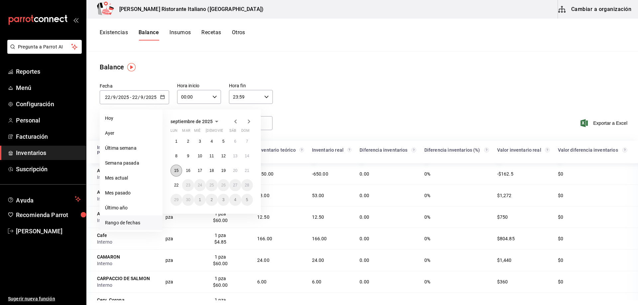
click at [175, 170] on abbr "15" at bounding box center [176, 171] width 4 height 5
type input "[DATE]"
type input "15"
type input "[DATE]"
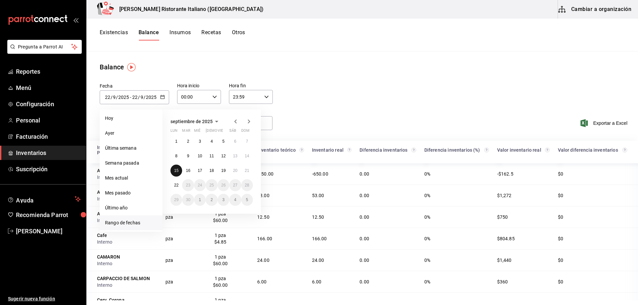
type input "15"
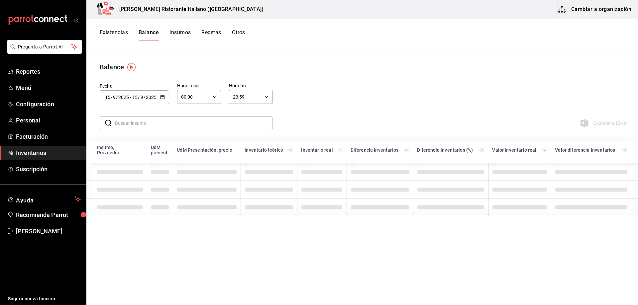
click at [154, 122] on input "text" at bounding box center [194, 123] width 158 height 13
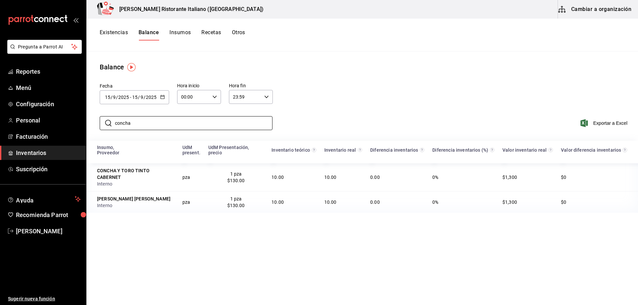
type input "[PERSON_NAME]"
click at [165, 96] on div "[DATE] [DATE] - [DATE] [DATE]" at bounding box center [134, 97] width 69 height 14
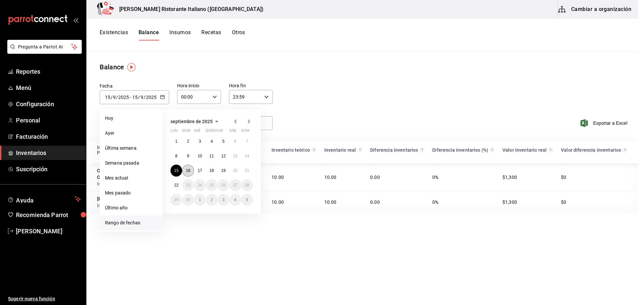
click at [188, 173] on button "16" at bounding box center [188, 171] width 12 height 12
type input "[DATE]"
type input "16"
type input "[DATE]"
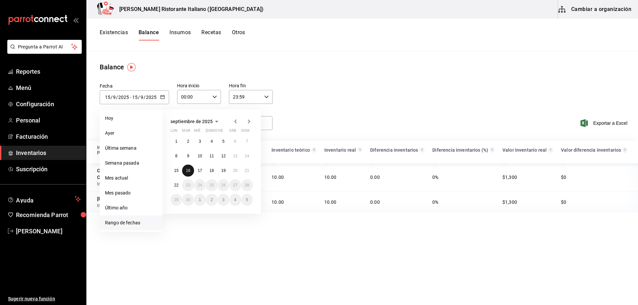
type input "16"
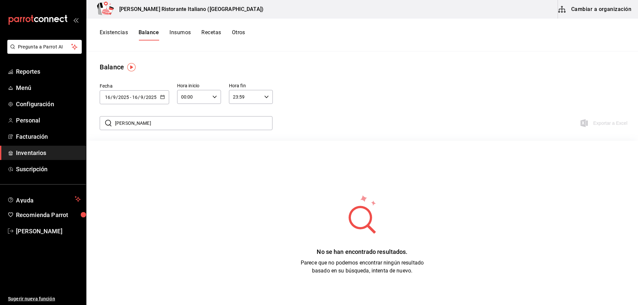
click at [162, 96] on \(Stroke\) "button" at bounding box center [163, 96] width 4 height 0
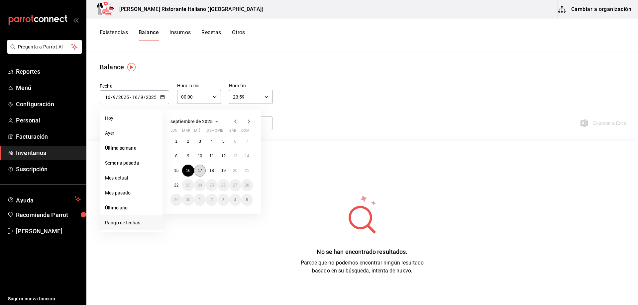
click at [199, 171] on abbr "17" at bounding box center [200, 171] width 4 height 5
type input "[DATE]"
type input "17"
type input "[DATE]"
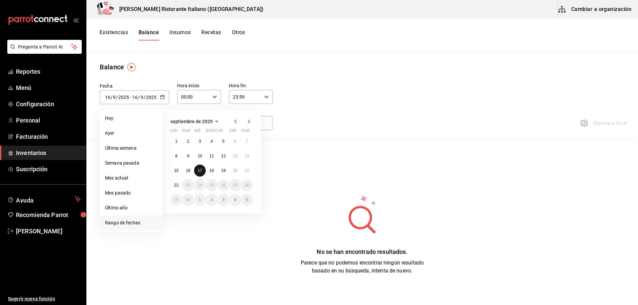
type input "17"
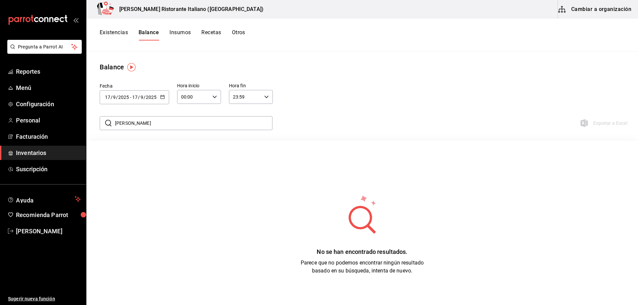
click at [161, 96] on icon "button" at bounding box center [162, 97] width 5 height 5
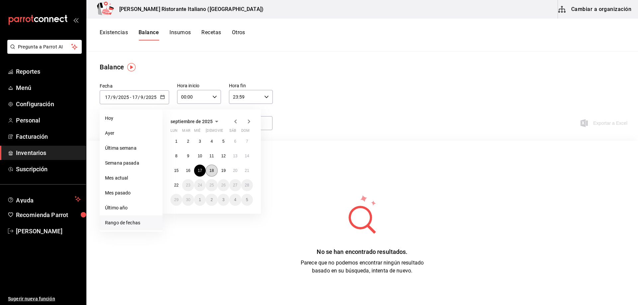
click at [212, 171] on abbr "18" at bounding box center [211, 171] width 4 height 5
type input "[DATE]"
type input "18"
type input "[DATE]"
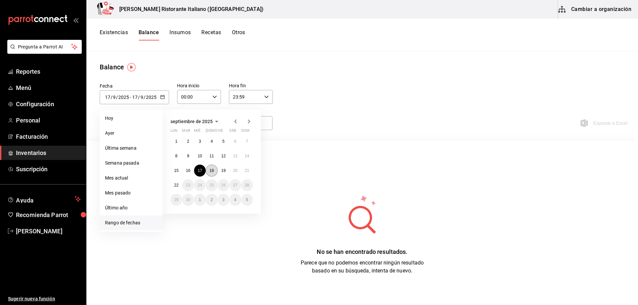
type input "18"
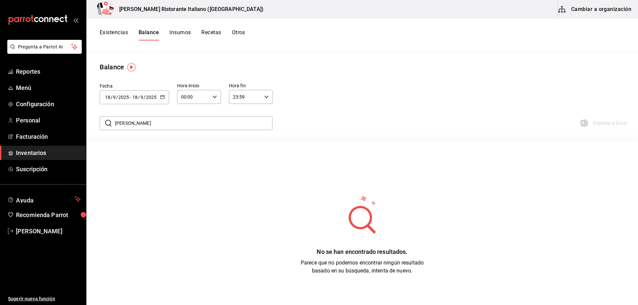
click at [162, 97] on icon "button" at bounding box center [162, 97] width 5 height 5
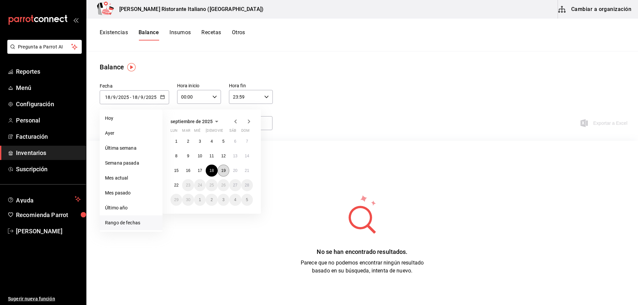
click at [226, 167] on button "19" at bounding box center [224, 171] width 12 height 12
type input "[DATE]"
type input "19"
type input "[DATE]"
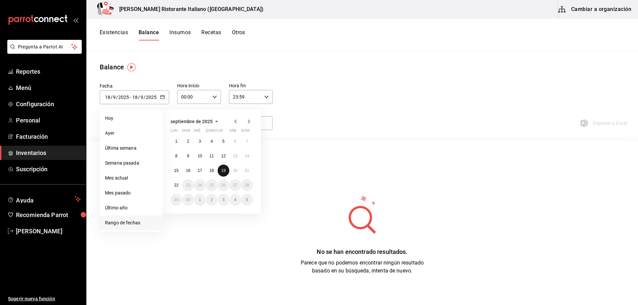
type input "19"
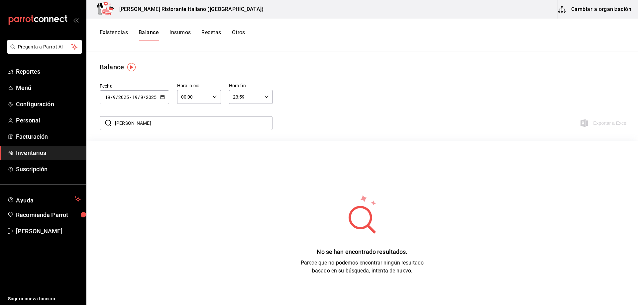
click at [164, 97] on icon "button" at bounding box center [162, 97] width 5 height 5
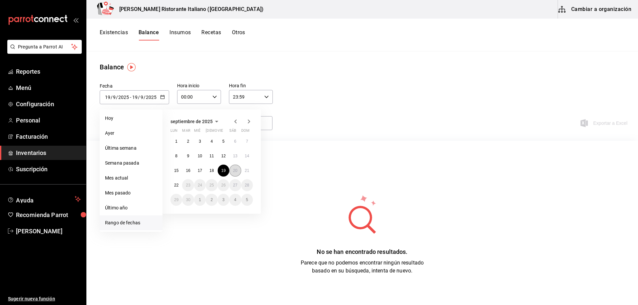
click at [235, 171] on abbr "20" at bounding box center [235, 171] width 4 height 5
type input "[DATE]"
type input "20"
type input "[DATE]"
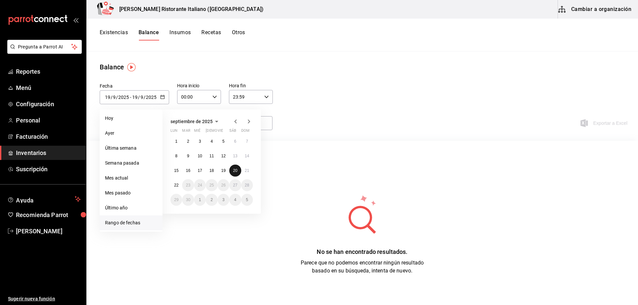
type input "20"
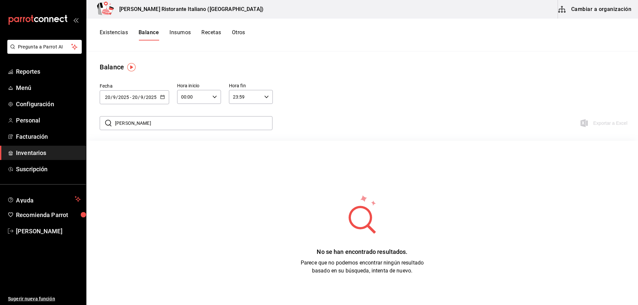
click at [164, 95] on icon "button" at bounding box center [162, 97] width 5 height 5
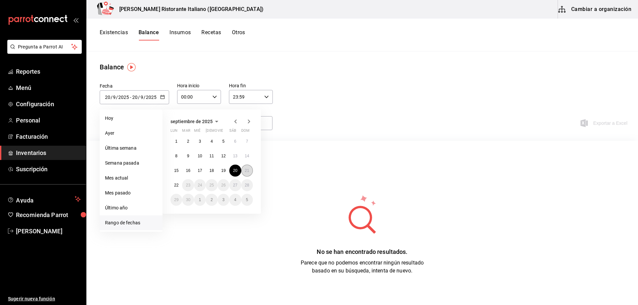
click at [244, 171] on button "21" at bounding box center [247, 171] width 12 height 12
type input "[DATE]"
type input "21"
type input "[DATE]"
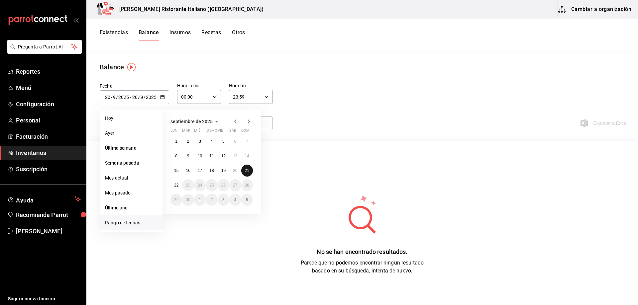
type input "21"
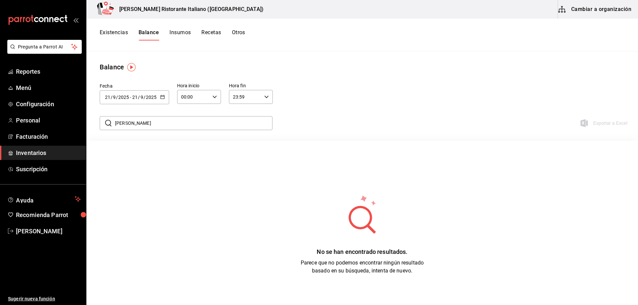
click at [30, 153] on span "Inventarios" at bounding box center [48, 153] width 65 height 9
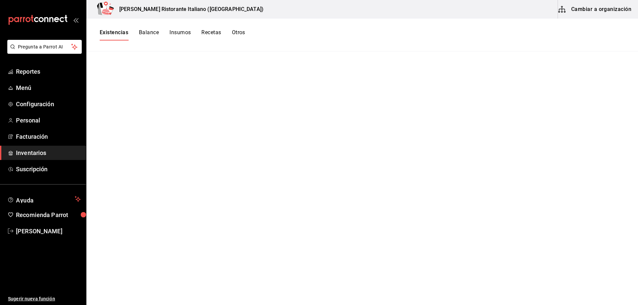
click at [152, 33] on button "Balance" at bounding box center [149, 34] width 20 height 11
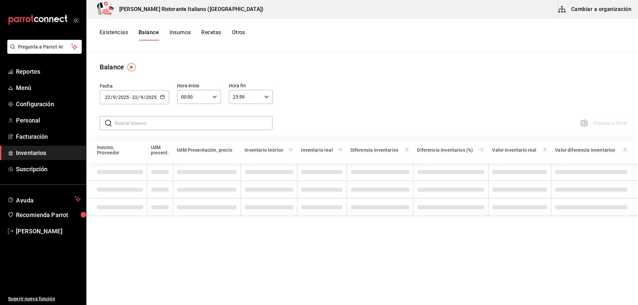
click at [116, 33] on button "Existencias" at bounding box center [114, 34] width 28 height 11
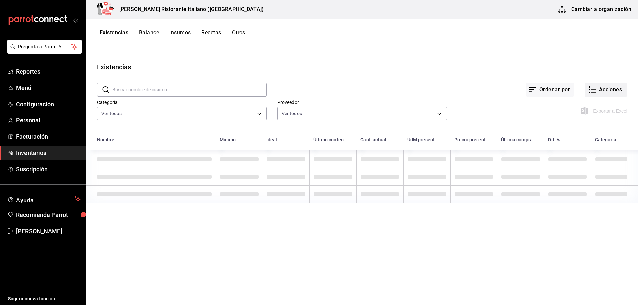
click at [593, 90] on button "Acciones" at bounding box center [606, 90] width 43 height 14
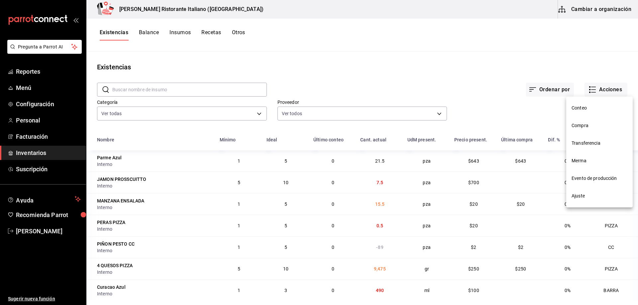
click at [575, 126] on span "Compra" at bounding box center [600, 125] width 56 height 7
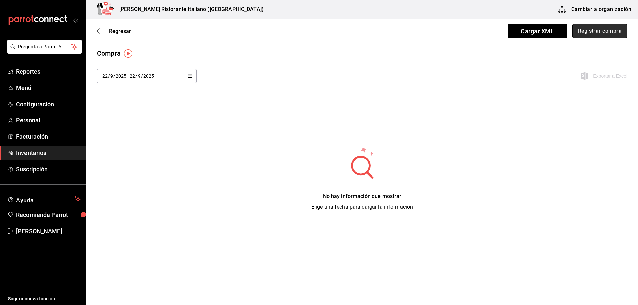
click at [584, 33] on button "Registrar compra" at bounding box center [599, 31] width 55 height 14
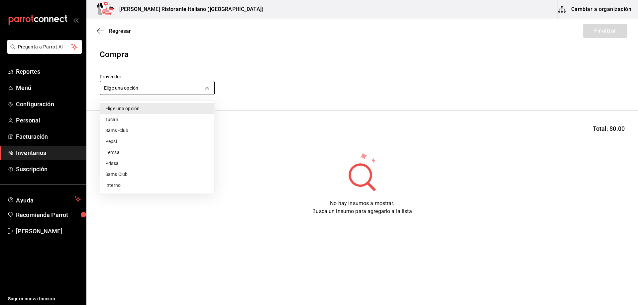
click at [203, 85] on body "Pregunta a Parrot AI Reportes Menú Configuración Personal Facturación Inventari…" at bounding box center [319, 134] width 638 height 268
click at [113, 186] on li "Interno" at bounding box center [157, 185] width 114 height 11
type input "c6a919a6-4d7b-41a0-912d-64ff516ea06c"
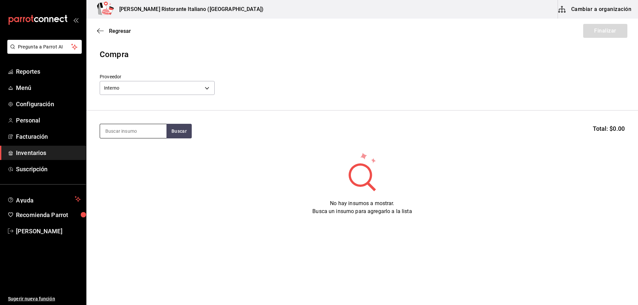
click at [129, 133] on input at bounding box center [133, 131] width 66 height 14
type input "tabla"
click at [173, 133] on button "Buscar" at bounding box center [179, 131] width 25 height 15
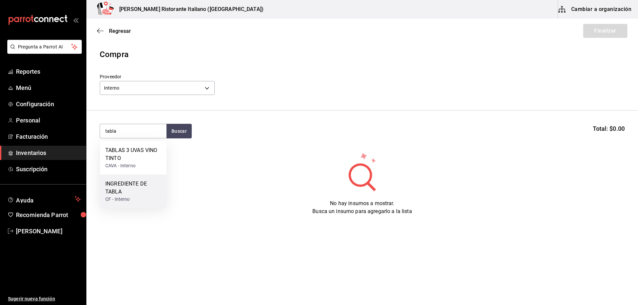
click at [124, 201] on div "CF - Interno" at bounding box center [133, 199] width 56 height 7
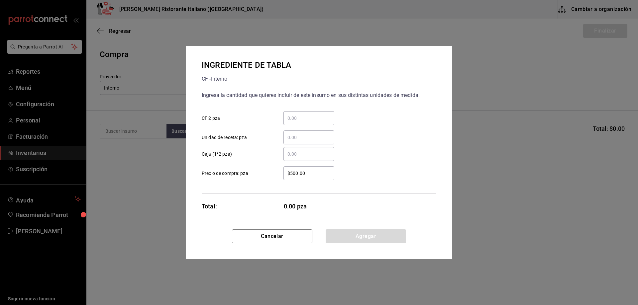
click at [316, 119] on input "​ CF 2 pza" at bounding box center [309, 118] width 51 height 8
type input "2"
click at [372, 234] on button "Agregar" at bounding box center [366, 237] width 80 height 14
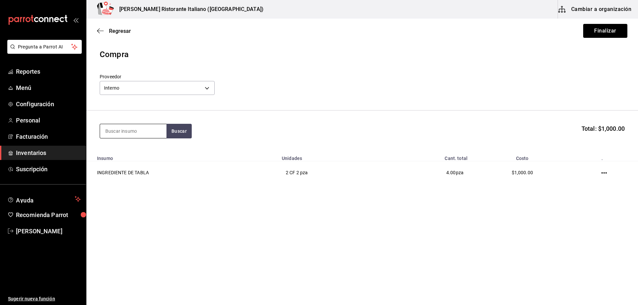
click at [153, 129] on input at bounding box center [133, 131] width 66 height 14
type input "queso a"
click at [172, 131] on button "Buscar" at bounding box center [179, 131] width 25 height 15
click at [160, 156] on div "QUESO AZUL CF - Interno" at bounding box center [133, 154] width 66 height 26
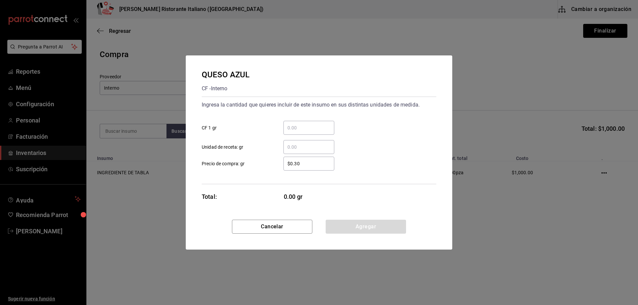
click at [289, 126] on input "​ CF 1 gr" at bounding box center [309, 128] width 51 height 8
type input "100"
click at [339, 223] on button "Agregar" at bounding box center [366, 227] width 80 height 14
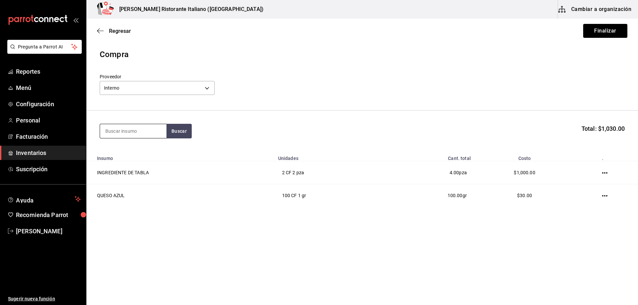
click at [137, 131] on input at bounding box center [133, 131] width 66 height 14
click at [175, 133] on button "Buscar" at bounding box center [179, 131] width 25 height 15
click at [253, 135] on div "uvas Buscar Total: $1,030.00" at bounding box center [362, 131] width 525 height 15
click at [130, 132] on input "uvas" at bounding box center [133, 131] width 66 height 14
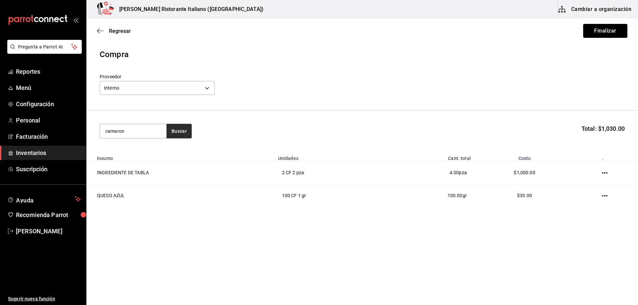
type input "camaron"
click at [177, 133] on button "Buscar" at bounding box center [179, 131] width 25 height 15
click at [144, 156] on div "CAMARON CC - Interno" at bounding box center [133, 154] width 66 height 26
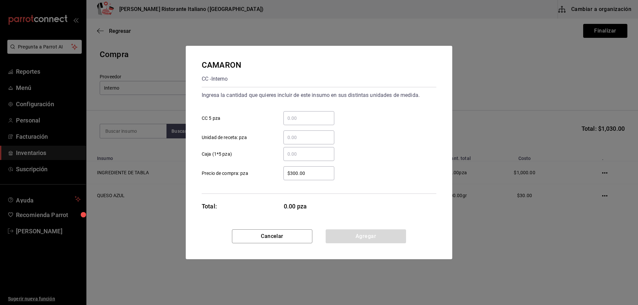
click at [309, 117] on input "​ CC 5 pza" at bounding box center [309, 118] width 51 height 8
type input "4"
click at [372, 234] on button "Agregar" at bounding box center [366, 237] width 80 height 14
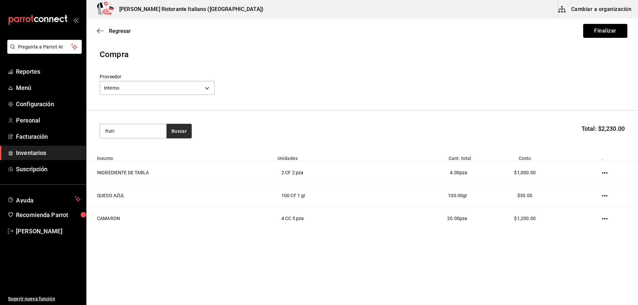
type input "fruti"
click at [182, 134] on button "Buscar" at bounding box center [179, 131] width 25 height 15
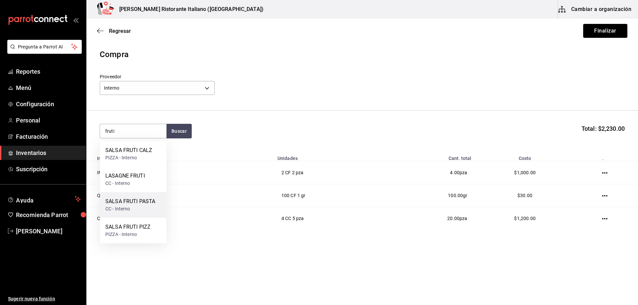
click at [135, 205] on div "SALSA FRUTI PASTA" at bounding box center [130, 202] width 50 height 8
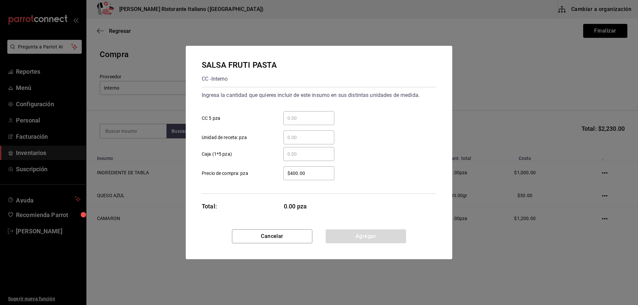
click at [309, 119] on input "​ CC 5 pza" at bounding box center [309, 118] width 51 height 8
type input "1"
click at [339, 235] on button "Agregar" at bounding box center [366, 237] width 80 height 14
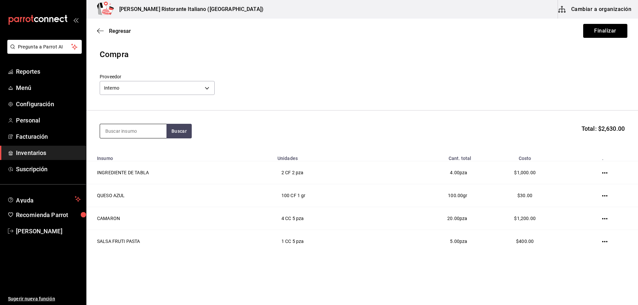
click at [118, 129] on input at bounding box center [133, 131] width 66 height 14
type input "bolog"
click at [183, 130] on button "Buscar" at bounding box center [179, 131] width 25 height 15
click at [155, 155] on div "SALSA BOLOGNESA CC - Interno" at bounding box center [133, 154] width 66 height 26
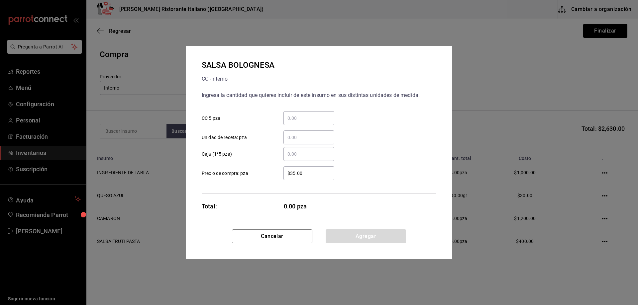
click at [315, 121] on input "​ CC 5 pza" at bounding box center [309, 118] width 51 height 8
type input "1"
click at [348, 237] on button "Agregar" at bounding box center [366, 237] width 80 height 14
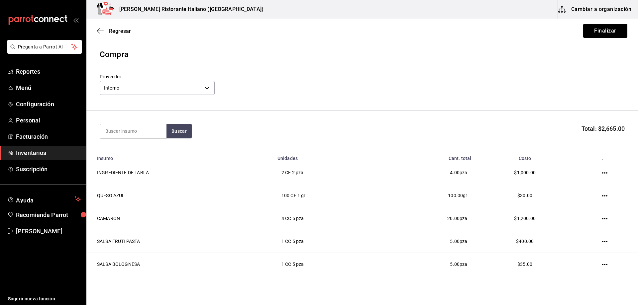
click at [154, 130] on input at bounding box center [133, 131] width 66 height 14
type input "leñado"
click at [182, 131] on button "Buscar" at bounding box center [179, 131] width 25 height 15
click at [134, 154] on div "MANTEQUILLA LEÑADOR" at bounding box center [133, 155] width 56 height 16
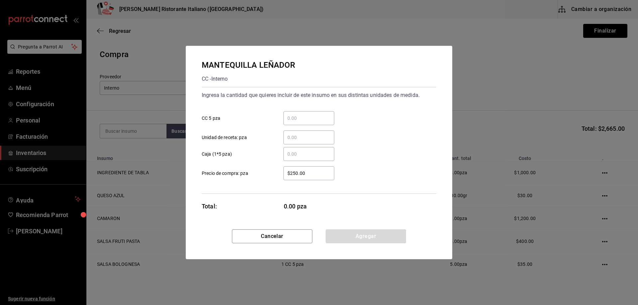
click at [312, 116] on input "​ CC 5 pza" at bounding box center [309, 118] width 51 height 8
type input "2"
click at [357, 236] on button "Agregar" at bounding box center [366, 237] width 80 height 14
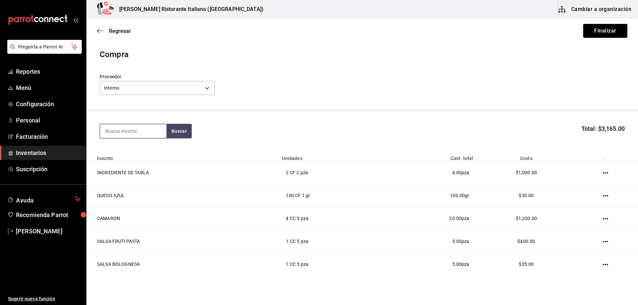
click at [122, 127] on input at bounding box center [133, 131] width 66 height 14
type input "gloria"
click at [187, 132] on button "Buscar" at bounding box center [179, 131] width 25 height 15
click at [145, 155] on div "MANTEQUILLA GLORIA" at bounding box center [133, 151] width 56 height 8
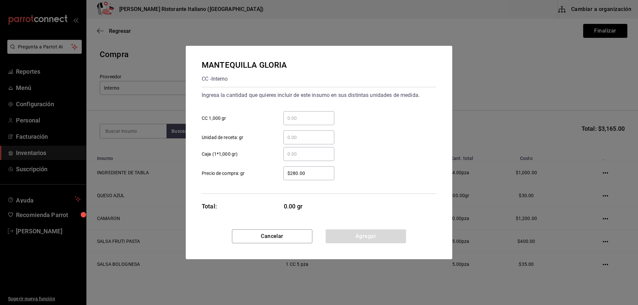
click at [302, 117] on input "​ CC 1,000 gr" at bounding box center [309, 118] width 51 height 8
type input "1"
click at [371, 237] on button "Agregar" at bounding box center [366, 237] width 80 height 14
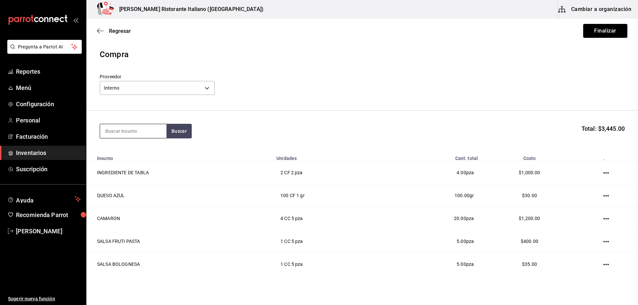
click at [123, 131] on input at bounding box center [133, 131] width 66 height 14
type input "almeja"
click at [177, 133] on button "Buscar" at bounding box center [179, 131] width 25 height 15
click at [155, 153] on div "VONGOLE ([PERSON_NAME])" at bounding box center [133, 155] width 56 height 16
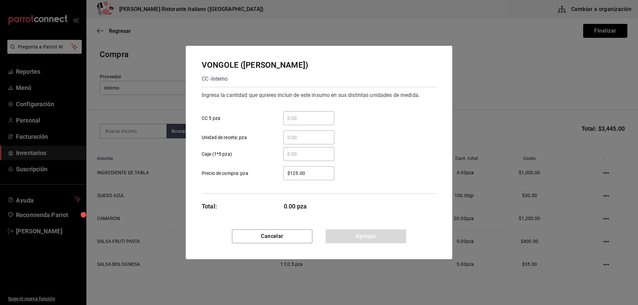
click at [290, 119] on input "​ CC 5 pza" at bounding box center [309, 118] width 51 height 8
type input "0.8"
click at [361, 239] on button "Agregar" at bounding box center [366, 237] width 80 height 14
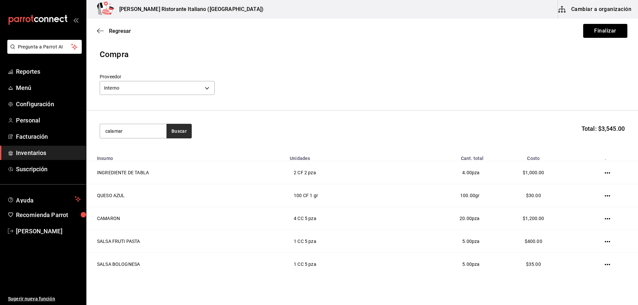
type input "calamar"
click at [180, 131] on button "Buscar" at bounding box center [179, 131] width 25 height 15
click at [156, 151] on div "CALAMAR CC - Interno" at bounding box center [133, 154] width 66 height 26
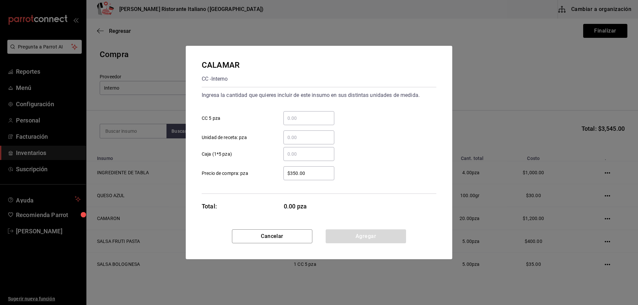
click at [288, 115] on input "​ CC 5 pza" at bounding box center [309, 118] width 51 height 8
type input "2"
click at [361, 236] on button "Agregar" at bounding box center [366, 237] width 80 height 14
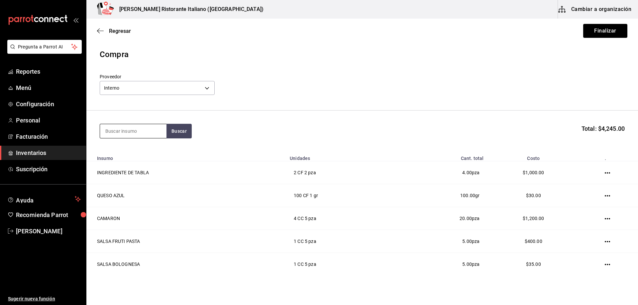
click at [129, 136] on input at bounding box center [133, 131] width 66 height 14
type input "pechu"
click at [185, 134] on button "Buscar" at bounding box center [179, 131] width 25 height 15
click at [149, 148] on div "PECHUGA CC - Interno" at bounding box center [133, 154] width 66 height 26
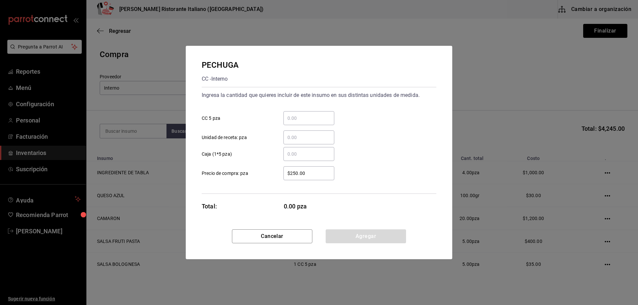
click at [301, 118] on input "​ CC 5 pza" at bounding box center [309, 118] width 51 height 8
type input "3"
click at [372, 236] on button "Agregar" at bounding box center [366, 237] width 80 height 14
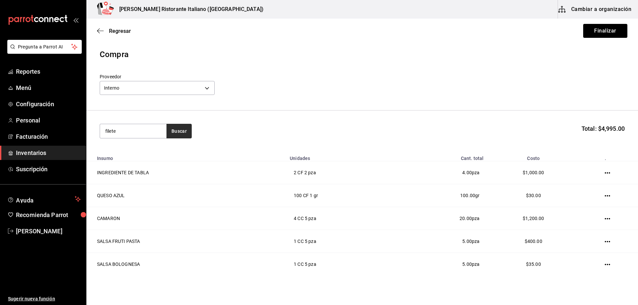
type input "filete"
click at [181, 133] on button "Buscar" at bounding box center [179, 131] width 25 height 15
click at [143, 155] on div "FILETE CC - Interno" at bounding box center [133, 154] width 66 height 26
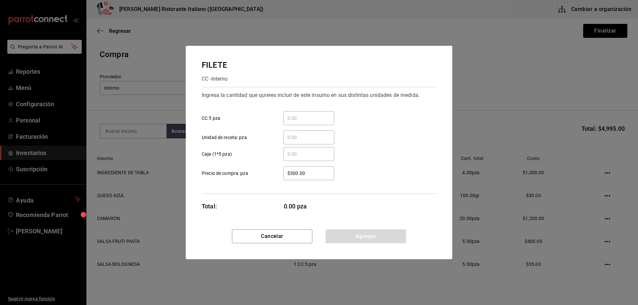
click at [302, 115] on input "​ CC 5 pza" at bounding box center [309, 118] width 51 height 8
type input "2"
click at [346, 238] on button "Agregar" at bounding box center [366, 237] width 80 height 14
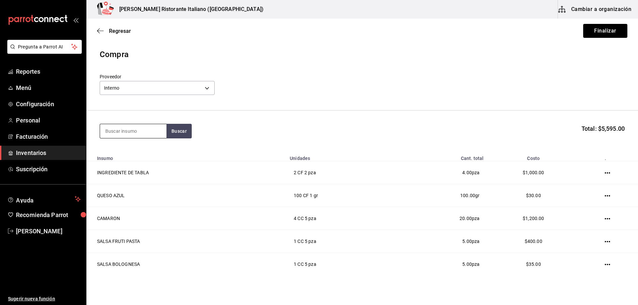
click at [116, 131] on input at bounding box center [133, 131] width 66 height 14
type input "lasag"
click at [181, 133] on button "Buscar" at bounding box center [179, 131] width 25 height 15
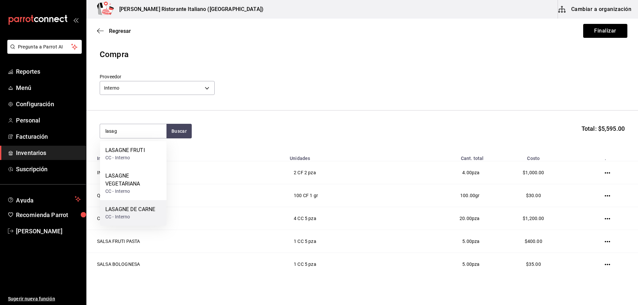
click at [134, 212] on div "LASAGNE DE CARNE" at bounding box center [130, 210] width 50 height 8
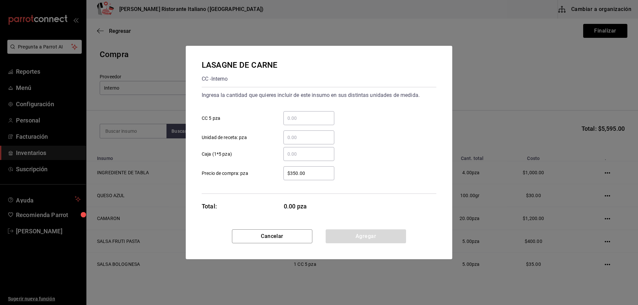
click at [295, 117] on input "​ CC 5 pza" at bounding box center [309, 118] width 51 height 8
type input "3"
click at [370, 238] on button "Agregar" at bounding box center [366, 237] width 80 height 14
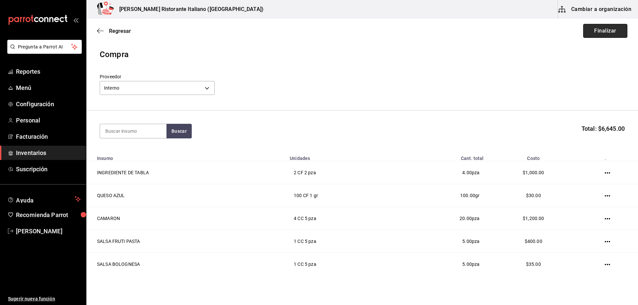
click at [584, 28] on button "Finalizar" at bounding box center [605, 31] width 44 height 14
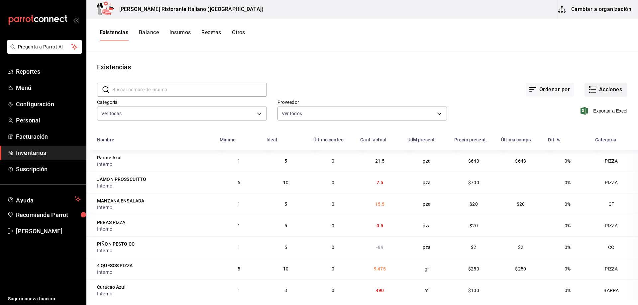
click at [589, 88] on icon "button" at bounding box center [593, 90] width 8 height 8
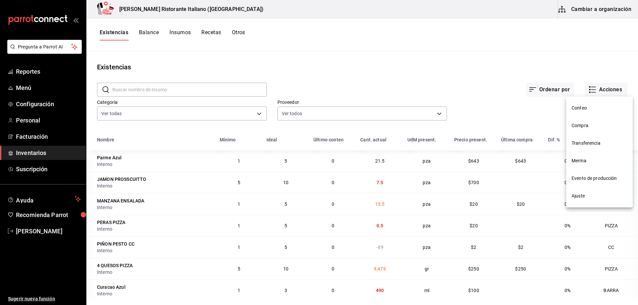
click at [578, 197] on span "Ajuste" at bounding box center [600, 196] width 56 height 7
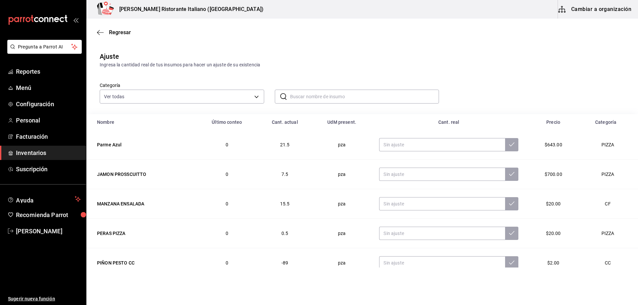
click at [314, 94] on input "text" at bounding box center [364, 96] width 149 height 13
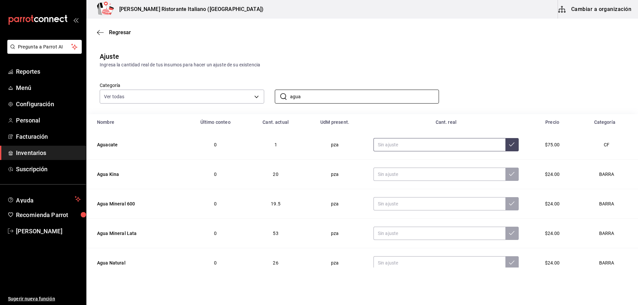
type input "agua"
click at [411, 145] on input "text" at bounding box center [440, 144] width 132 height 13
type input "5.00"
click at [509, 144] on icon at bounding box center [511, 144] width 5 height 5
click at [315, 97] on input "agua" at bounding box center [364, 96] width 149 height 13
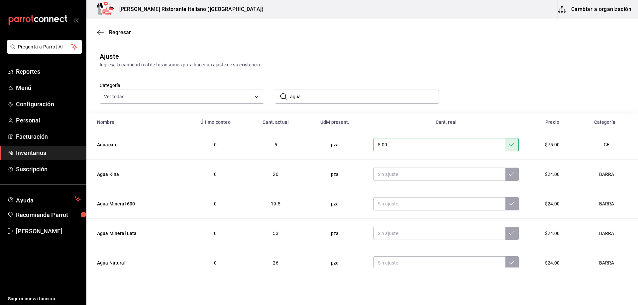
click at [315, 97] on input "agua" at bounding box center [364, 96] width 149 height 13
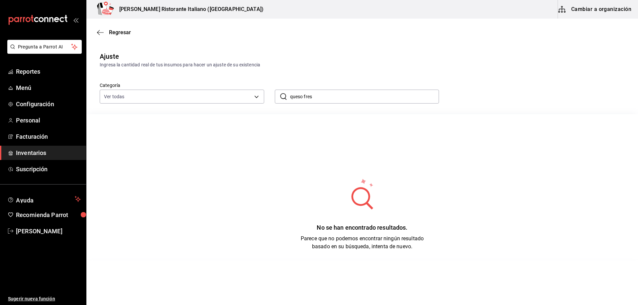
click at [315, 95] on input "queso fres" at bounding box center [364, 96] width 149 height 13
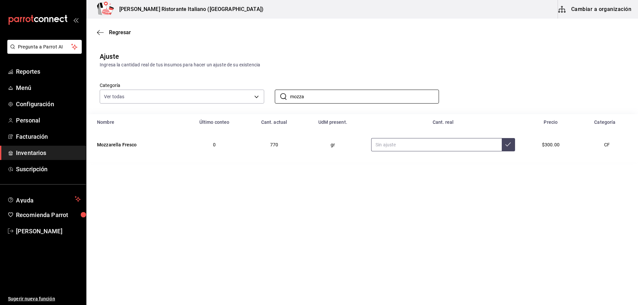
type input "mozza"
click at [397, 145] on input "text" at bounding box center [436, 144] width 131 height 13
type input "1340.00"
click at [505, 141] on button at bounding box center [508, 144] width 13 height 13
click at [315, 95] on input "mozza" at bounding box center [364, 96] width 149 height 13
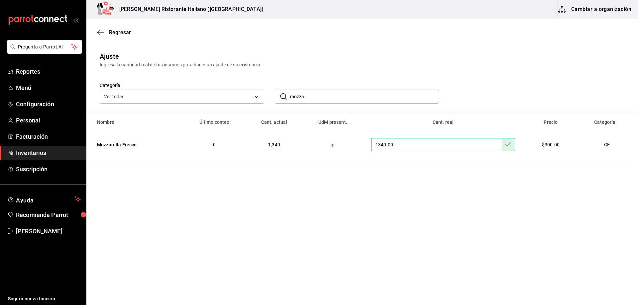
click at [315, 95] on input "mozza" at bounding box center [364, 96] width 149 height 13
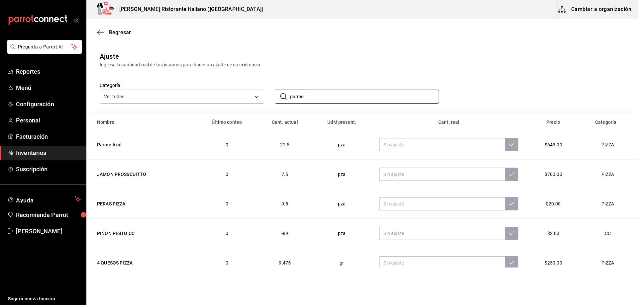
click at [328, 68] on div "Categoría Ver todas a767d614-044e-4282-96a7-b6725af30640,e73509e5-2594-4467-97f…" at bounding box center [351, 85] width 525 height 35
click at [321, 97] on input "parme" at bounding box center [364, 96] width 149 height 13
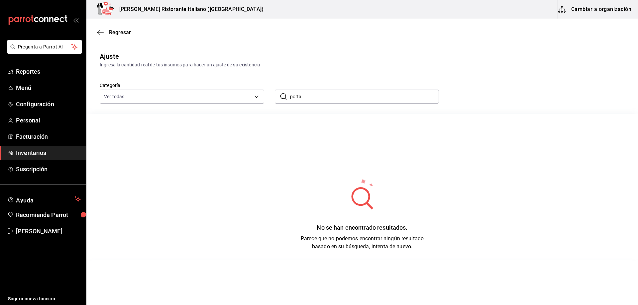
click at [310, 96] on input "porta" at bounding box center [364, 96] width 149 height 13
click at [314, 96] on input "PORTA" at bounding box center [364, 96] width 149 height 13
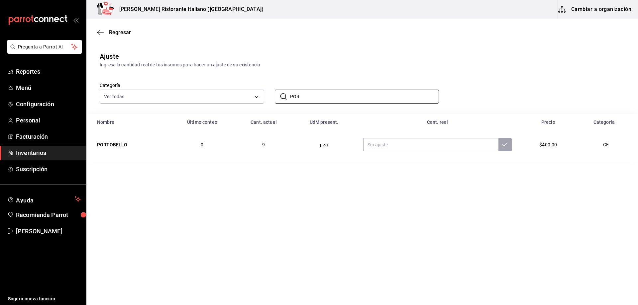
type input "POR"
click at [271, 193] on main "Regresar Ajuste Ingresa la cantidad real de tus insumos para hacer un ajuste de…" at bounding box center [362, 143] width 552 height 249
click at [389, 145] on input "text" at bounding box center [430, 144] width 135 height 13
type input "3.00"
click at [506, 144] on button at bounding box center [505, 144] width 13 height 13
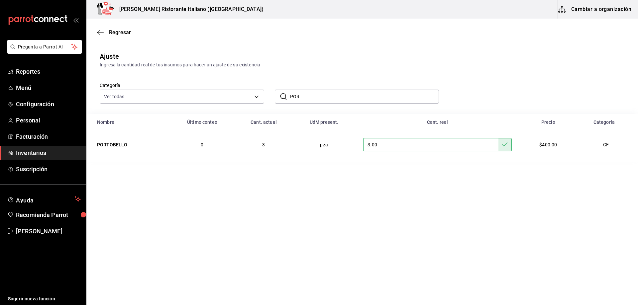
click at [312, 94] on input "POR" at bounding box center [364, 96] width 149 height 13
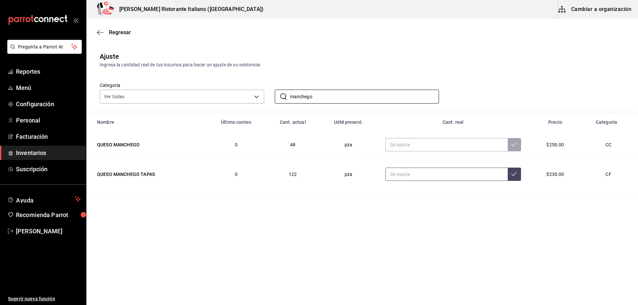
type input "manchego"
click at [406, 173] on input "text" at bounding box center [447, 174] width 122 height 13
type input "140.00"
click at [513, 174] on icon at bounding box center [514, 173] width 5 height 5
click at [320, 97] on input "manchego" at bounding box center [364, 96] width 149 height 13
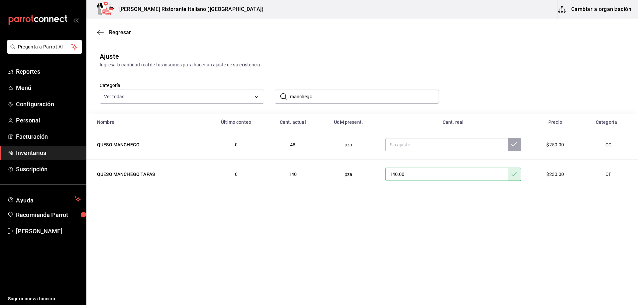
click at [320, 97] on input "manchego" at bounding box center [364, 96] width 149 height 13
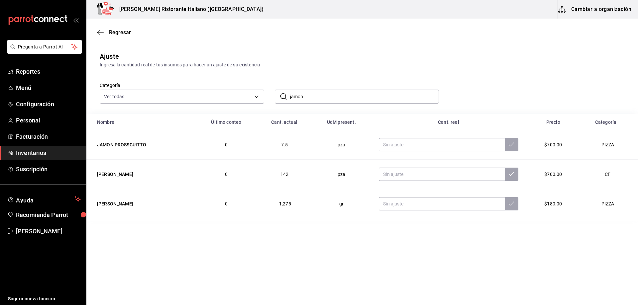
type input "[PERSON_NAME]"
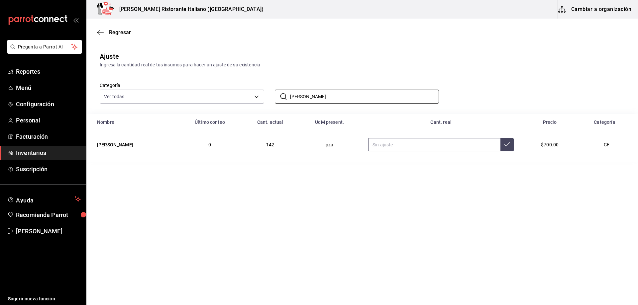
click at [391, 144] on input "text" at bounding box center [434, 144] width 132 height 13
type input "128.00"
click at [509, 145] on icon at bounding box center [507, 144] width 5 height 5
click at [337, 94] on input "[PERSON_NAME]" at bounding box center [364, 96] width 149 height 13
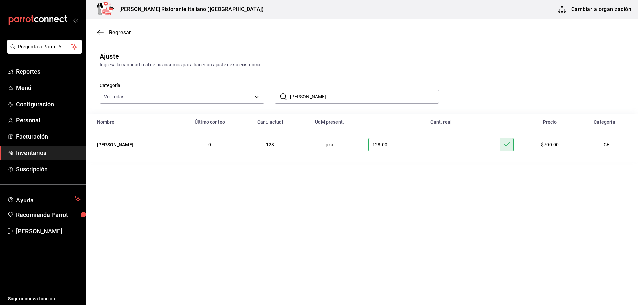
click at [337, 94] on input "[PERSON_NAME]" at bounding box center [364, 96] width 149 height 13
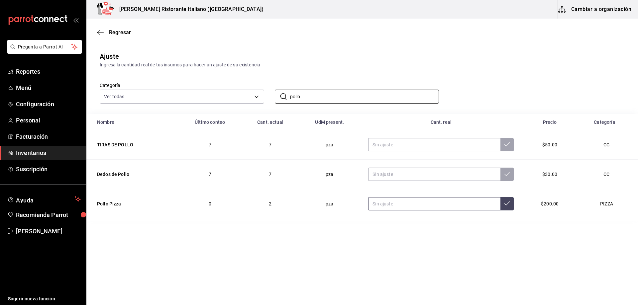
type input "pollo"
click at [384, 203] on input "text" at bounding box center [434, 203] width 132 height 13
type input "7.00"
click at [505, 205] on icon at bounding box center [507, 203] width 5 height 5
click at [320, 98] on input "pollo" at bounding box center [364, 96] width 149 height 13
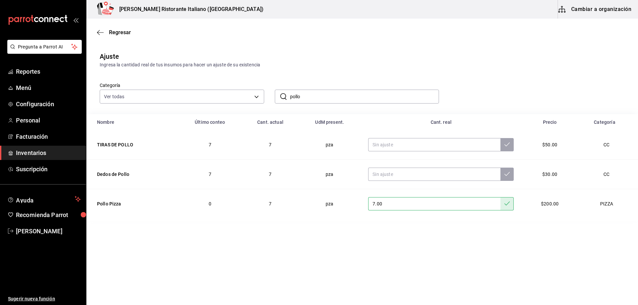
click at [320, 98] on input "pollo" at bounding box center [364, 96] width 149 height 13
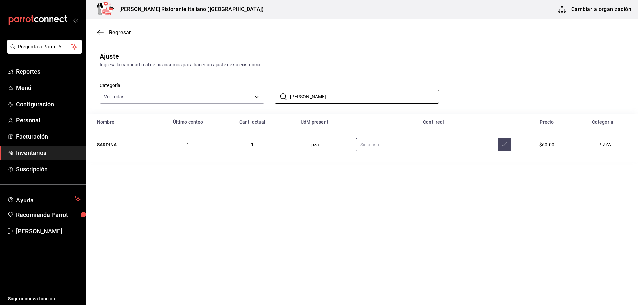
type input "[PERSON_NAME]"
click at [378, 144] on input "text" at bounding box center [427, 144] width 142 height 13
type input "2.00"
click at [506, 146] on icon at bounding box center [504, 144] width 5 height 5
click at [338, 95] on input "[PERSON_NAME]" at bounding box center [364, 96] width 149 height 13
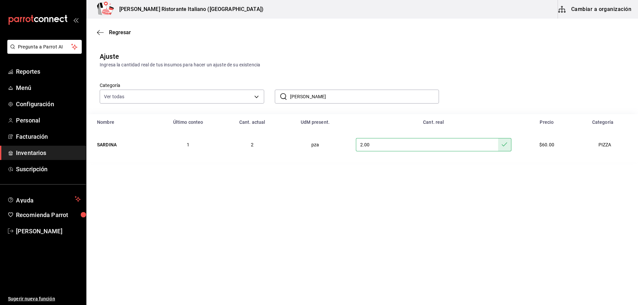
click at [338, 95] on input "[PERSON_NAME]" at bounding box center [364, 96] width 149 height 13
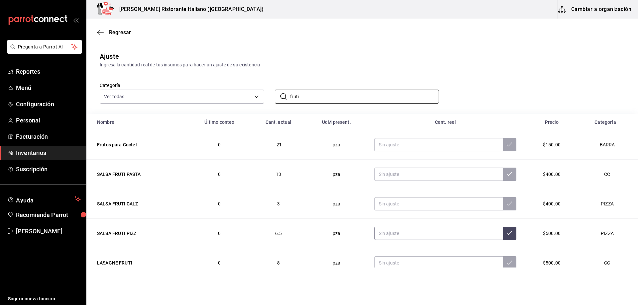
type input "fruti"
click at [389, 233] on input "text" at bounding box center [439, 233] width 129 height 13
type input "7.00"
click at [507, 235] on icon at bounding box center [509, 233] width 5 height 5
click at [388, 201] on input "text" at bounding box center [439, 203] width 129 height 13
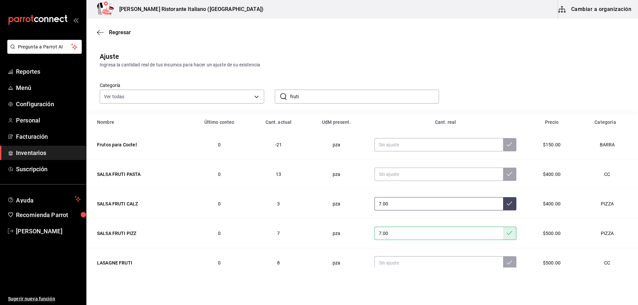
type input "7.00"
click at [508, 202] on button at bounding box center [509, 203] width 13 height 13
click at [315, 97] on input "fruti" at bounding box center [364, 96] width 149 height 13
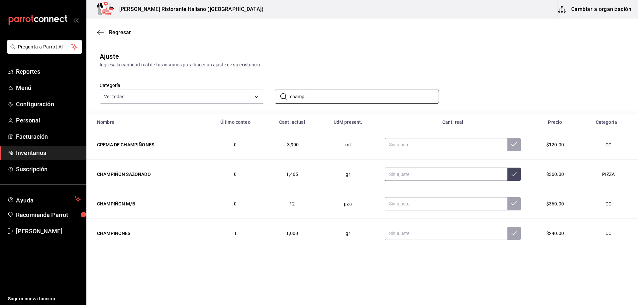
type input "champi"
click at [395, 172] on input "text" at bounding box center [446, 174] width 123 height 13
type input "2060.00"
click at [514, 171] on button at bounding box center [514, 174] width 13 height 13
click at [322, 97] on input "champi" at bounding box center [364, 96] width 149 height 13
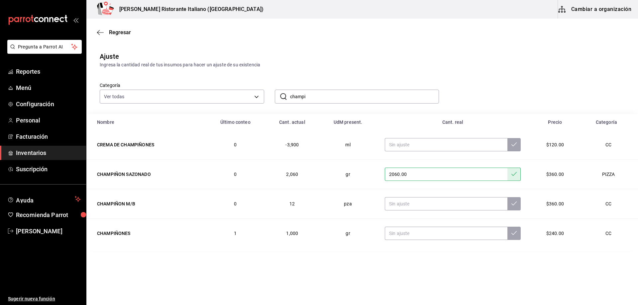
click at [322, 97] on input "champi" at bounding box center [364, 96] width 149 height 13
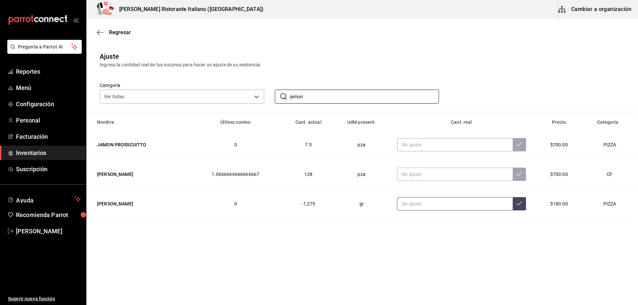
type input "jamon"
click at [420, 205] on input "text" at bounding box center [454, 203] width 115 height 13
type input "1790.00"
click at [519, 205] on icon at bounding box center [518, 203] width 5 height 5
click at [321, 97] on input "jamon" at bounding box center [364, 96] width 149 height 13
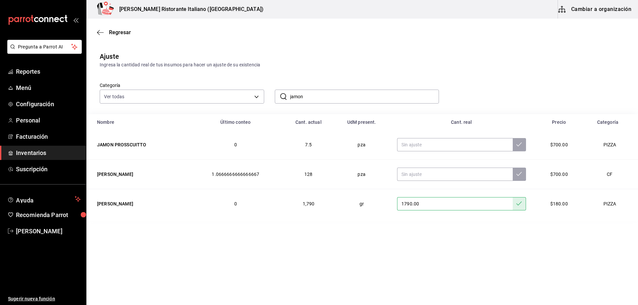
click at [321, 97] on input "jamon" at bounding box center [364, 96] width 149 height 13
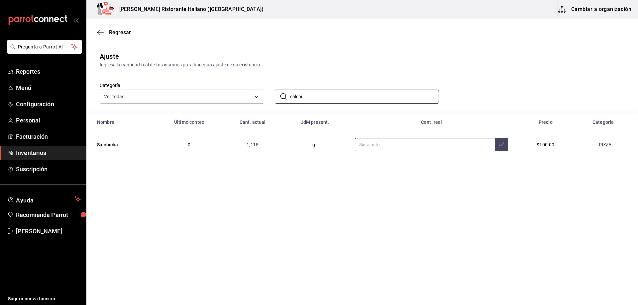
type input "salchi"
click at [380, 146] on input "text" at bounding box center [425, 144] width 140 height 13
type input "1050.00"
click at [501, 147] on icon at bounding box center [501, 144] width 5 height 5
click at [310, 97] on input "salchi" at bounding box center [364, 96] width 149 height 13
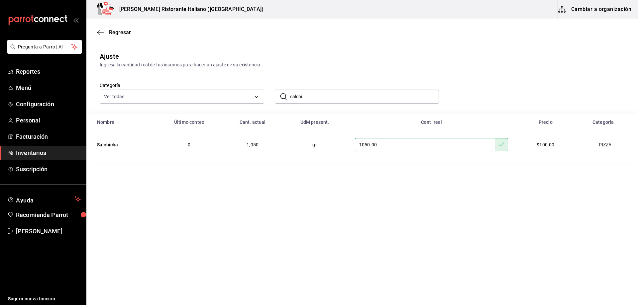
click at [310, 97] on input "salchi" at bounding box center [364, 96] width 149 height 13
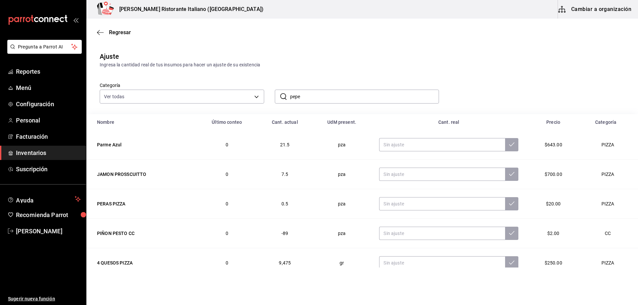
click at [324, 98] on input "pepe" at bounding box center [364, 96] width 149 height 13
click at [340, 77] on div "Categoría Ver todas a767d614-044e-4282-96a7-b6725af30640,e73509e5-2594-4467-97f…" at bounding box center [351, 85] width 525 height 35
click at [307, 96] on input "pepe" at bounding box center [364, 96] width 149 height 13
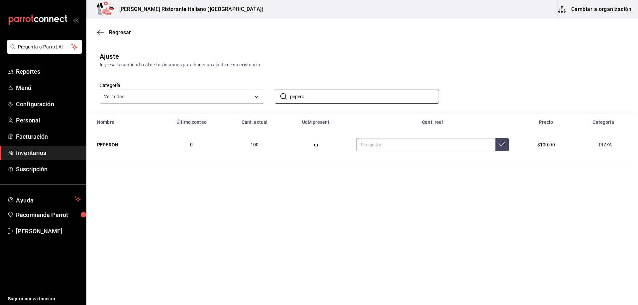
type input "pepero"
click at [374, 144] on input "text" at bounding box center [426, 144] width 139 height 13
type input "1550.00"
click at [500, 144] on icon at bounding box center [502, 144] width 5 height 5
click at [311, 97] on input "pepero" at bounding box center [364, 96] width 149 height 13
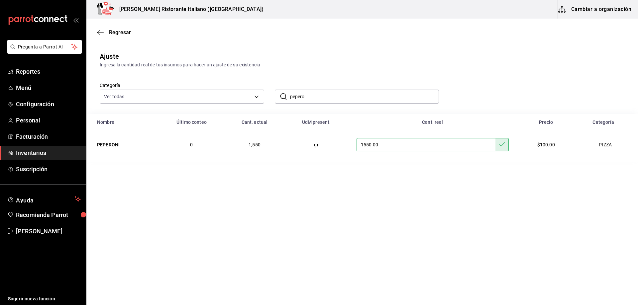
click at [311, 97] on input "pepero" at bounding box center [364, 96] width 149 height 13
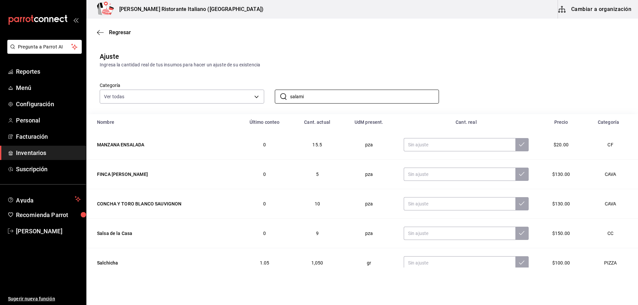
type input "SALAMI"
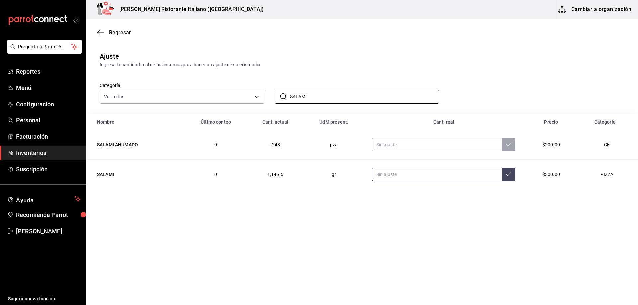
click at [391, 173] on input "text" at bounding box center [437, 174] width 130 height 13
type input "830.00"
click at [508, 171] on button at bounding box center [508, 174] width 13 height 13
click at [327, 95] on input "SALAMI" at bounding box center [364, 96] width 149 height 13
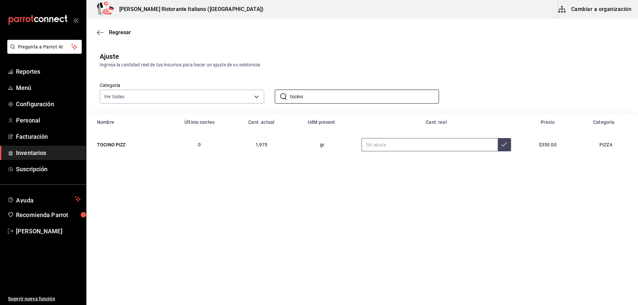
type input "tocino"
click at [397, 144] on input "text" at bounding box center [430, 144] width 136 height 13
type input "1500.00"
click at [502, 145] on icon at bounding box center [504, 144] width 5 height 5
click at [251, 186] on main "Regresar Ajuste Ingresa la cantidad real de tus insumos para hacer un ajuste de…" at bounding box center [362, 143] width 552 height 249
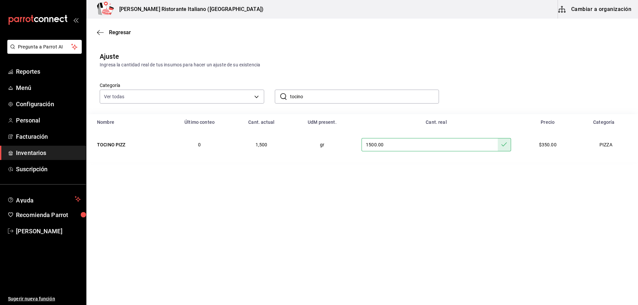
click at [314, 216] on main "Regresar Ajuste Ingresa la cantidad real de tus insumos para hacer un ajuste de…" at bounding box center [362, 143] width 552 height 249
click at [118, 34] on span "Regresar" at bounding box center [120, 32] width 22 height 6
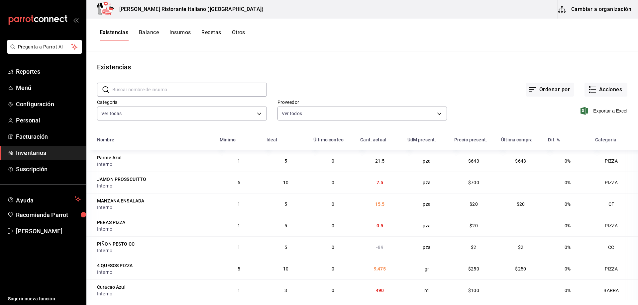
click at [144, 33] on button "Balance" at bounding box center [149, 34] width 20 height 11
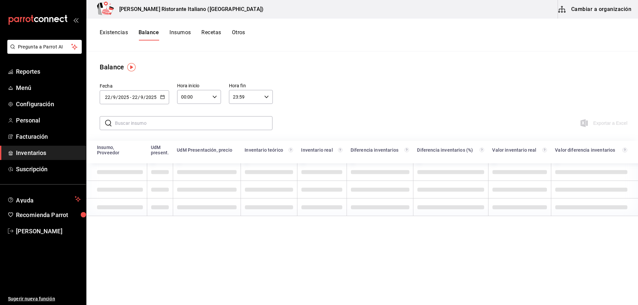
click at [171, 122] on input "text" at bounding box center [194, 123] width 158 height 13
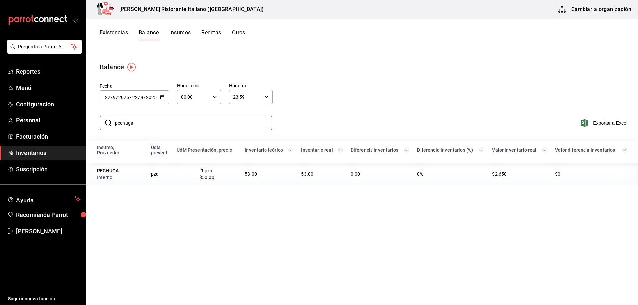
type input "pechuga"
click at [163, 94] on div "[DATE] [DATE] - [DATE] [DATE]" at bounding box center [134, 97] width 69 height 14
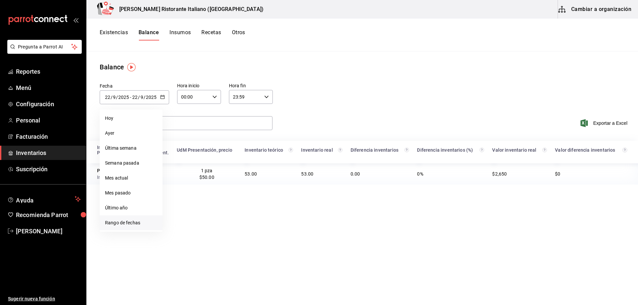
click at [129, 222] on li "Rango de fechas" at bounding box center [131, 223] width 63 height 15
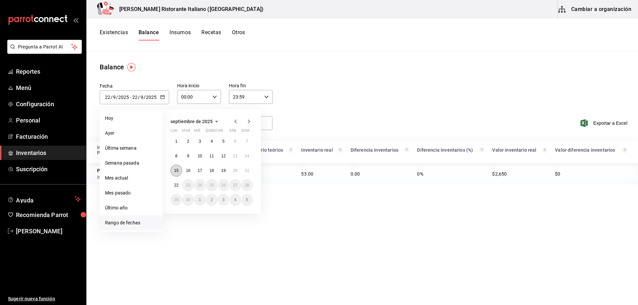
click at [176, 169] on abbr "15" at bounding box center [176, 171] width 4 height 5
type input "[DATE]"
type input "15"
type input "[DATE]"
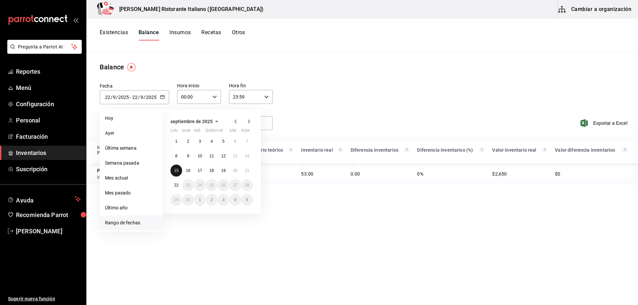
type input "15"
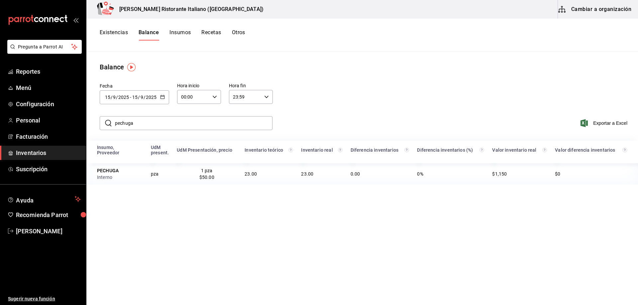
click at [164, 96] on icon "button" at bounding box center [162, 97] width 5 height 5
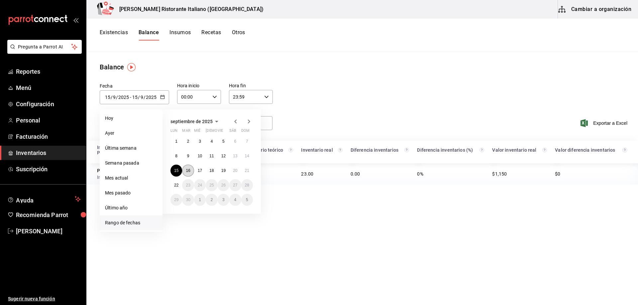
click at [185, 168] on button "16" at bounding box center [188, 171] width 12 height 12
type input "[DATE]"
type input "16"
type input "[DATE]"
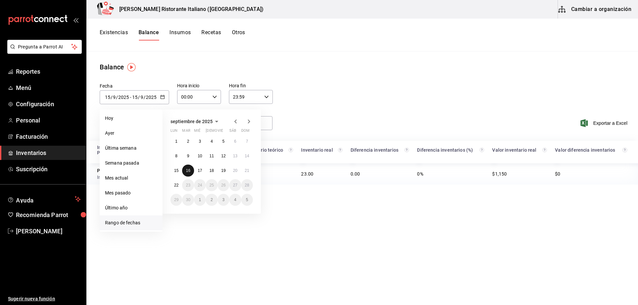
type input "16"
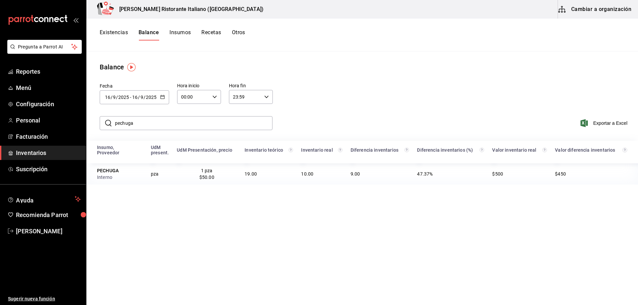
click at [166, 96] on div "[DATE] [DATE] - [DATE] [DATE]" at bounding box center [134, 97] width 69 height 14
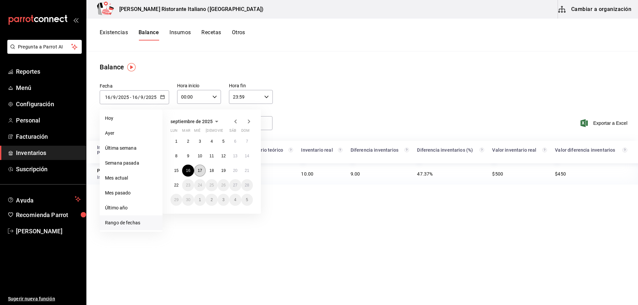
click at [199, 167] on button "17" at bounding box center [200, 171] width 12 height 12
type input "[DATE]"
type input "17"
type input "[DATE]"
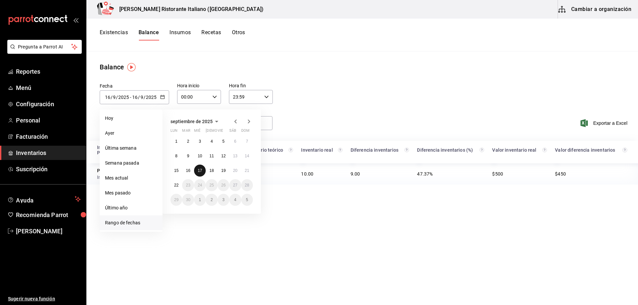
type input "17"
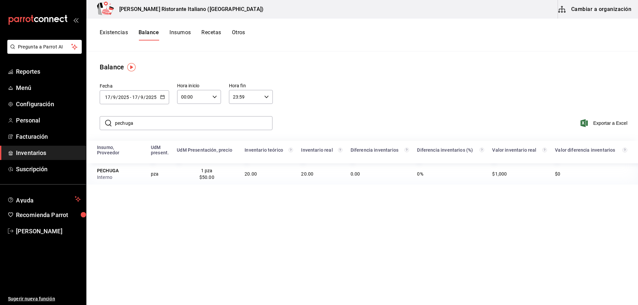
click at [163, 96] on icon "button" at bounding box center [162, 97] width 5 height 5
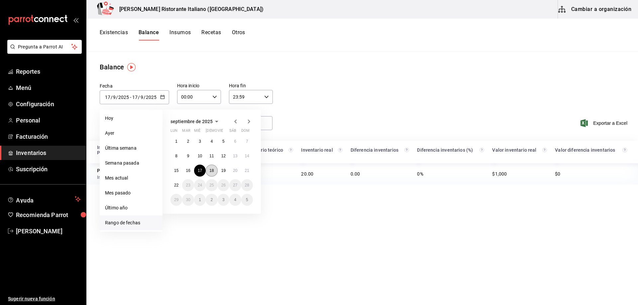
click at [210, 167] on button "18" at bounding box center [212, 171] width 12 height 12
type input "[DATE]"
type input "18"
type input "[DATE]"
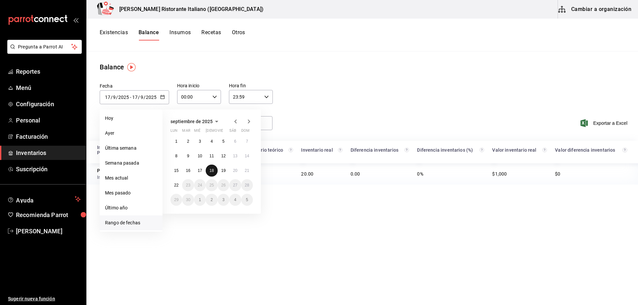
type input "18"
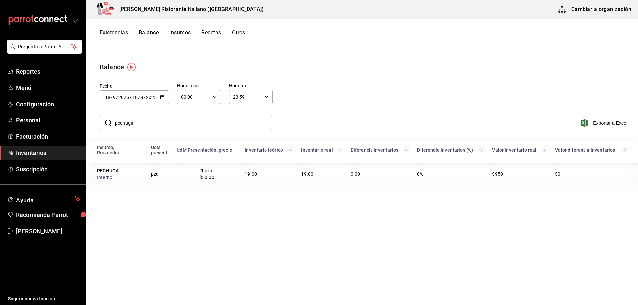
click at [163, 96] on icon "button" at bounding box center [162, 97] width 5 height 5
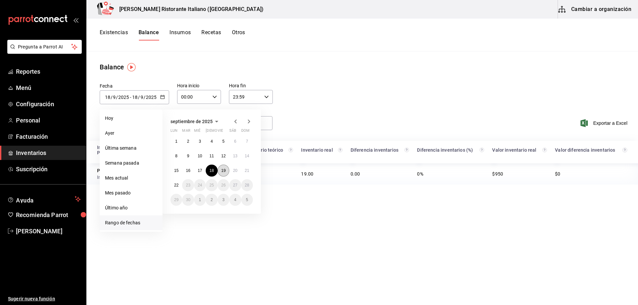
click at [223, 169] on abbr "19" at bounding box center [223, 171] width 4 height 5
type input "[DATE]"
type input "19"
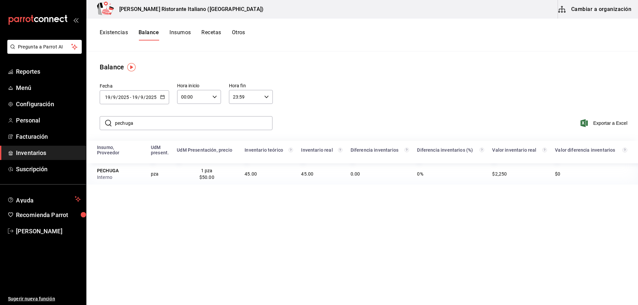
click at [161, 97] on icon "button" at bounding box center [162, 97] width 5 height 5
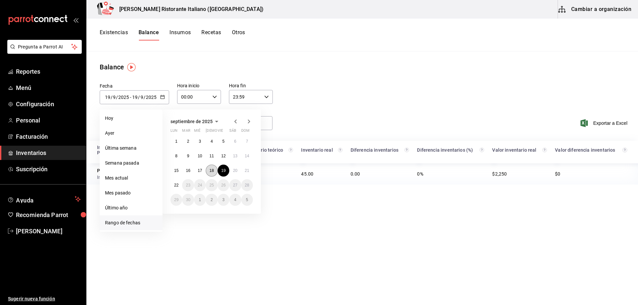
click at [211, 169] on abbr "18" at bounding box center [211, 171] width 4 height 5
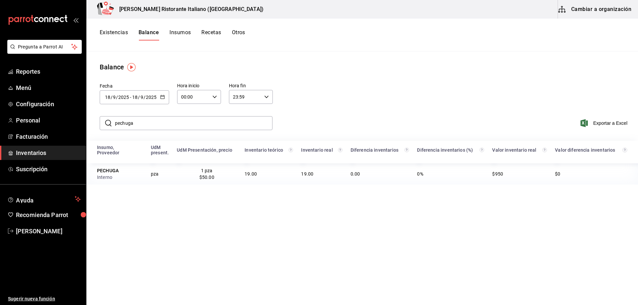
click at [161, 96] on \(Stroke\) "button" at bounding box center [163, 96] width 4 height 0
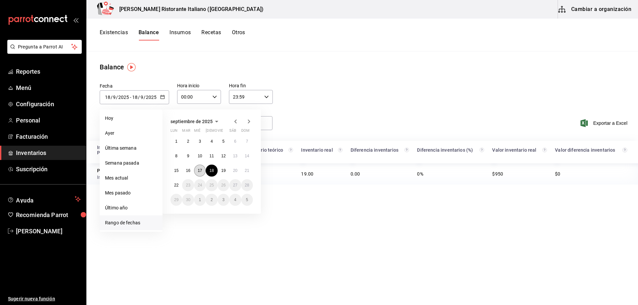
click at [198, 169] on abbr "17" at bounding box center [200, 171] width 4 height 5
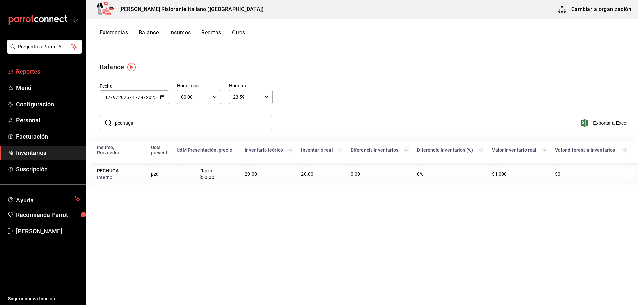
click at [33, 71] on span "Reportes" at bounding box center [48, 71] width 65 height 9
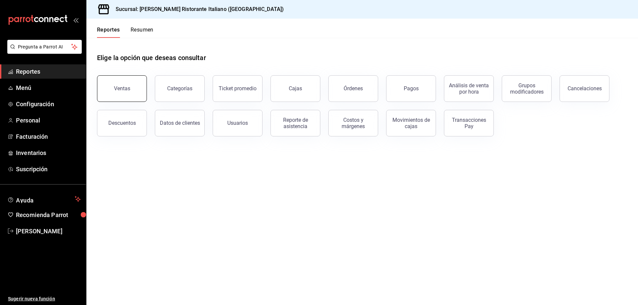
click at [132, 92] on button "Ventas" at bounding box center [122, 88] width 50 height 27
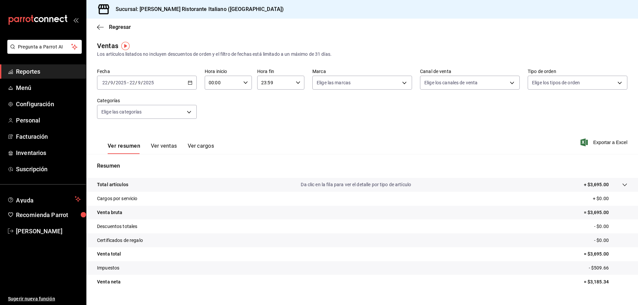
click at [158, 146] on button "Ver ventas" at bounding box center [164, 148] width 26 height 11
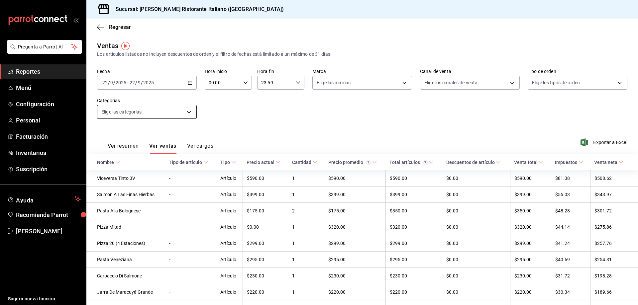
click at [194, 108] on body "Pregunta a Parrot AI Reportes Menú Configuración Personal Facturación Inventari…" at bounding box center [319, 152] width 638 height 305
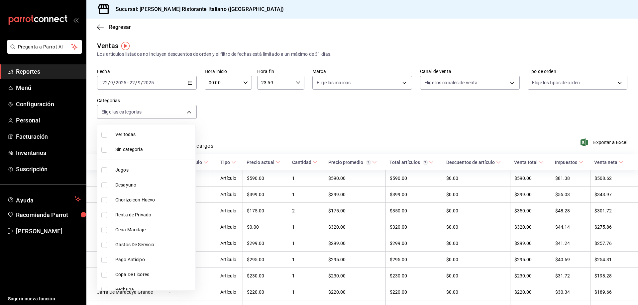
click at [190, 110] on div at bounding box center [319, 152] width 638 height 305
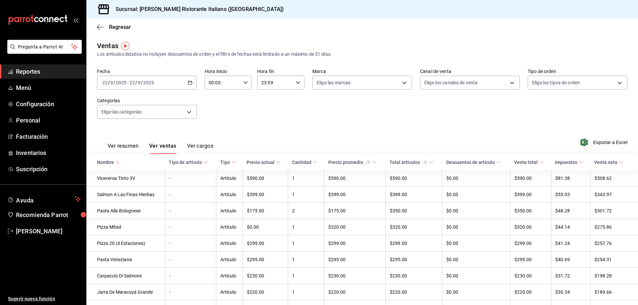
click at [176, 82] on div "[DATE] [DATE] - [DATE] [DATE]" at bounding box center [147, 83] width 100 height 14
click at [120, 160] on span "Rango de fechas" at bounding box center [129, 162] width 52 height 7
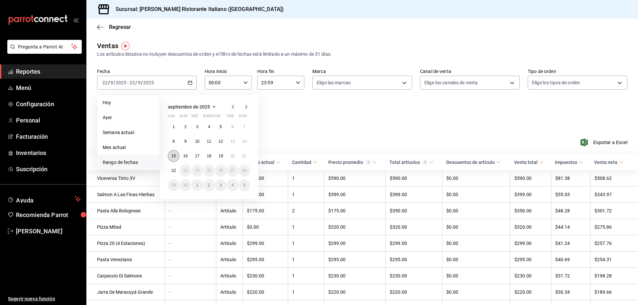
click at [175, 153] on button "15" at bounding box center [174, 156] width 12 height 12
click at [199, 154] on abbr "17" at bounding box center [197, 156] width 4 height 5
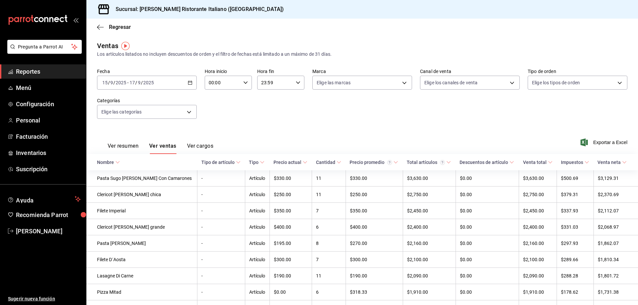
click at [189, 82] on \(Stroke\) "button" at bounding box center [190, 82] width 4 height 0
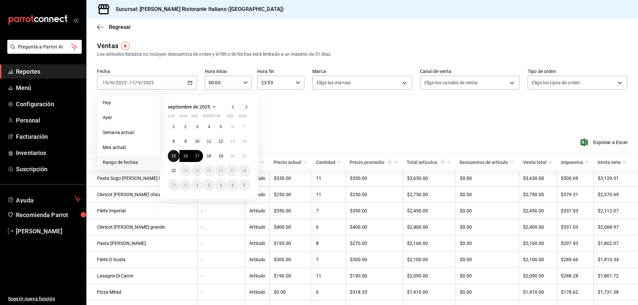
click at [176, 156] on abbr "15" at bounding box center [173, 156] width 4 height 5
click at [242, 154] on button "21" at bounding box center [245, 156] width 12 height 12
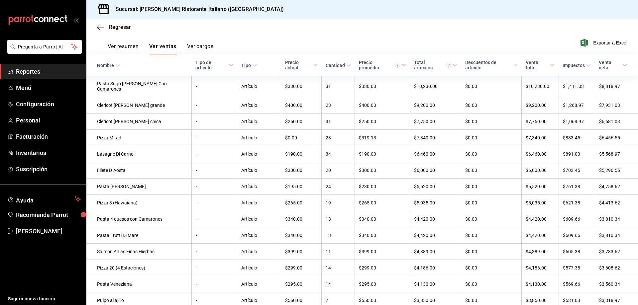
scroll to position [133, 0]
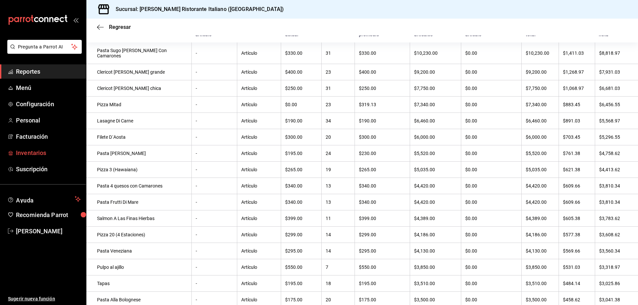
click at [23, 151] on span "Inventarios" at bounding box center [48, 153] width 65 height 9
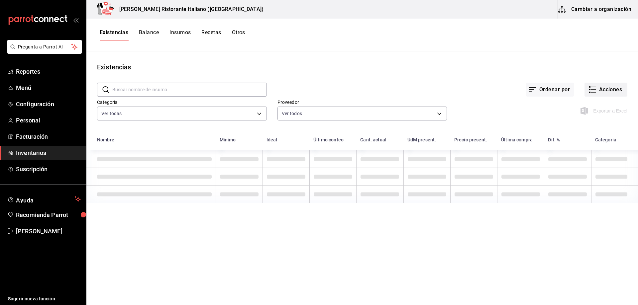
click at [591, 88] on icon "button" at bounding box center [593, 90] width 8 height 8
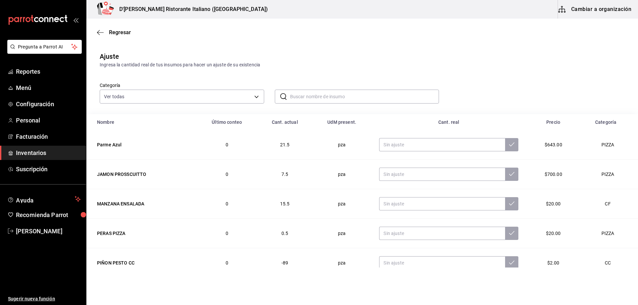
click at [308, 98] on input "text" at bounding box center [364, 96] width 149 height 13
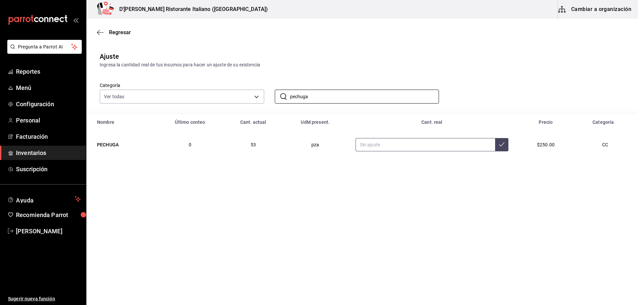
type input "pechuga"
click at [378, 144] on input "text" at bounding box center [426, 144] width 140 height 13
type input "49.00"
click at [499, 146] on icon at bounding box center [501, 145] width 5 height 4
click at [123, 33] on span "Regresar" at bounding box center [120, 32] width 22 height 6
